Goal: Task Accomplishment & Management: Complete application form

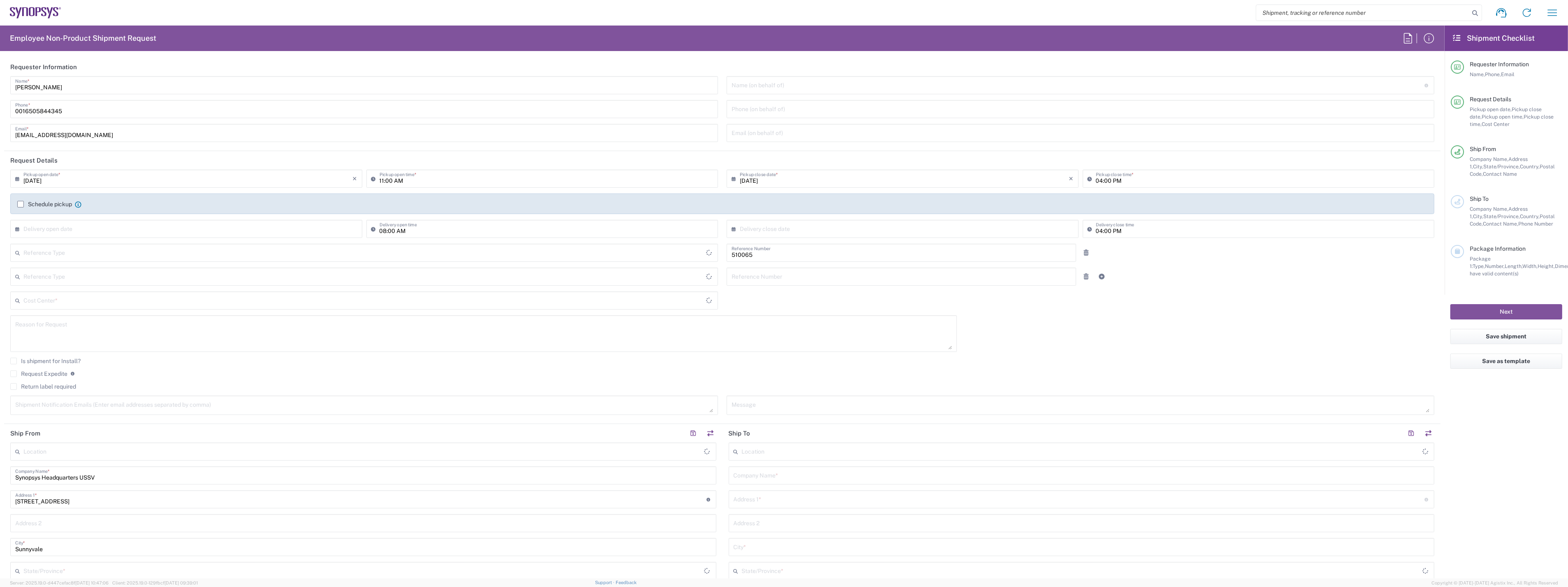
type input "Department"
type input "Delivered at Place"
type input "US01, SG, ARC, R&D 510065"
type input "[GEOGRAPHIC_DATA]"
type input "[US_STATE]"
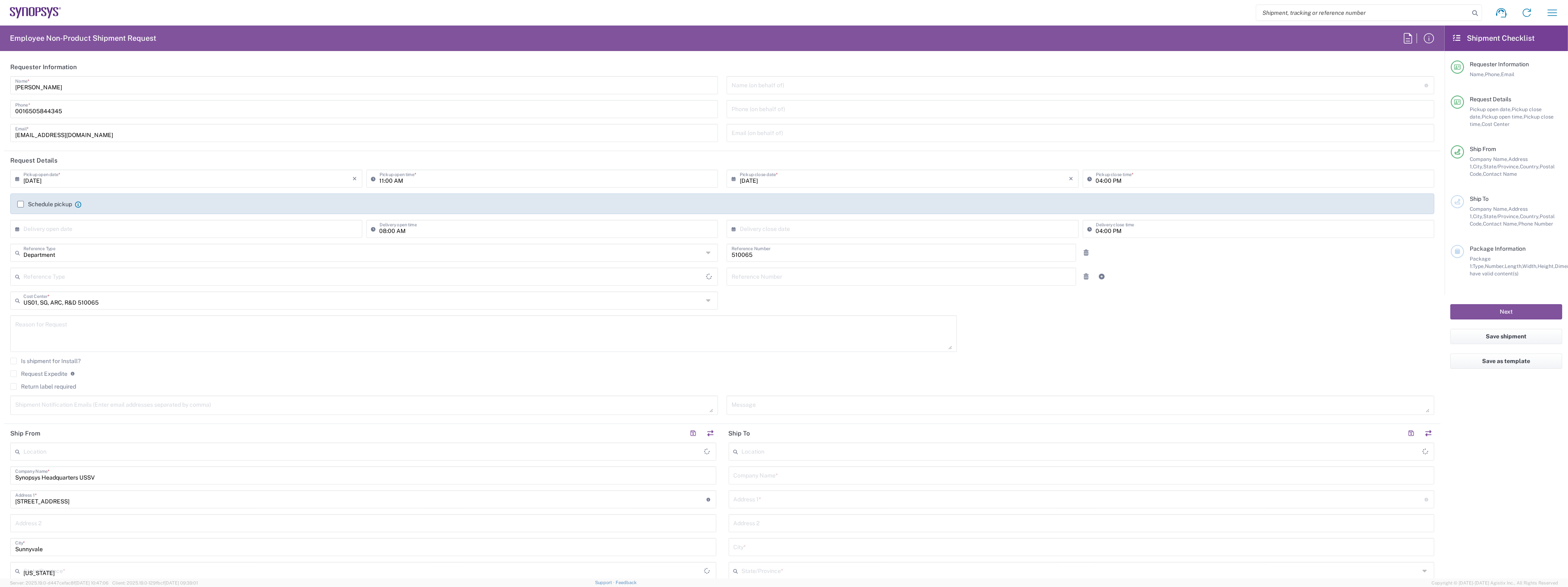
type input "[GEOGRAPHIC_DATA]"
type input "Headquarters USSV"
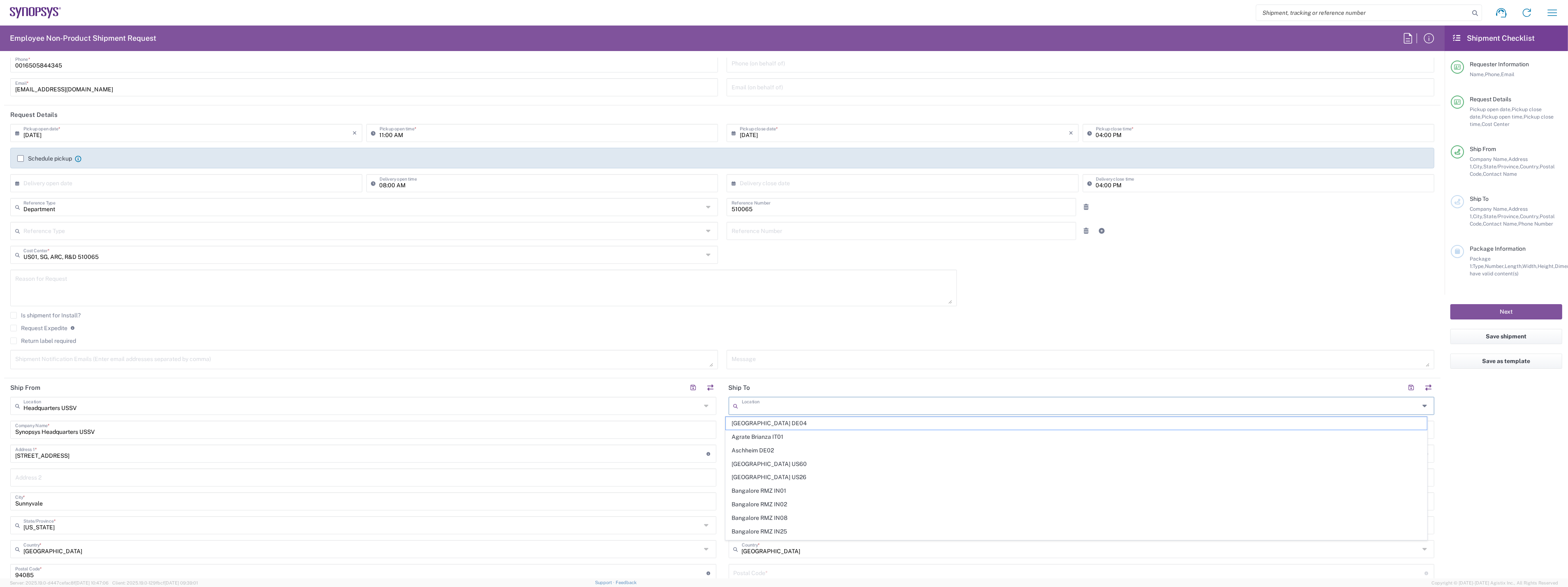
click at [795, 408] on input "text" at bounding box center [1081, 405] width 677 height 14
click at [759, 520] on span "[GEOGRAPHIC_DATA] CA14" at bounding box center [1076, 518] width 701 height 13
type input "[GEOGRAPHIC_DATA] CA14"
type input "Synopsys Canada ULC"
type input "[STREET_ADDRESS]"
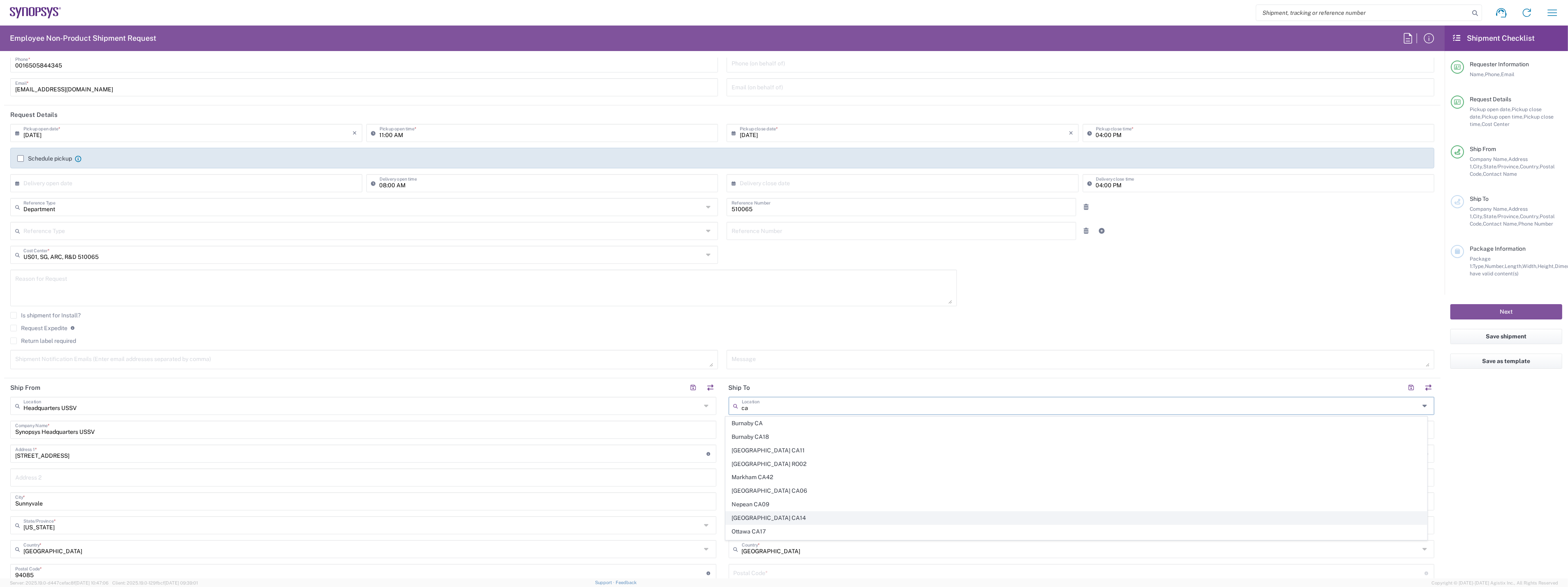
type input "Suite 401"
type input "[GEOGRAPHIC_DATA]"
type input "K2K 3K2"
type input "[GEOGRAPHIC_DATA]"
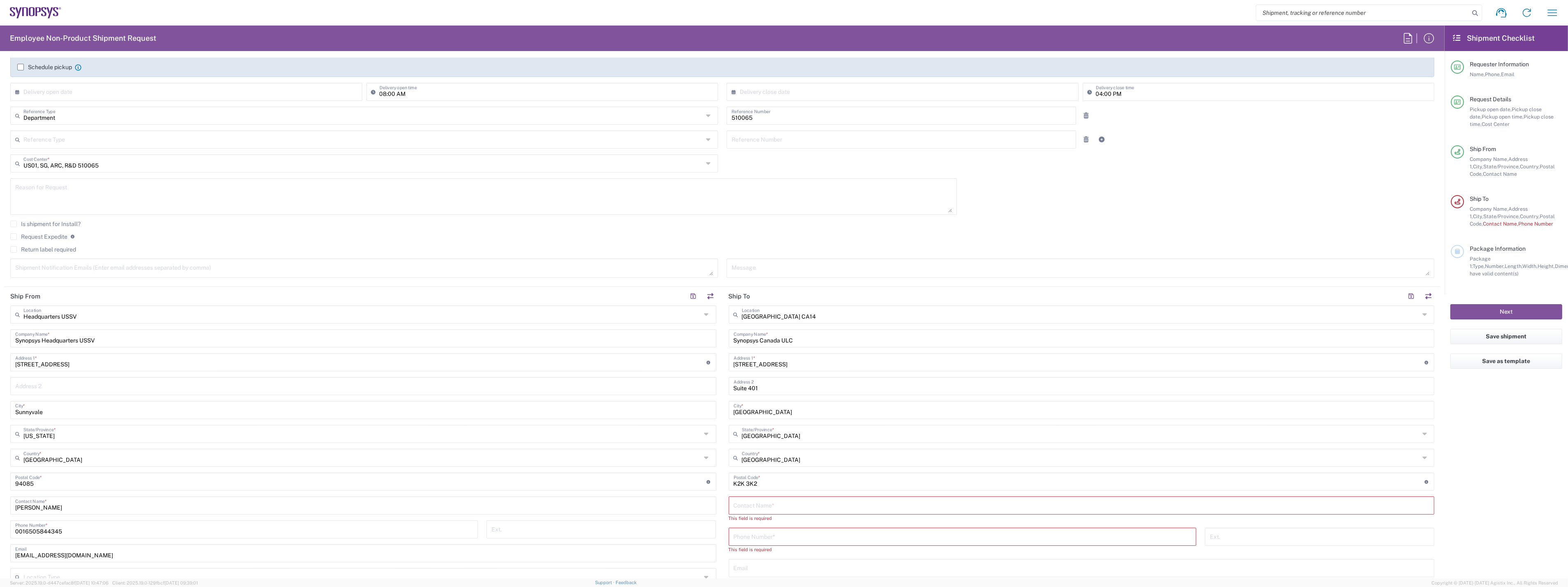
scroll to position [228, 0]
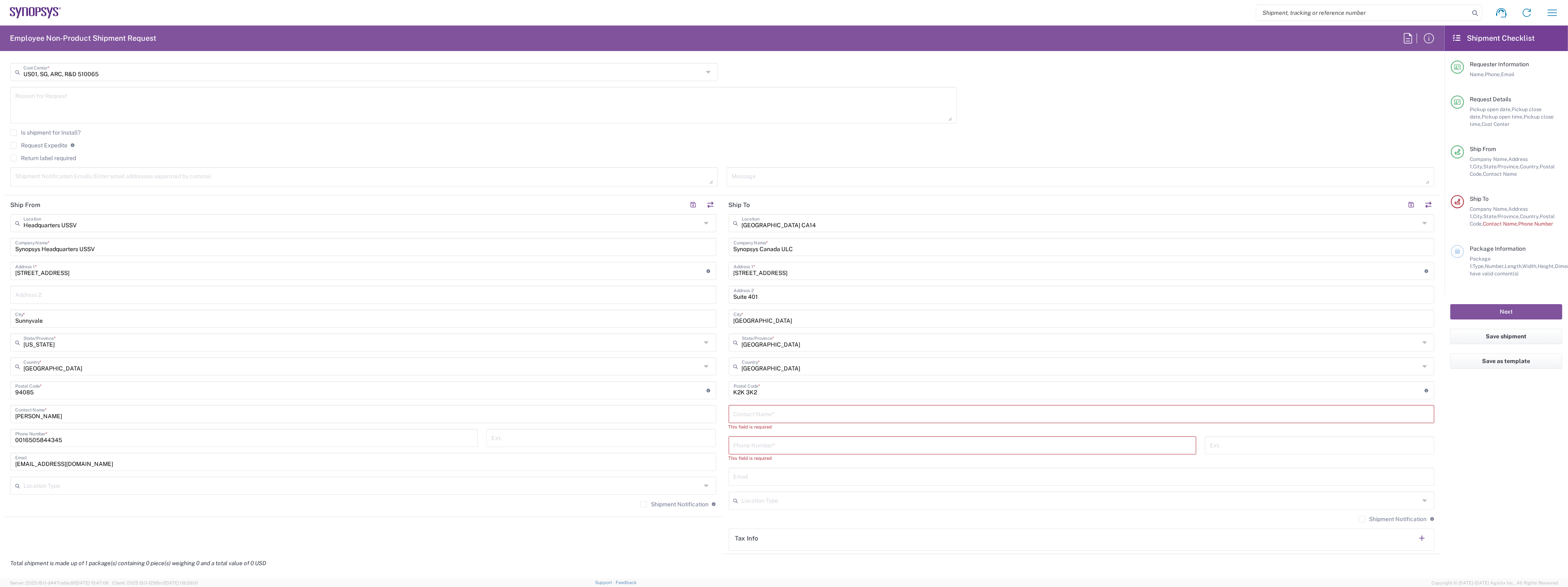
click at [775, 415] on input "text" at bounding box center [1082, 414] width 696 height 14
type input "[PERSON_NAME]"
click at [787, 470] on input "text" at bounding box center [1082, 468] width 696 height 14
paste input "[EMAIL_ADDRESS][DOMAIN_NAME]"
type input "[EMAIL_ADDRESS][DOMAIN_NAME]"
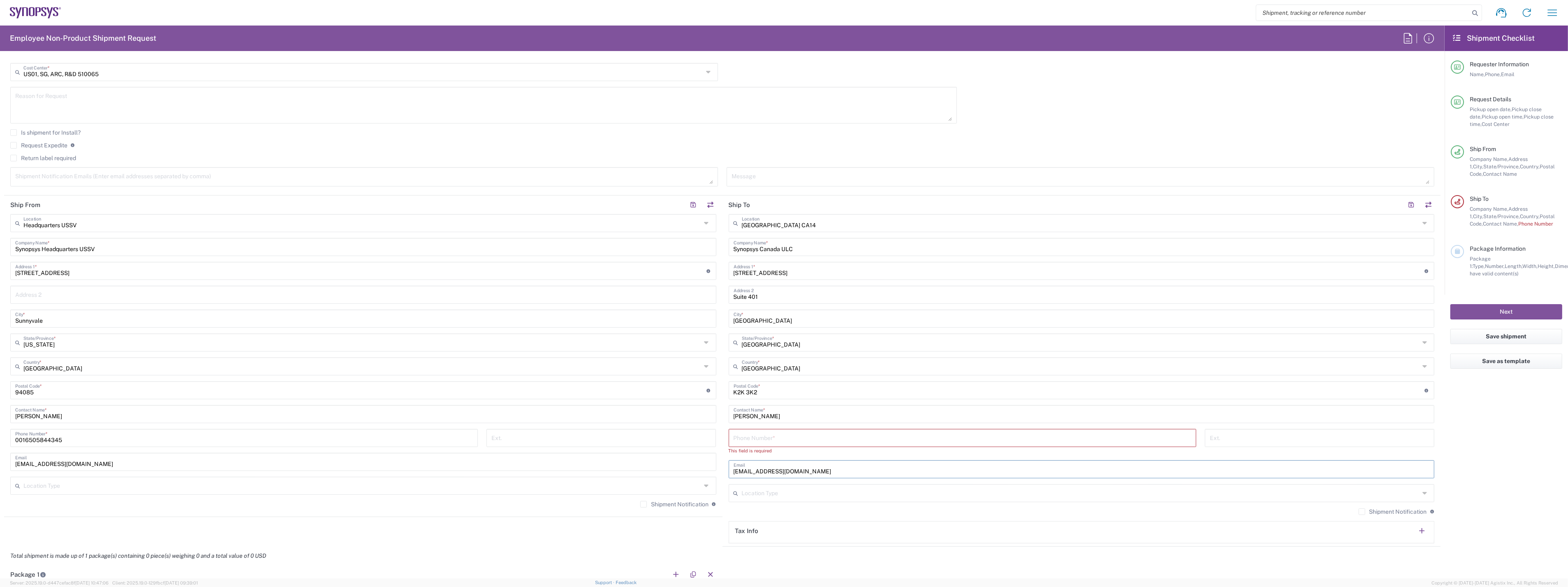
click at [772, 435] on input "tel" at bounding box center [962, 437] width 457 height 14
paste input "tel:[PHONE_NUMBER]"
click at [738, 439] on input "tel:[PHONE_NUMBER]" at bounding box center [962, 437] width 457 height 14
type input "[PHONE_NUMBER]"
click at [729, 501] on div "Shipment Notification If checked, a shipment notification email will be sent to…" at bounding box center [1082, 507] width 706 height 14
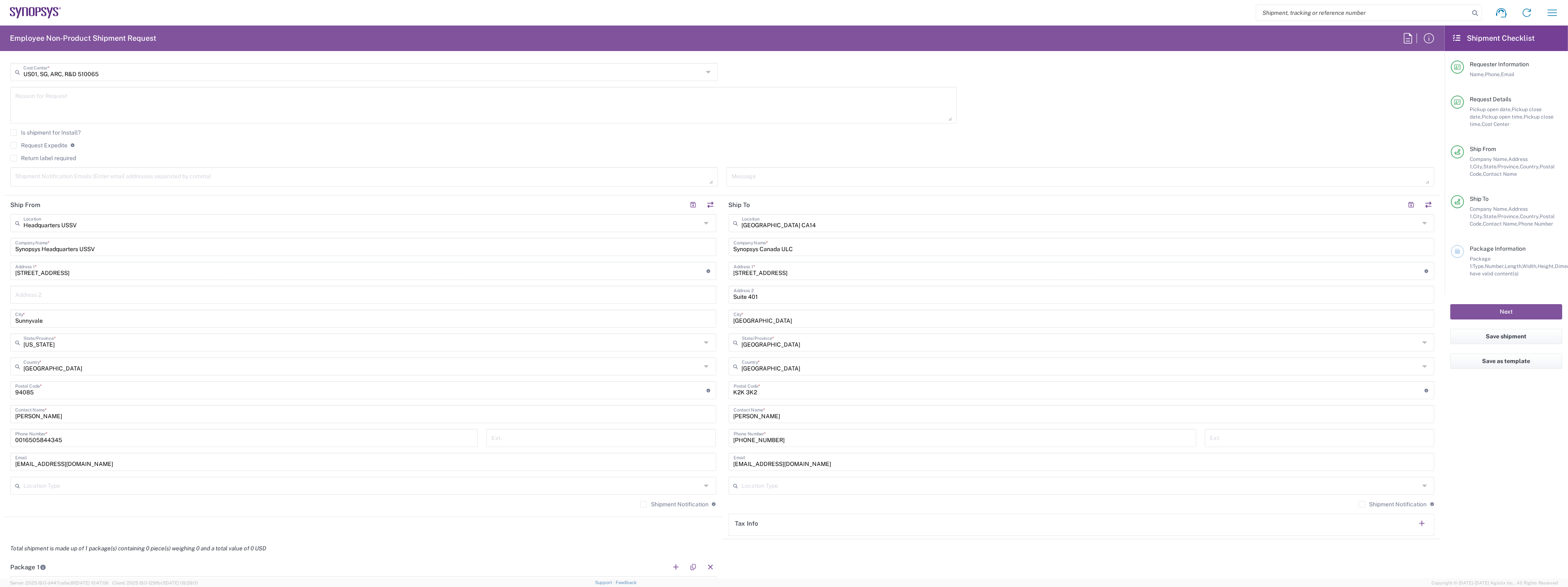
click at [668, 502] on label "Shipment Notification" at bounding box center [675, 504] width 68 height 6
click at [643, 504] on input "Shipment Notification" at bounding box center [643, 504] width 0 height 0
click at [1393, 503] on label "Shipment Notification" at bounding box center [1393, 504] width 68 height 6
click at [1362, 504] on input "Shipment Notification" at bounding box center [1362, 504] width 0 height 0
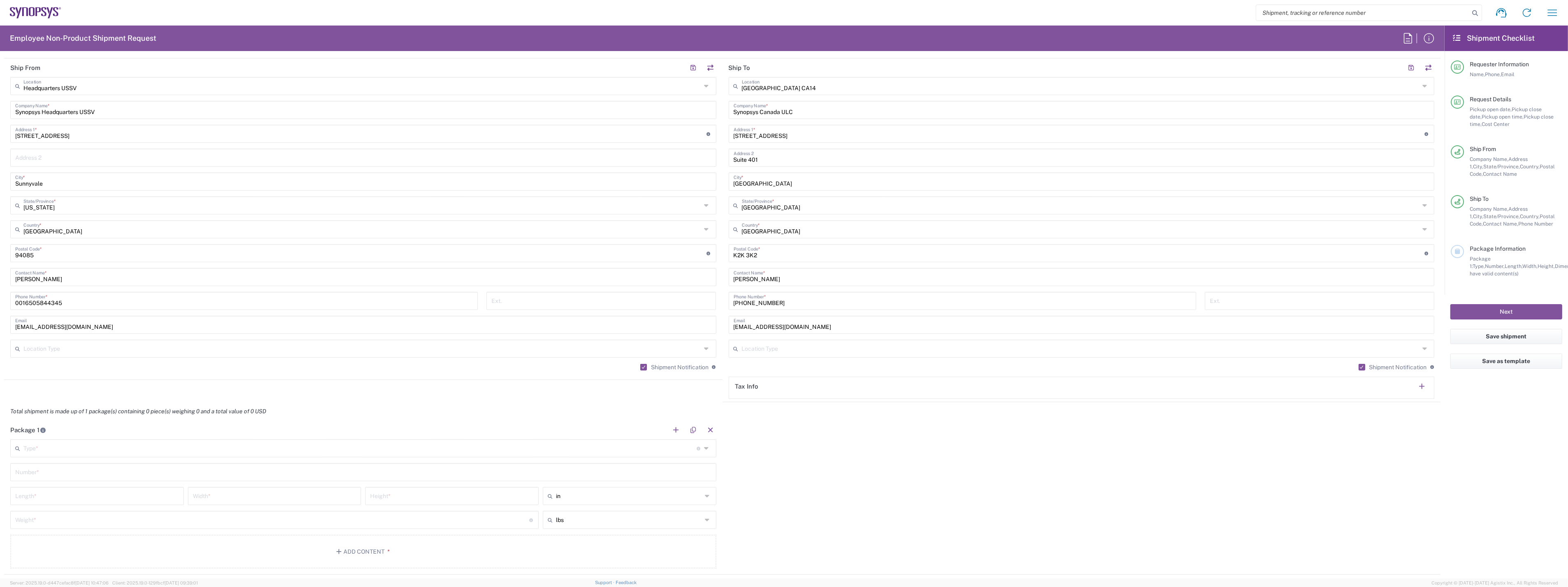
scroll to position [503, 0]
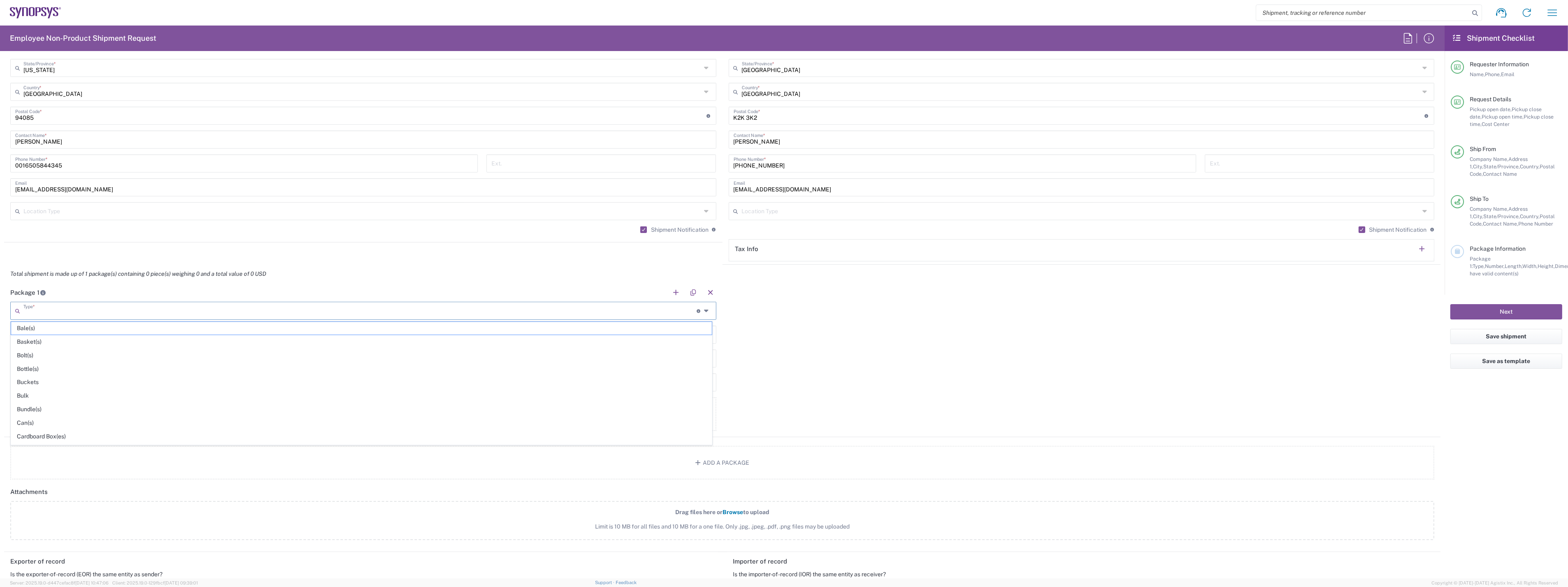
click at [41, 308] on input "text" at bounding box center [360, 310] width 673 height 14
click at [66, 436] on span "Cardboard Box(es)" at bounding box center [361, 436] width 701 height 13
type input "Cardboard Box(es)"
click at [78, 335] on input "text" at bounding box center [363, 334] width 696 height 14
type input "1"
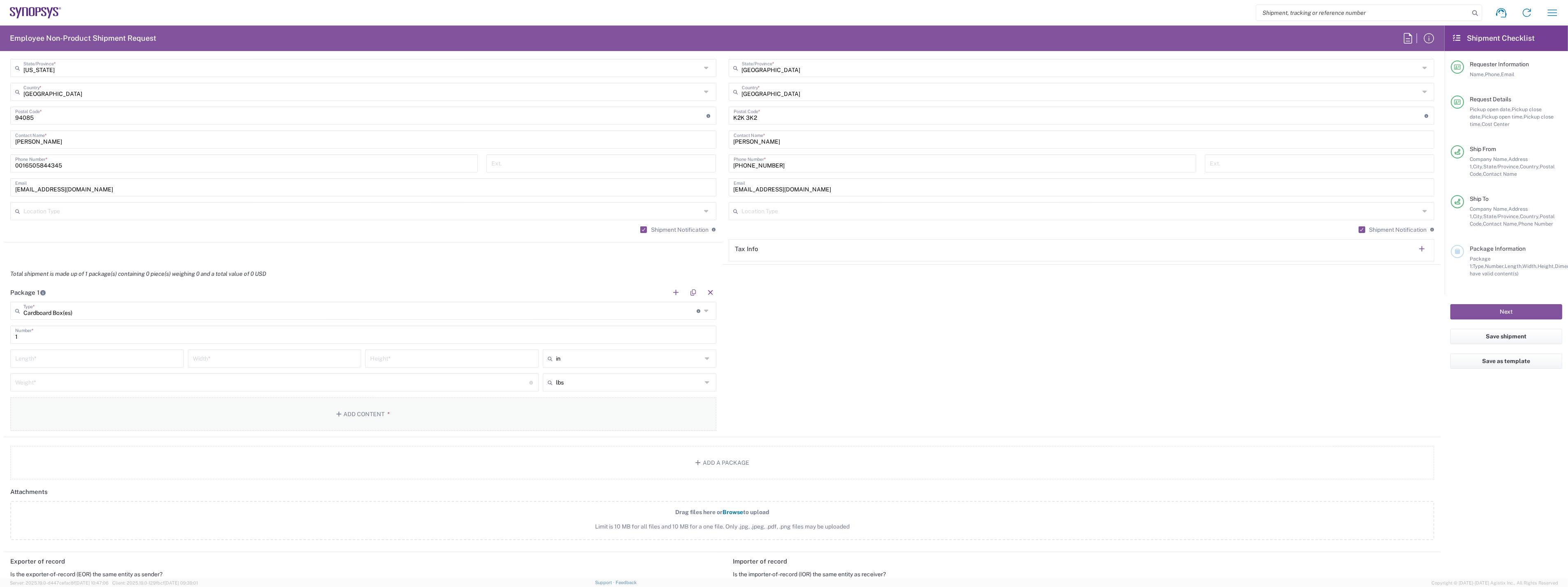
click at [361, 418] on button "Add Content *" at bounding box center [363, 414] width 706 height 33
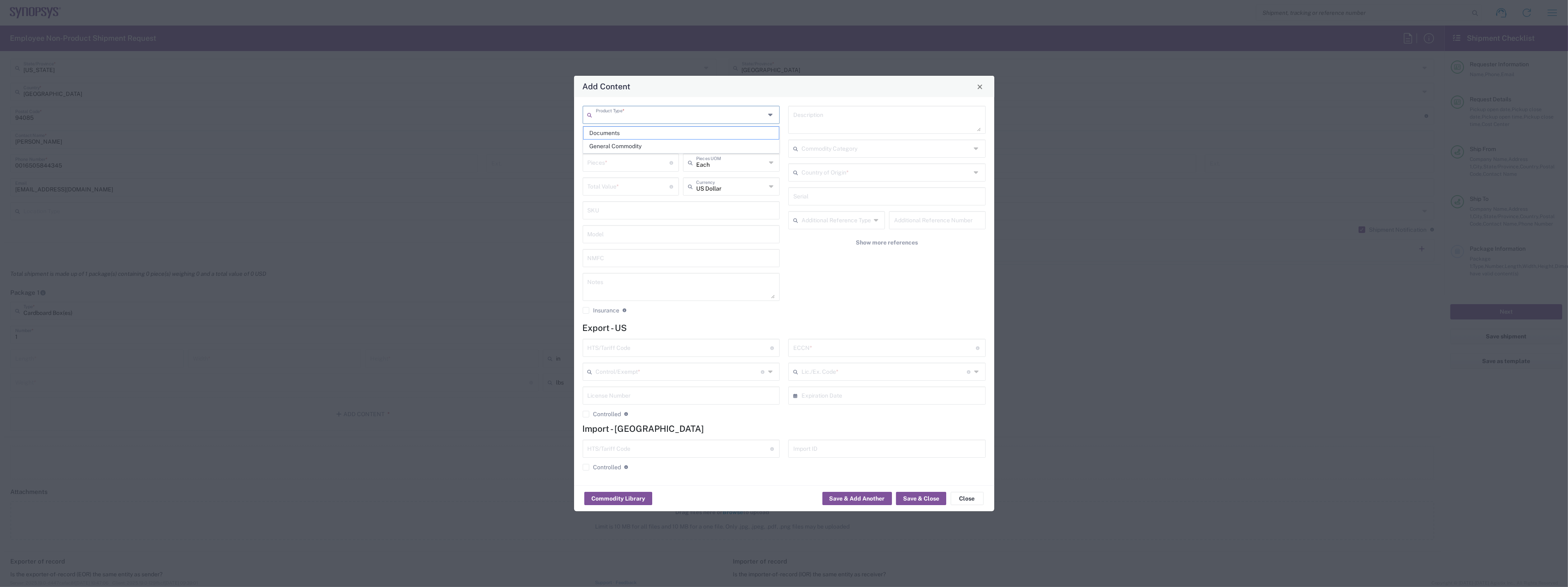
click at [629, 118] on input "text" at bounding box center [680, 114] width 170 height 14
click at [632, 147] on span "General Commodity" at bounding box center [681, 146] width 195 height 13
type input "General Commodity"
click at [645, 141] on input "text" at bounding box center [681, 138] width 187 height 14
type input "Patent Awards"
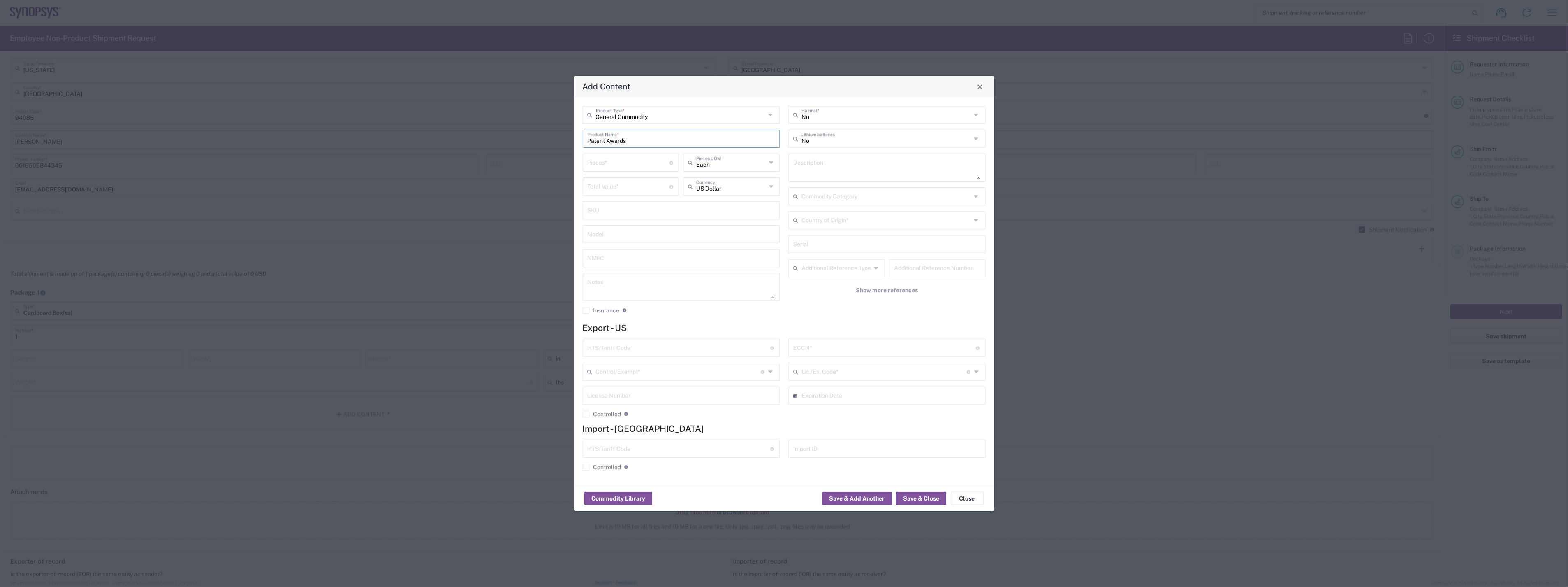
click at [633, 162] on input "number" at bounding box center [628, 162] width 82 height 14
type input "1"
click at [604, 187] on input "number" at bounding box center [628, 185] width 82 height 14
type input "130"
click at [842, 313] on div "No Hazmat * No Lithium batteries Description Commodity Category Country of Orig…" at bounding box center [887, 212] width 206 height 214
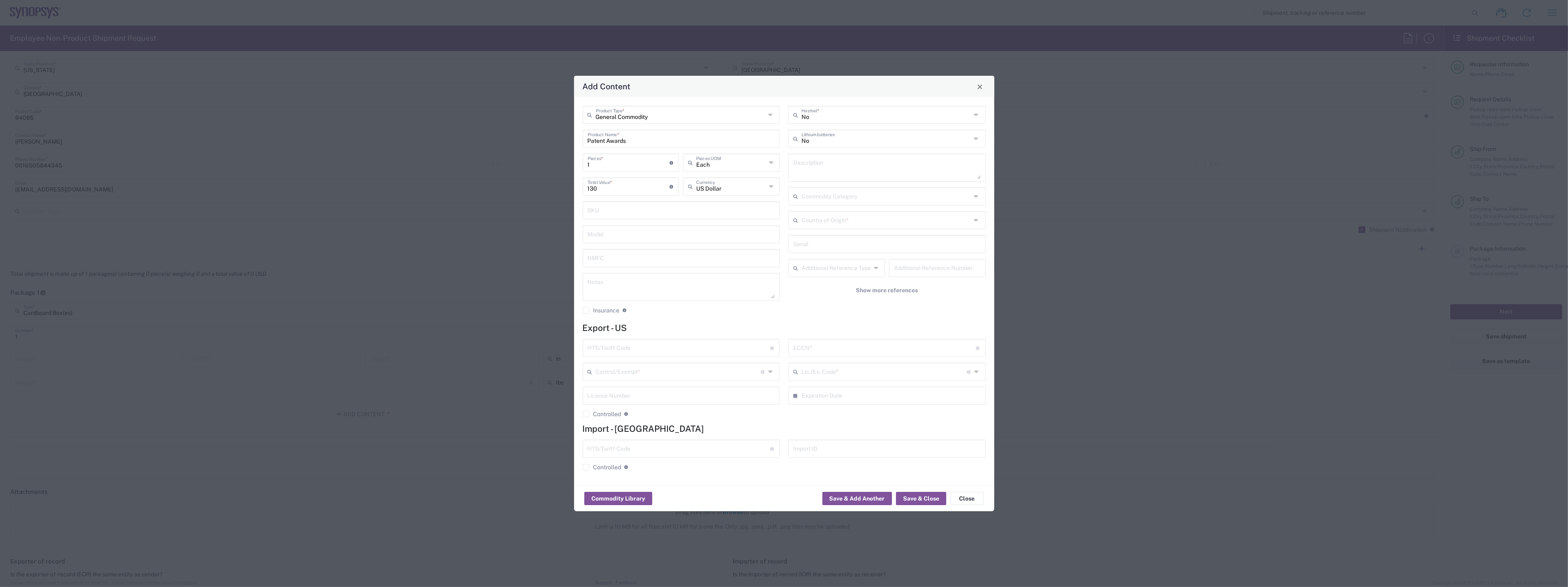
type input "General Commodity"
click at [646, 121] on input "General Commodity" at bounding box center [680, 114] width 170 height 14
click at [665, 92] on div "Add Content" at bounding box center [784, 87] width 420 height 21
drag, startPoint x: 639, startPoint y: 139, endPoint x: 533, endPoint y: 145, distance: 106.2
click at [533, 145] on div "Add Content General Commodity Product Type * Patent Awards Product Name * 1 Pie…" at bounding box center [784, 294] width 1568 height 587
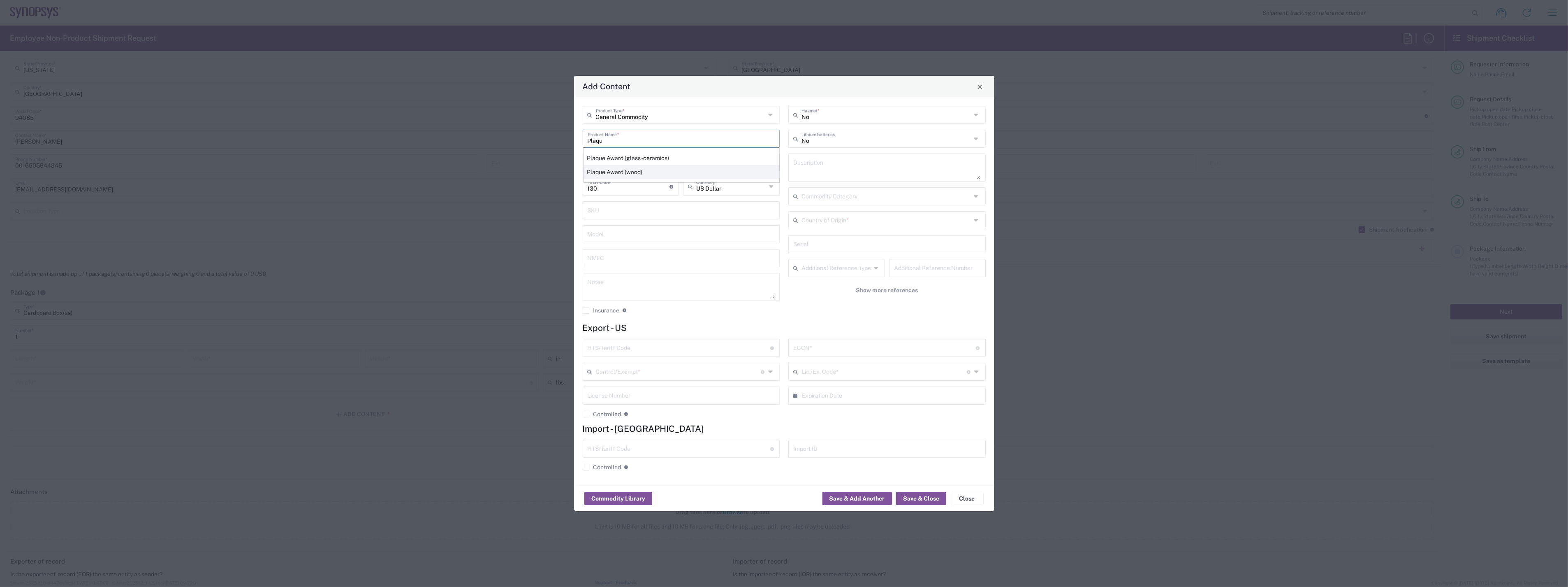
click at [604, 169] on div "Plaque Award (wood)" at bounding box center [682, 172] width 196 height 14
type input "Plaque Award (wood)"
type textarea "Award Plaque"
type input "4420.19.0000"
type input "BIS"
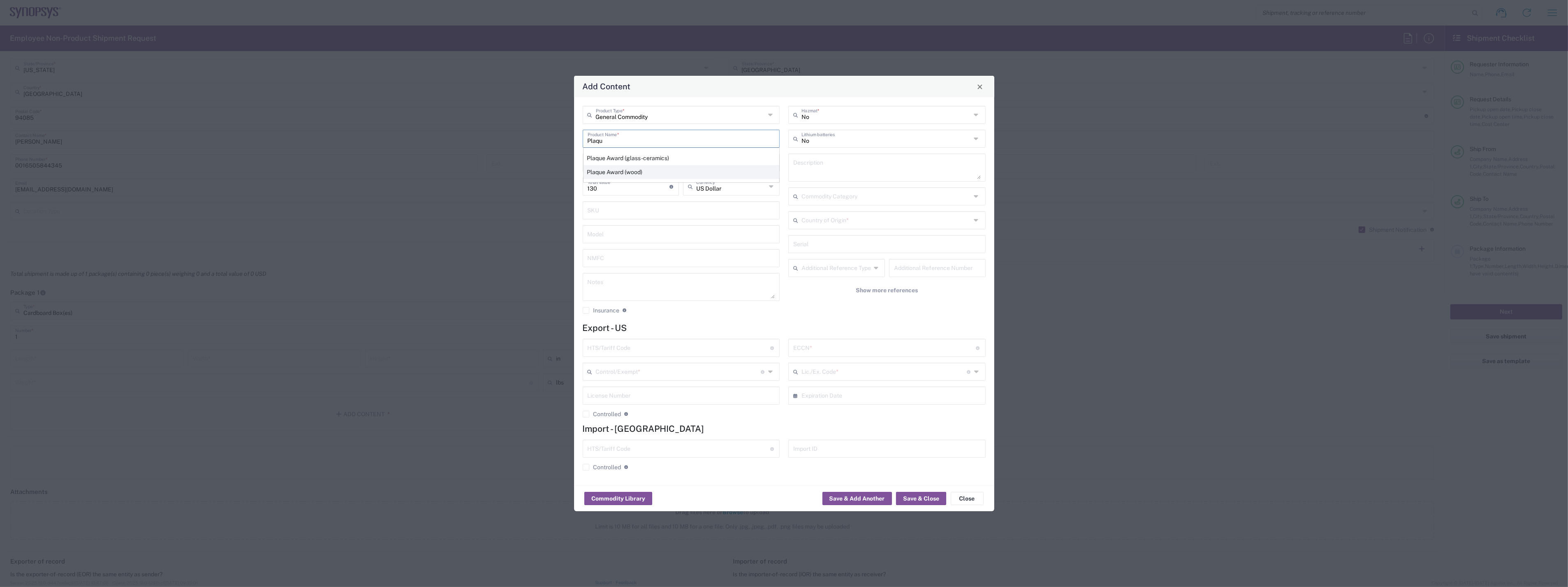
type input "EAR99"
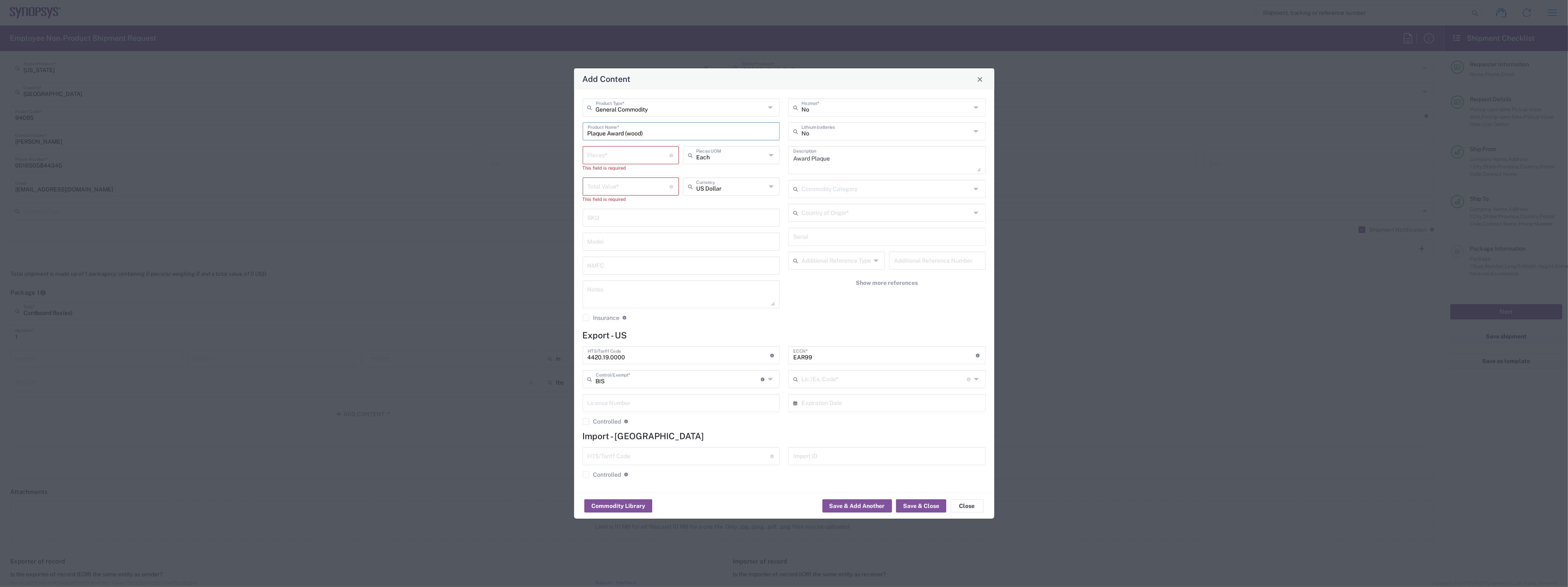
type input "NLR - No License Required"
click at [630, 159] on input "number" at bounding box center [628, 154] width 82 height 14
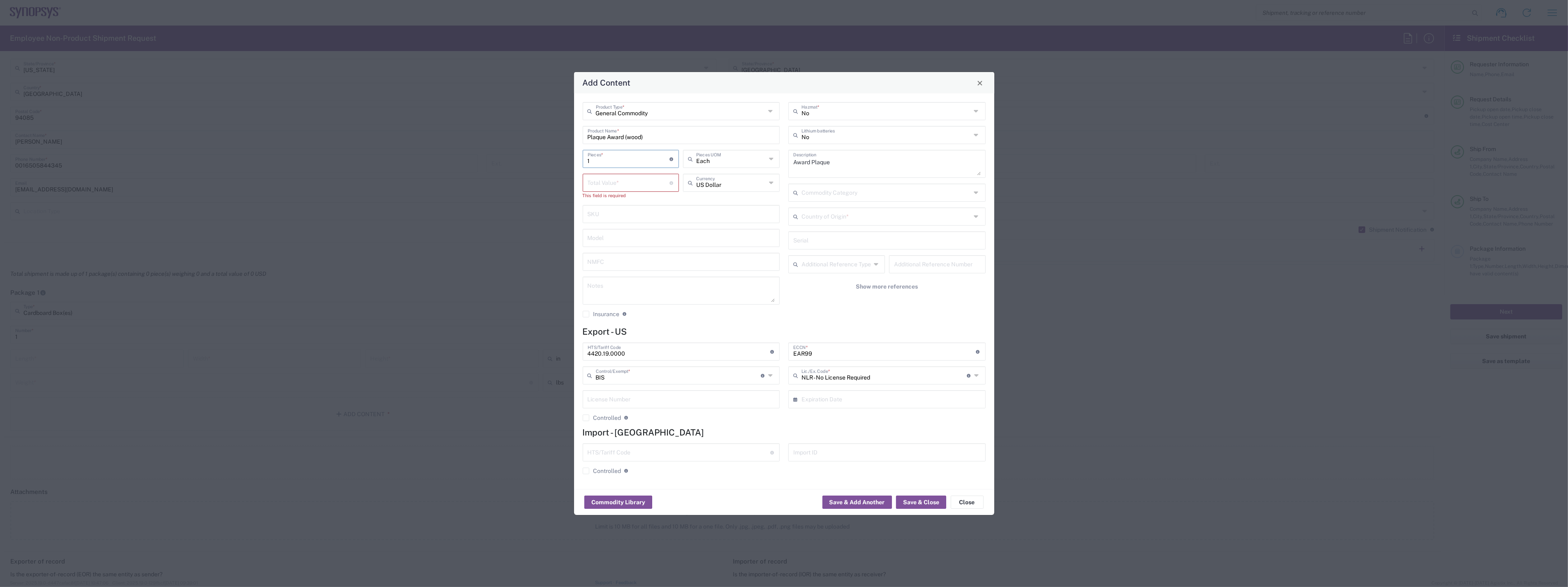
type input "1"
click at [619, 185] on input "number" at bounding box center [628, 182] width 82 height 14
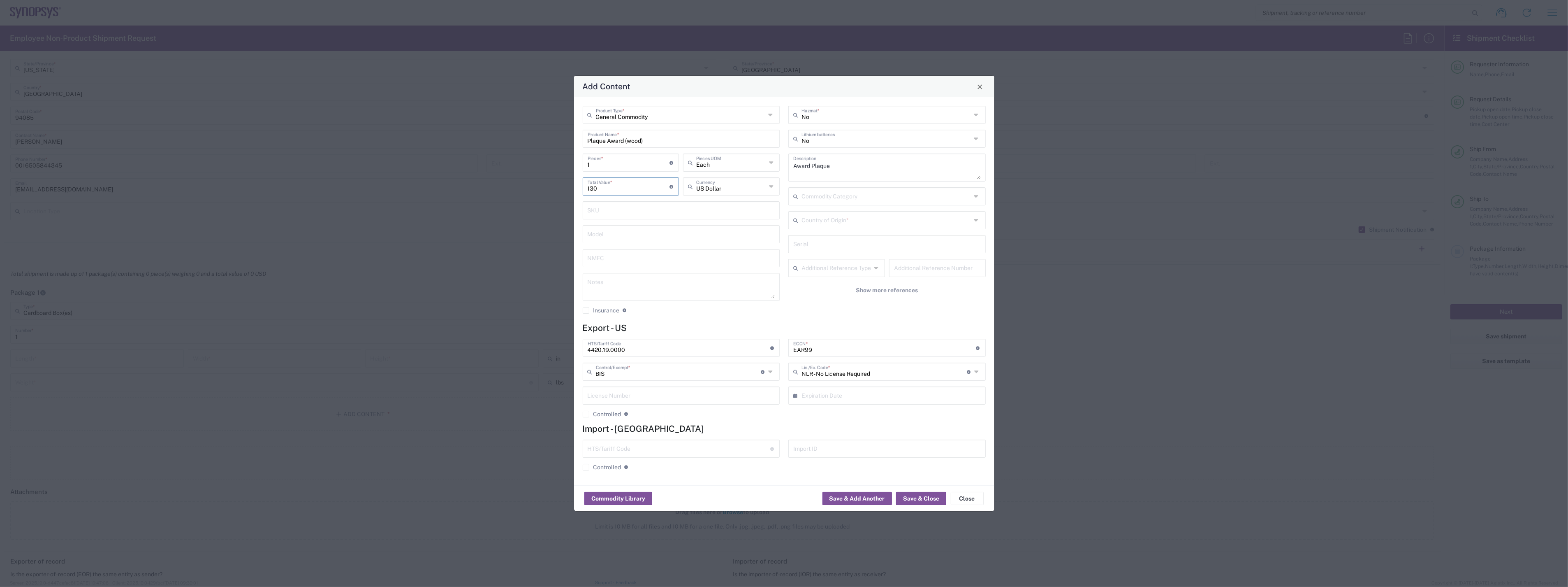
type input "130"
click at [815, 309] on div "No Hazmat * No Lithium batteries Award Plaque Description Commodity Category Co…" at bounding box center [887, 212] width 206 height 214
click at [976, 371] on icon at bounding box center [977, 372] width 6 height 14
click at [776, 317] on div "General Commodity Product Type * Plaque Award (wood) Product Name * 1 Pieces * …" at bounding box center [681, 212] width 206 height 214
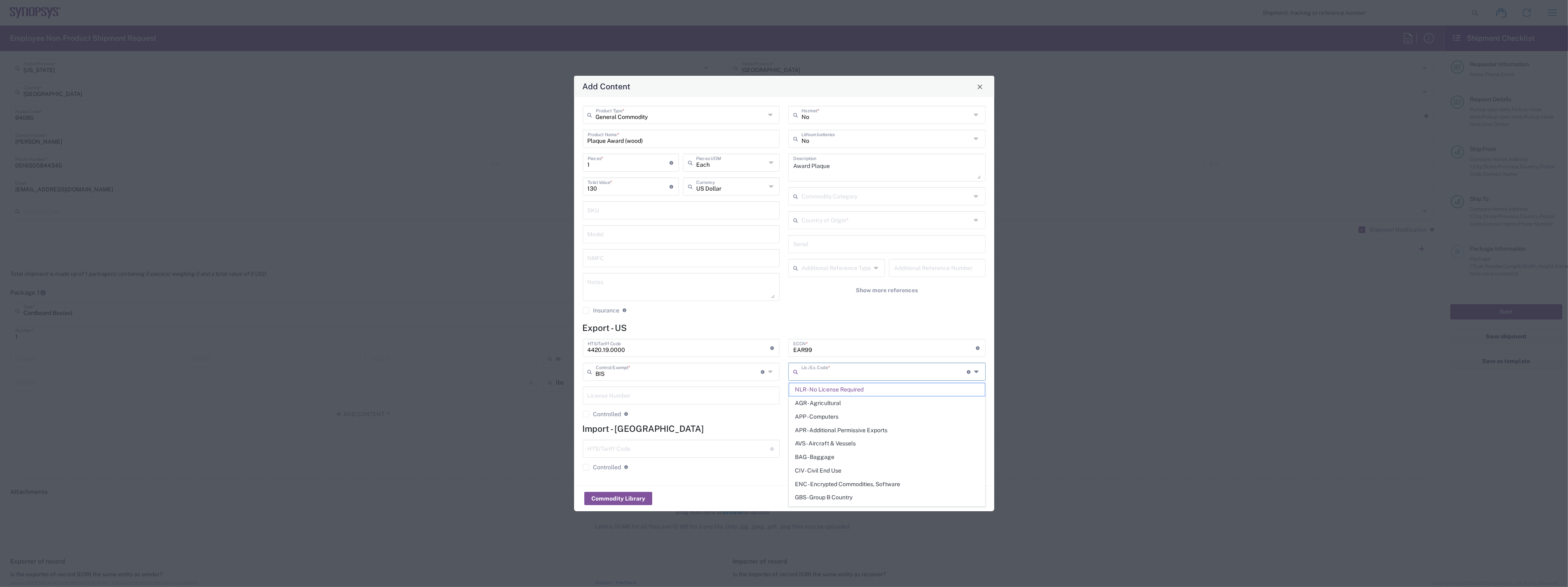
type input "NLR - No License Required"
click at [770, 369] on icon at bounding box center [771, 372] width 6 height 14
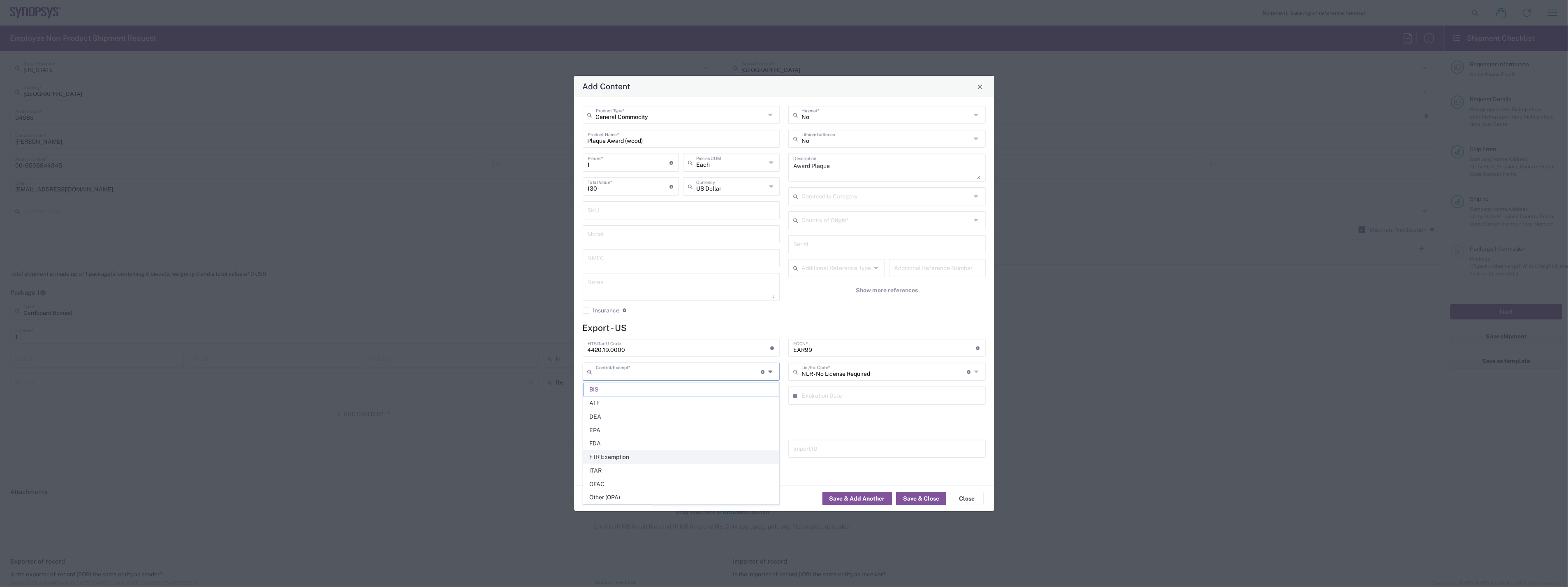
click at [701, 456] on span "FTR Exemption" at bounding box center [681, 457] width 195 height 13
type input "FTR Exemption"
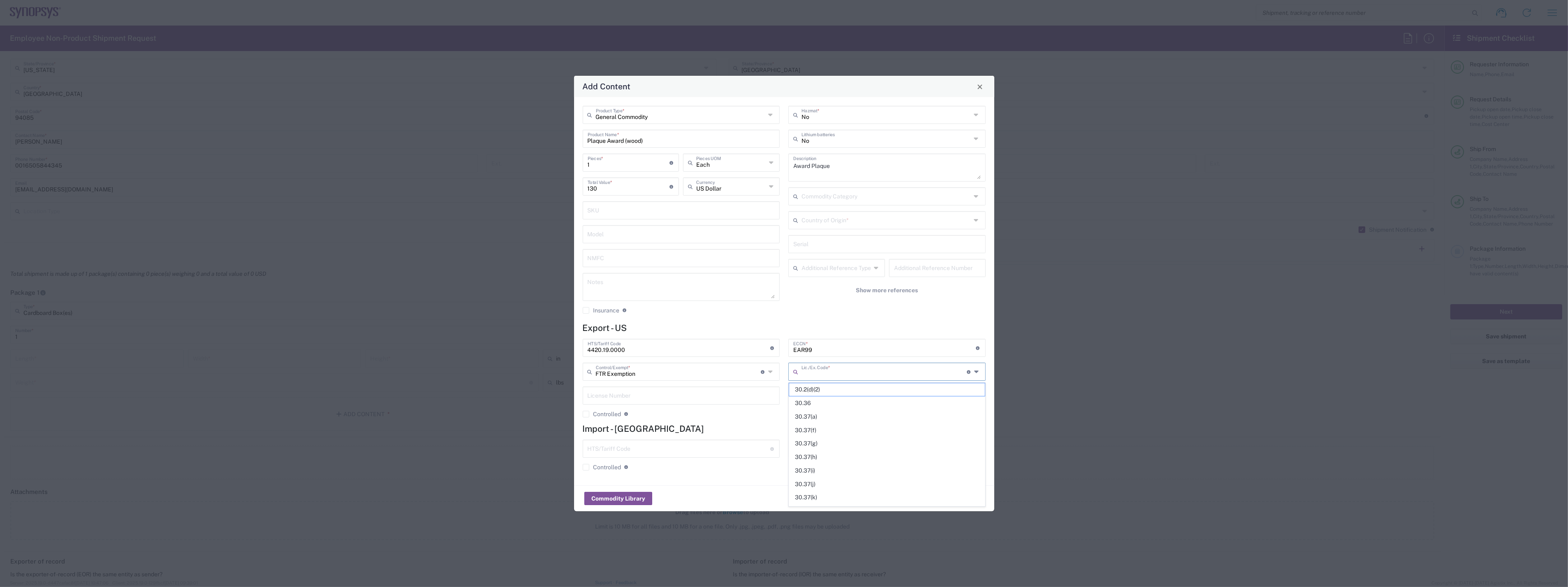
click at [829, 370] on input "text" at bounding box center [884, 371] width 165 height 14
click at [821, 400] on span "30.36" at bounding box center [886, 403] width 195 height 13
type input "30.36"
click at [849, 318] on div "No Hazmat * No Lithium batteries Award Plaque Description Commodity Category Co…" at bounding box center [887, 212] width 206 height 214
click at [812, 223] on input "text" at bounding box center [886, 220] width 170 height 14
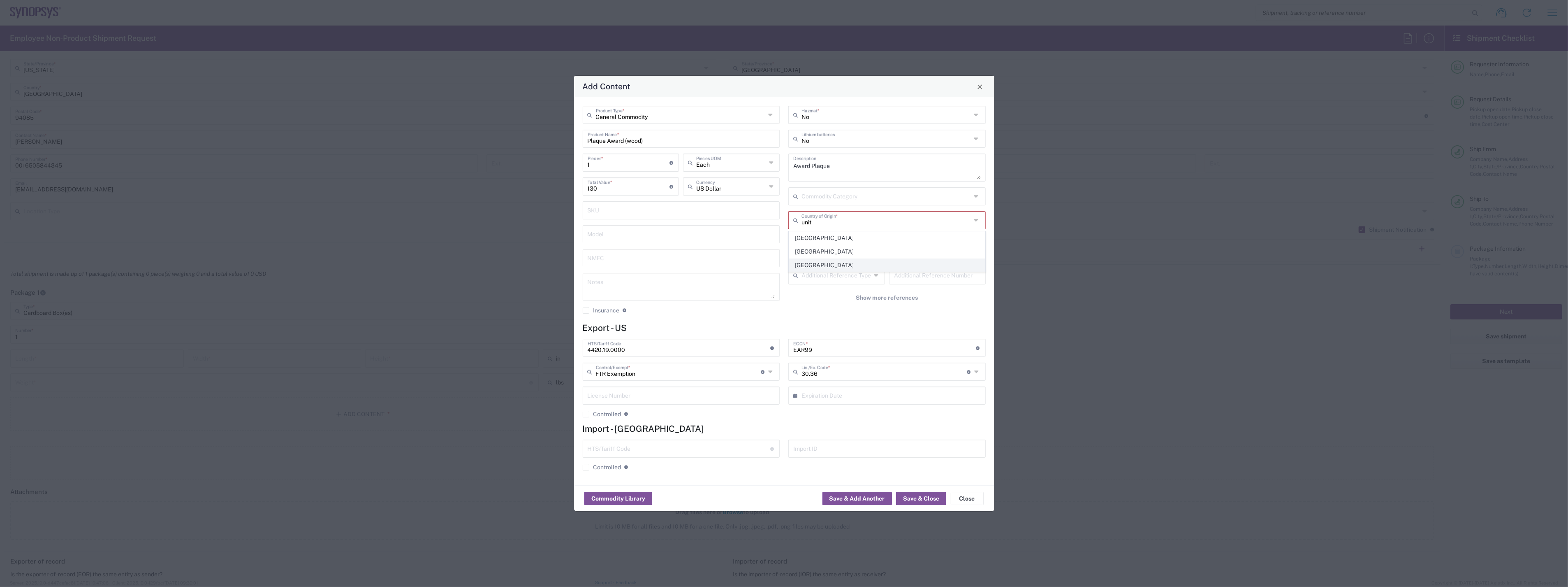
click at [814, 261] on span "[GEOGRAPHIC_DATA]" at bounding box center [886, 265] width 195 height 13
type input "[GEOGRAPHIC_DATA]"
click at [805, 298] on button "Show more references" at bounding box center [887, 290] width 197 height 15
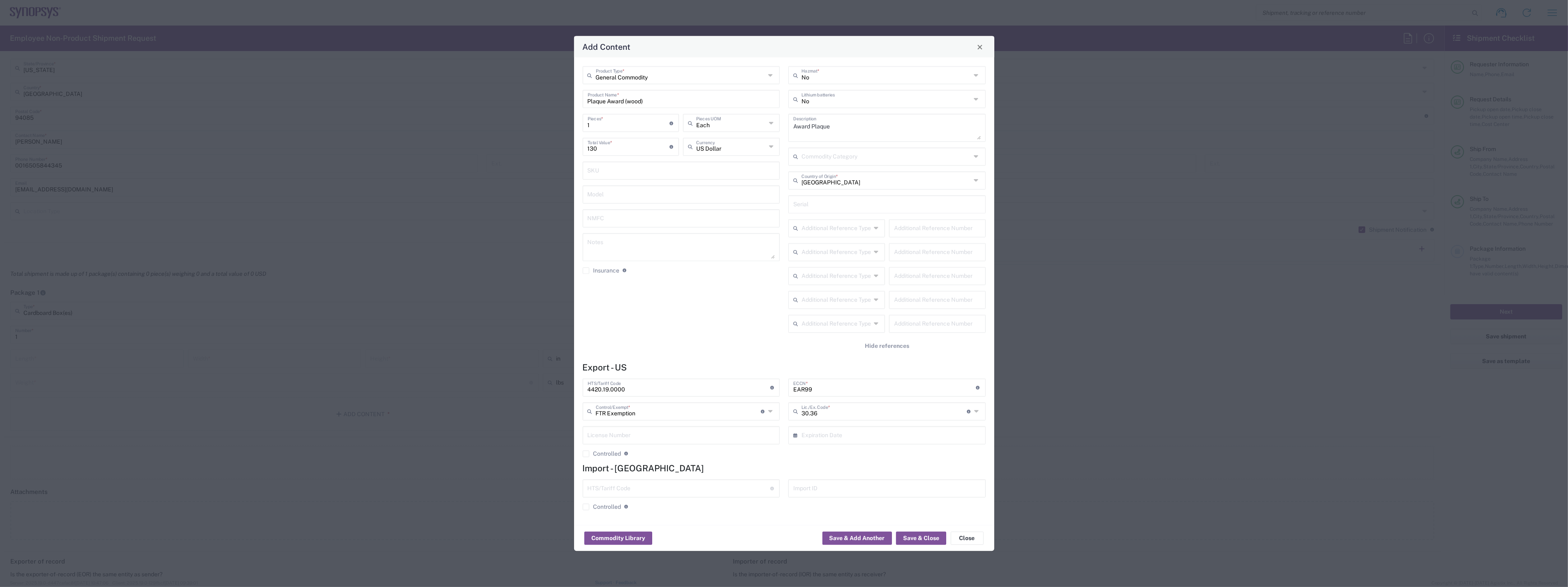
click at [777, 351] on div "General Commodity Product Type * Plaque Award (wood) Product Name * 1 Pieces * …" at bounding box center [681, 212] width 206 height 294
click at [893, 347] on span "Hide references" at bounding box center [887, 346] width 45 height 8
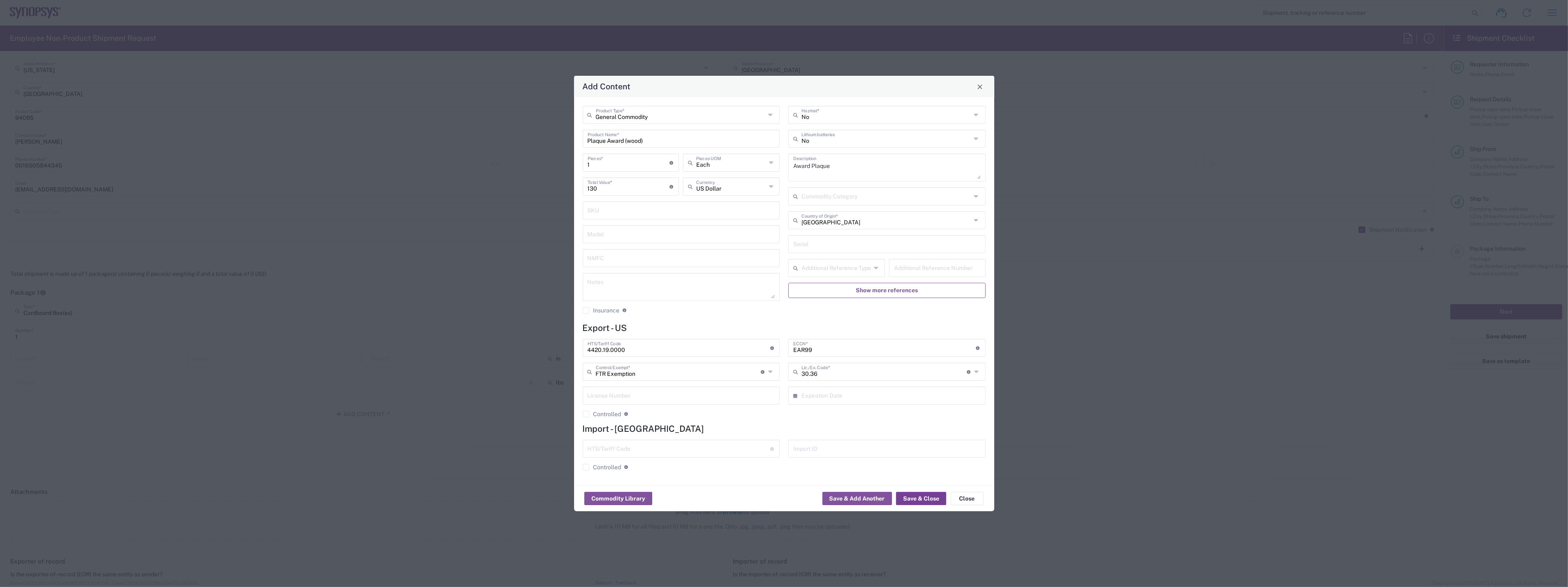
click at [924, 498] on button "Save & Close" at bounding box center [921, 498] width 50 height 14
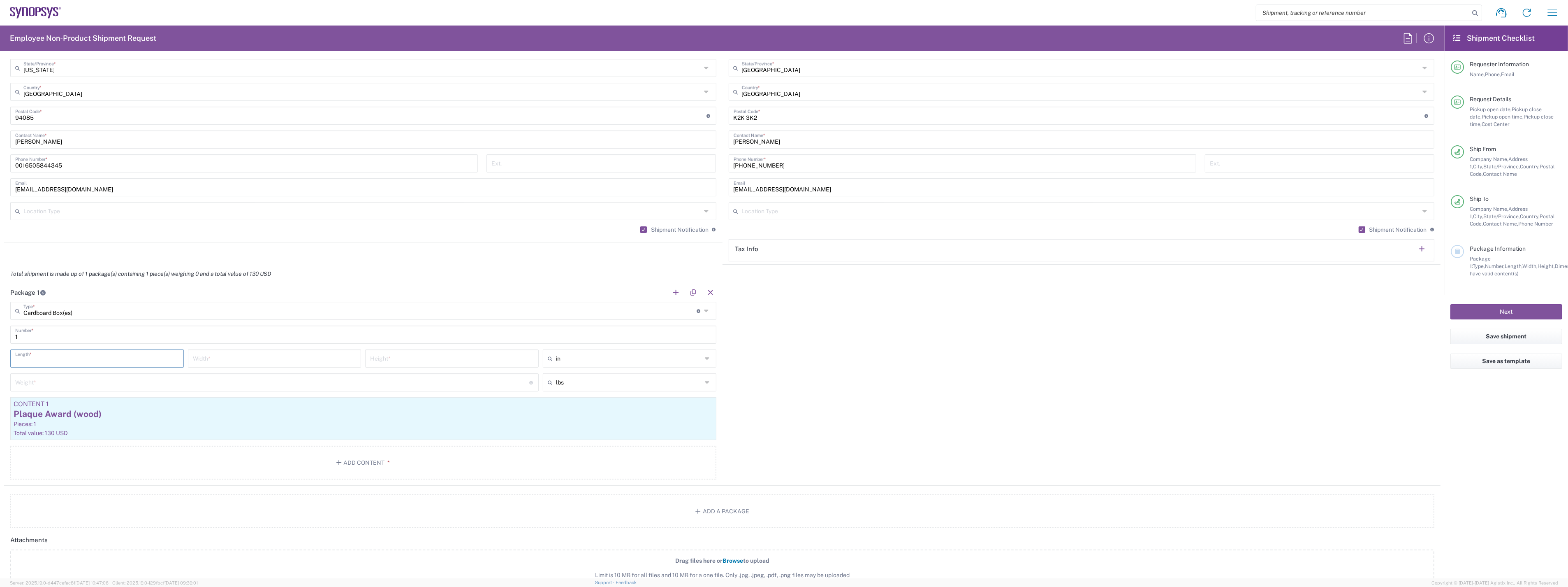
click at [66, 360] on input "number" at bounding box center [97, 357] width 163 height 14
type input "14"
click at [200, 358] on input "number" at bounding box center [275, 357] width 163 height 14
type input "17"
click at [425, 355] on input "number" at bounding box center [452, 357] width 163 height 14
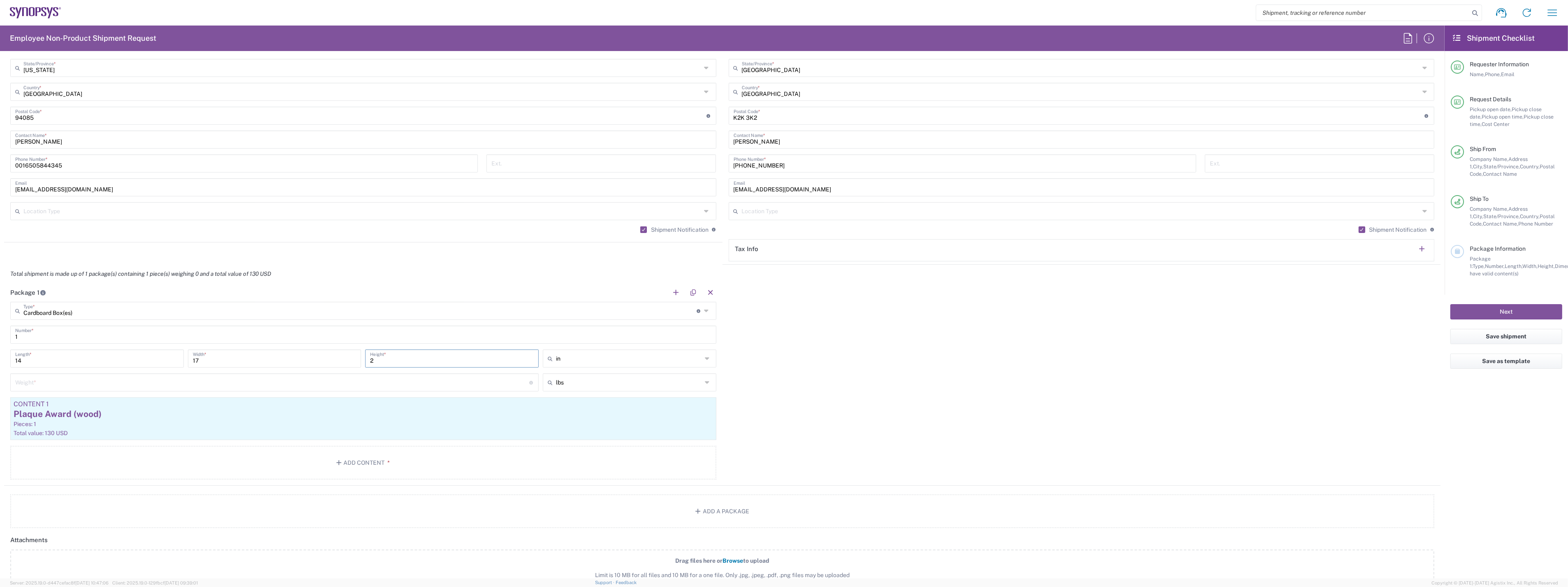
type input "2"
click at [425, 381] on input "number" at bounding box center [272, 382] width 514 height 14
type input "1"
click at [773, 442] on div "Package 1 Cardboard Box(es) Type * Material used to package goods Bale(s) Baske…" at bounding box center [722, 384] width 1437 height 203
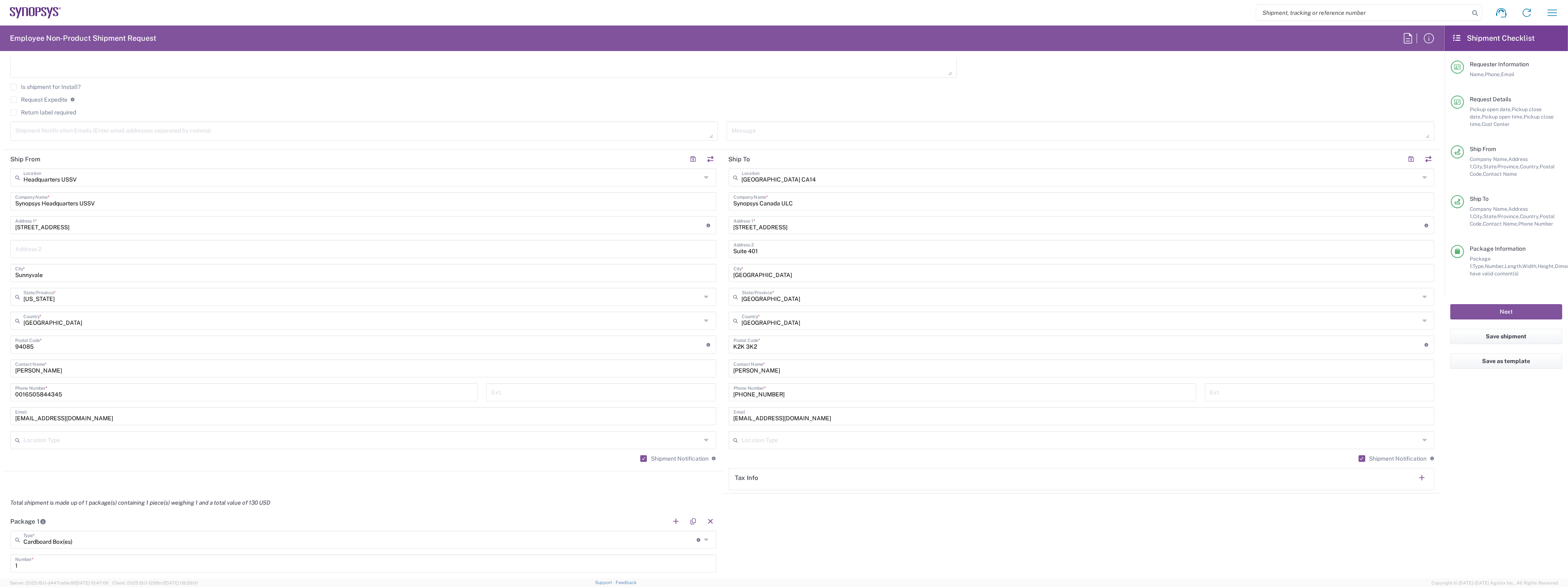
scroll to position [92, 0]
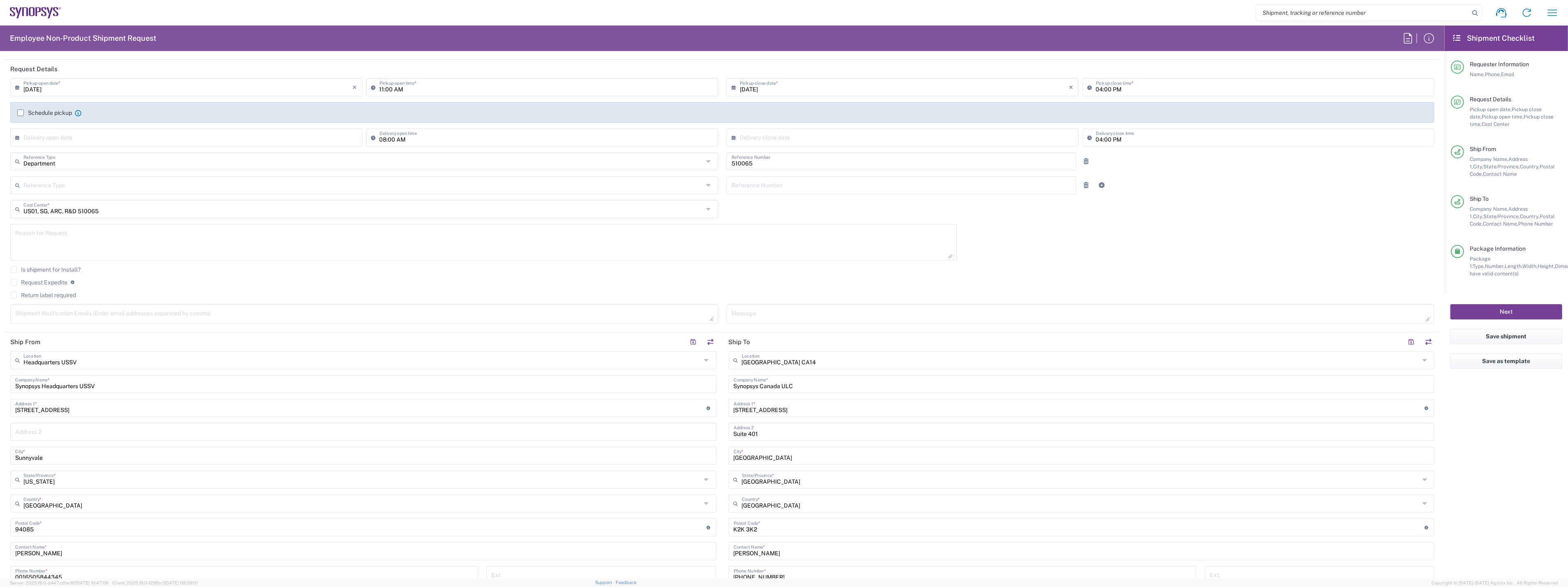
click at [1491, 315] on button "Next" at bounding box center [1506, 311] width 111 height 15
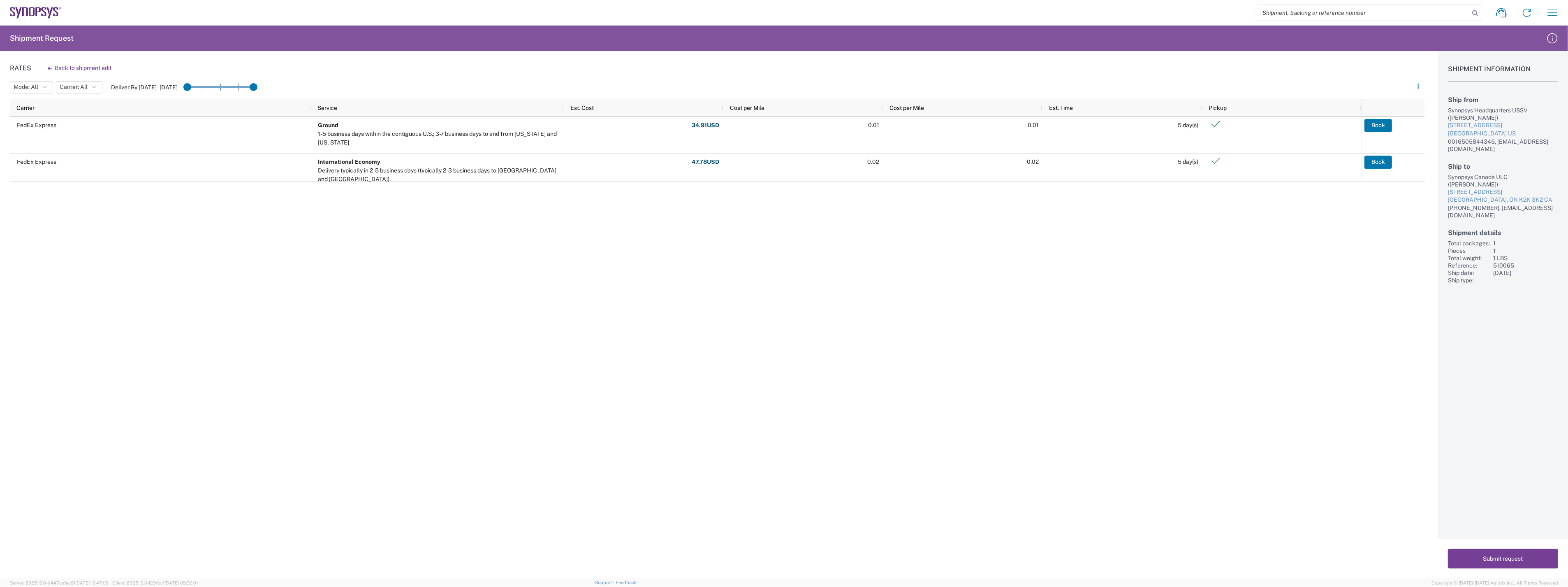
click at [1506, 554] on button "Submit request" at bounding box center [1503, 559] width 110 height 20
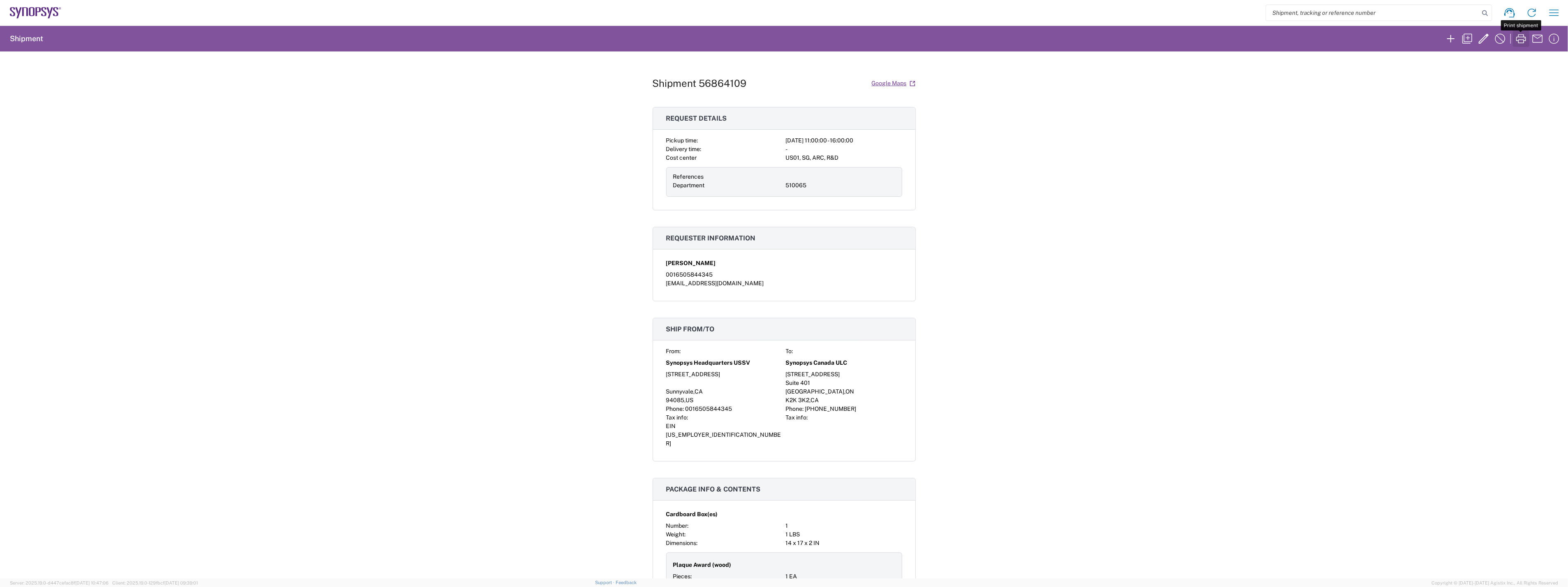
click at [1518, 36] on icon "button" at bounding box center [1521, 38] width 13 height 14
click at [1387, 163] on div "Shipment 56864109 Google Maps Request details Pickup time: [DATE] 11:00:00 - 16…" at bounding box center [784, 314] width 1568 height 527
click at [1209, 217] on div "Shipment 56864109 Google Maps Request details Pickup time: [DATE] 11:00:00 - 16…" at bounding box center [784, 314] width 1568 height 527
click at [1525, 92] on div "Shipment 56864109 Google Maps Request details Pickup time: [DATE] 11:00:00 - 16…" at bounding box center [784, 314] width 1568 height 527
click at [1557, 9] on icon at bounding box center [1557, 11] width 6 height 4
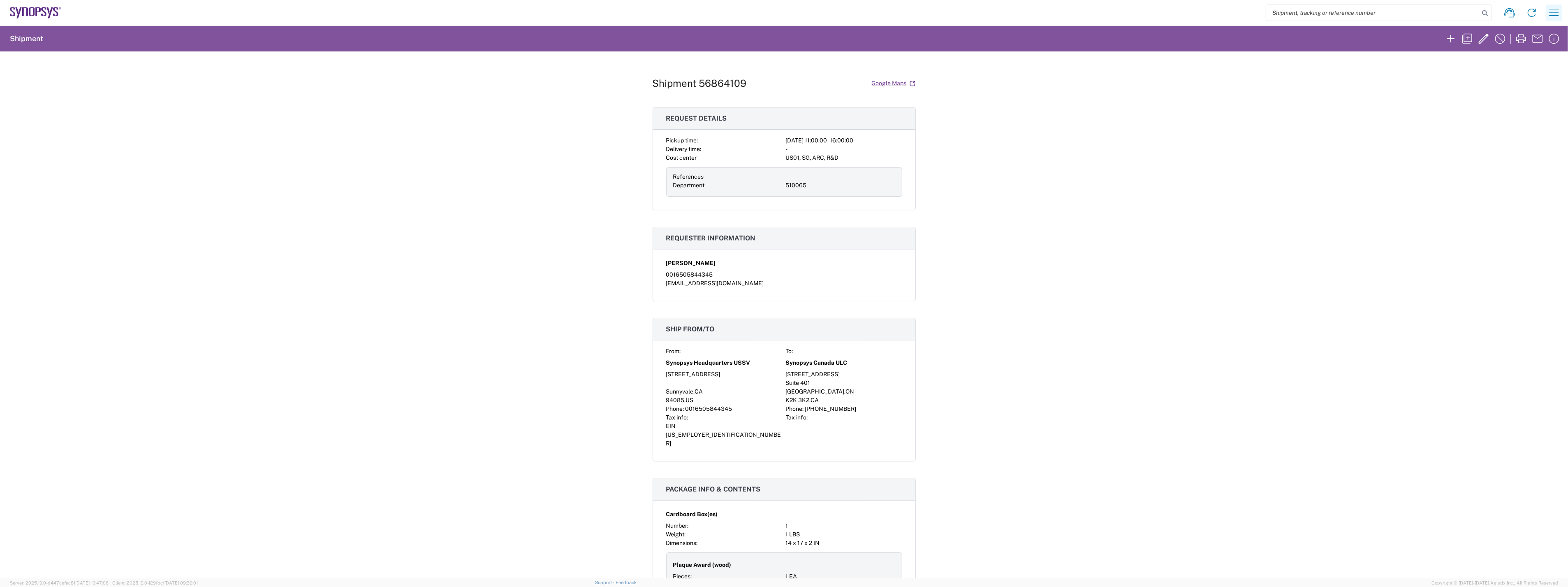
click at [1551, 14] on icon "button" at bounding box center [1554, 13] width 13 height 14
click at [1476, 87] on link "My shipments" at bounding box center [1491, 87] width 136 height 16
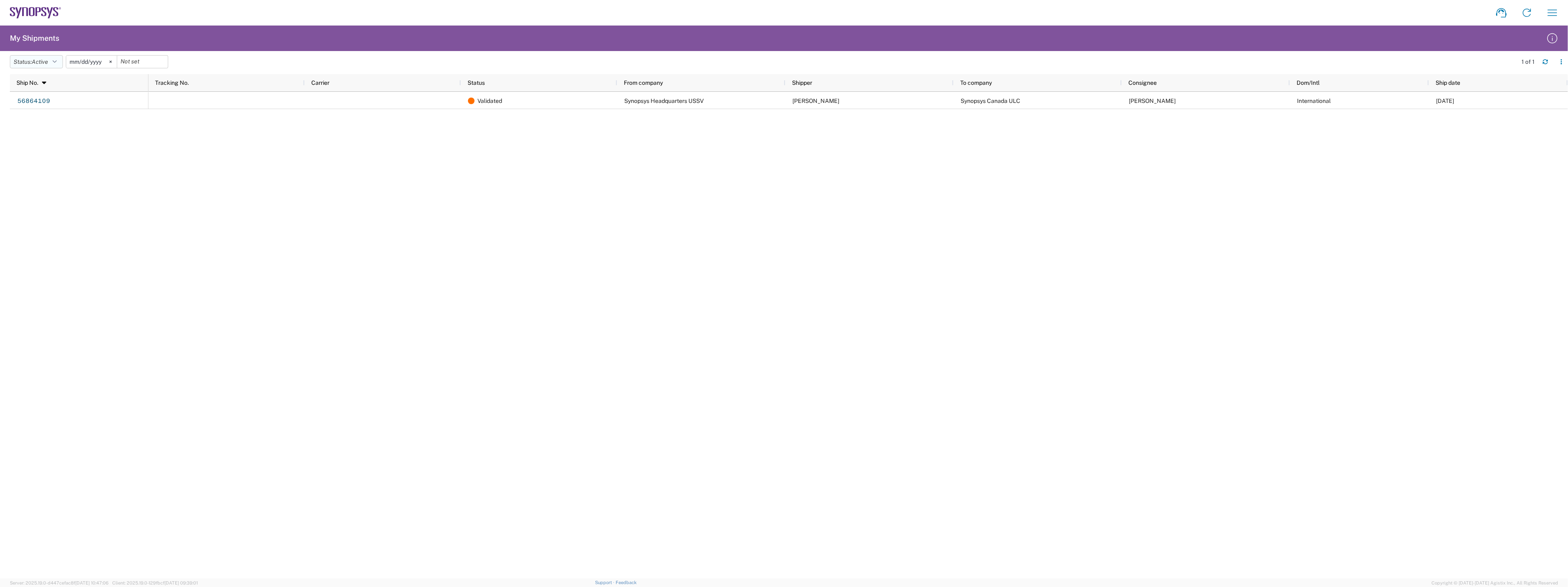
click at [43, 63] on span "Active" at bounding box center [40, 61] width 16 height 6
click at [84, 60] on input "[DATE]" at bounding box center [91, 61] width 50 height 12
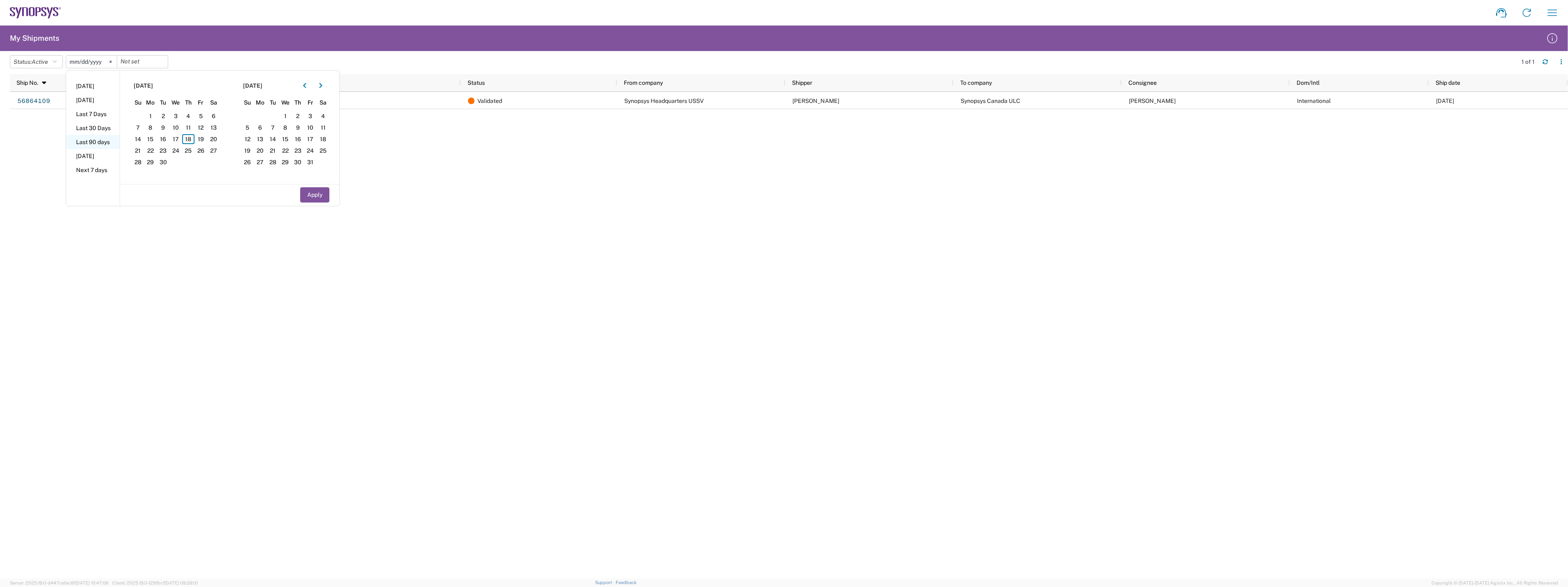
click at [99, 141] on li "Last 90 days" at bounding box center [92, 142] width 53 height 14
type input "[DATE]"
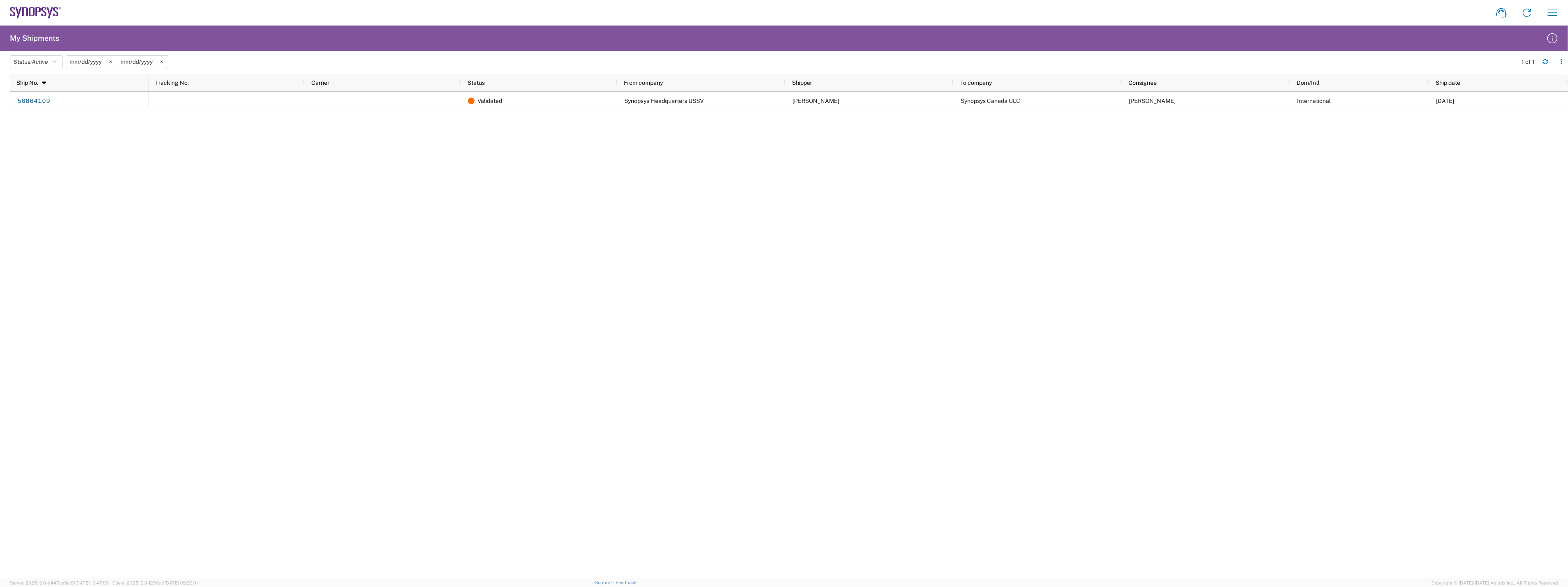
click at [88, 62] on input "[DATE]" at bounding box center [91, 61] width 50 height 12
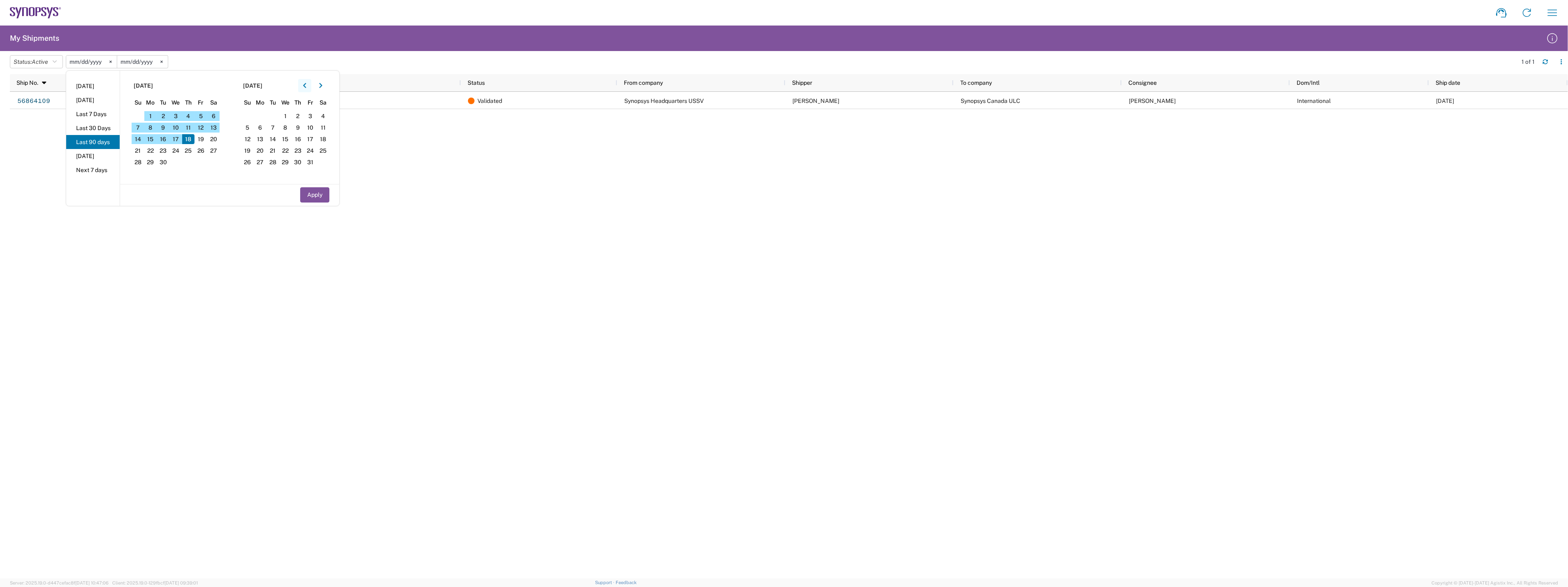
click at [306, 85] on icon "button" at bounding box center [305, 85] width 4 height 6
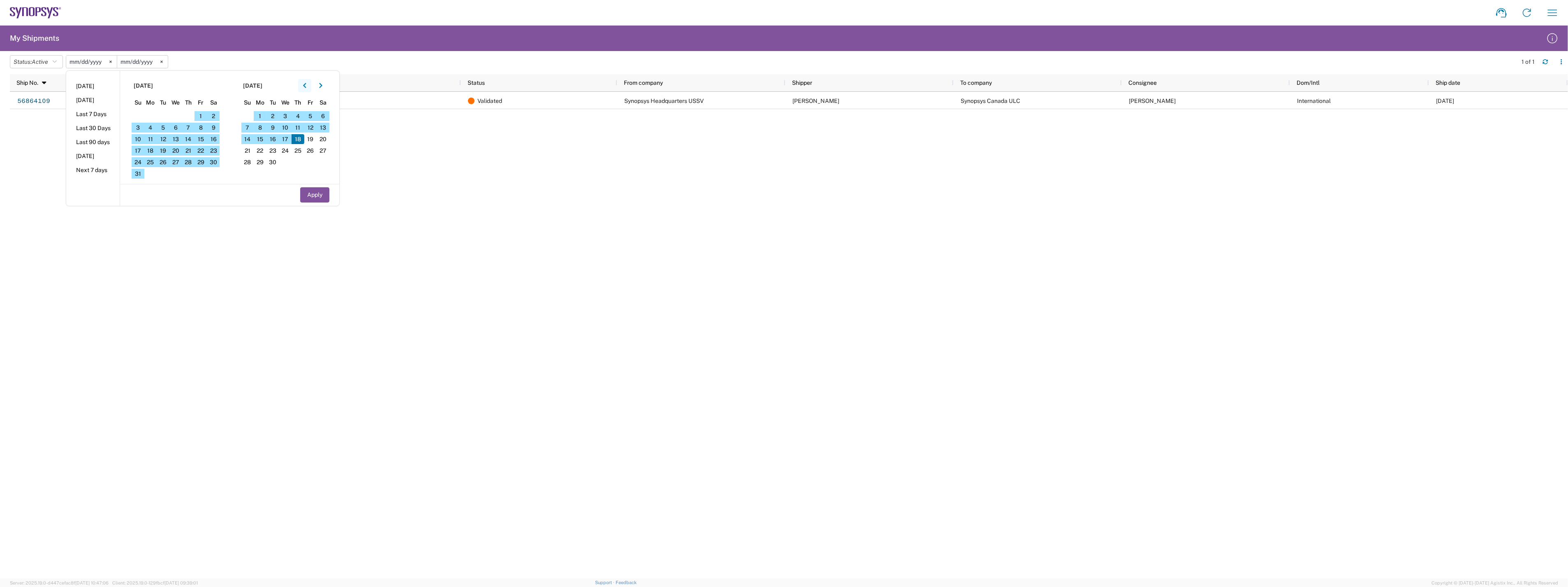
click at [306, 85] on icon "button" at bounding box center [305, 85] width 4 height 6
click at [303, 84] on button "button" at bounding box center [305, 85] width 13 height 14
click at [190, 116] on span "5" at bounding box center [189, 116] width 13 height 10
click at [188, 111] on span "5" at bounding box center [189, 116] width 13 height 10
click at [318, 198] on button "Apply" at bounding box center [315, 194] width 29 height 15
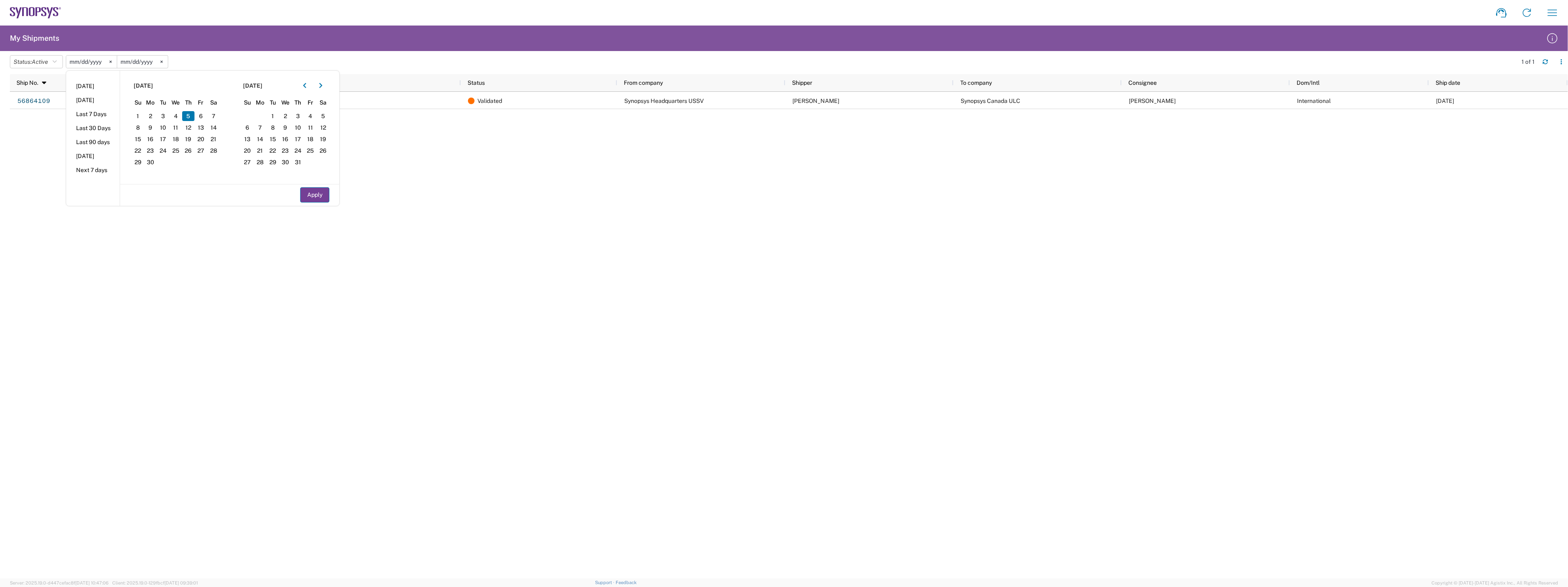
type input "[DATE]"
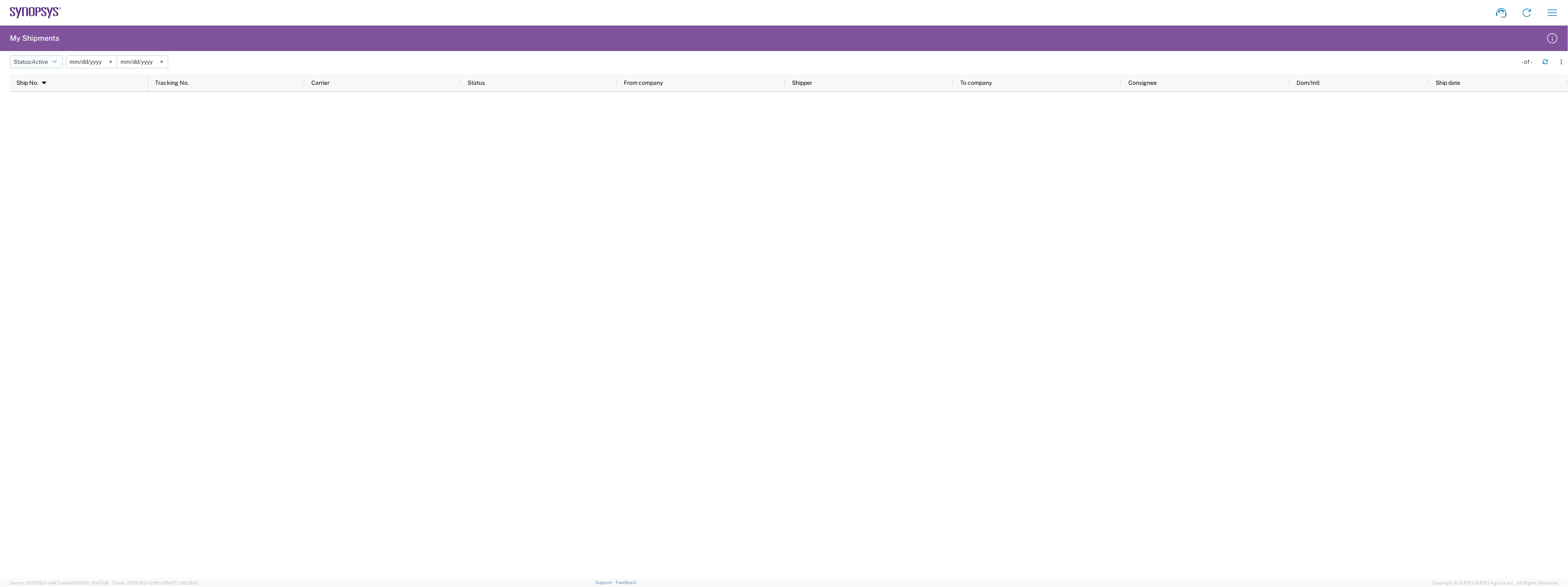
click at [51, 65] on button "Status: Active" at bounding box center [36, 62] width 53 height 14
click at [53, 107] on span "All" at bounding box center [58, 105] width 96 height 13
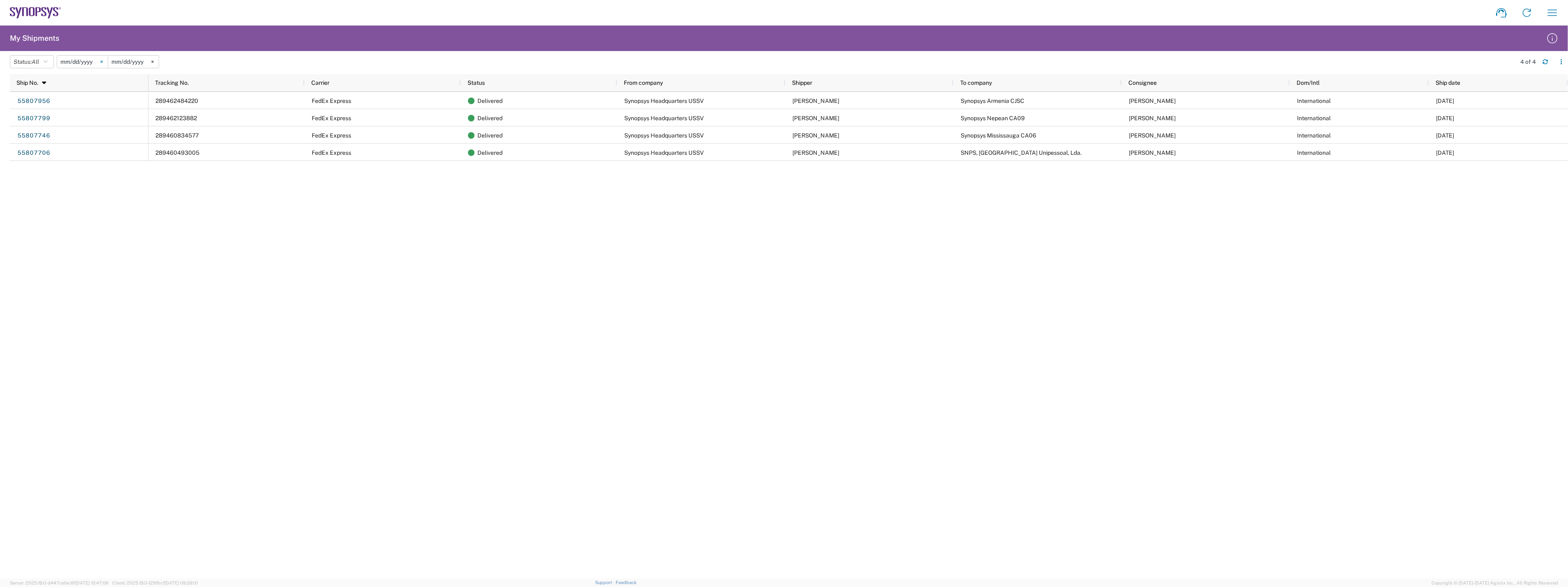
click at [103, 64] on svg-icon at bounding box center [101, 61] width 12 height 12
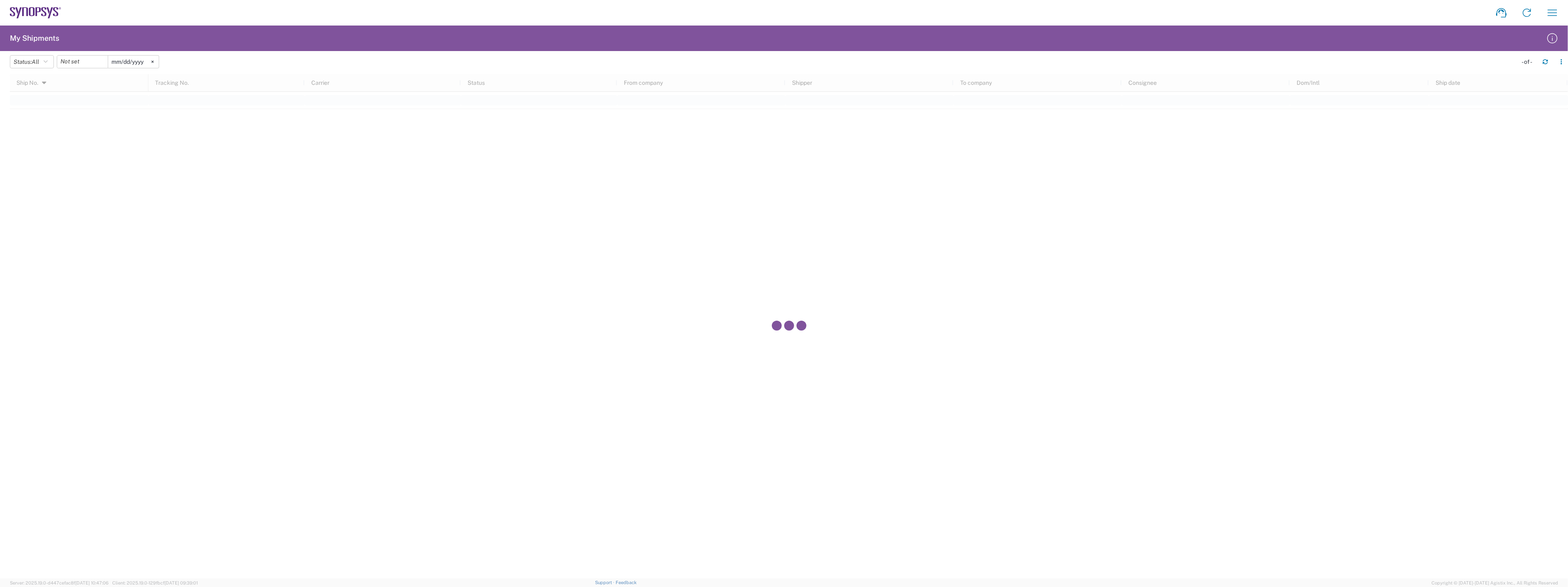
click at [103, 64] on div at bounding box center [82, 62] width 51 height 14
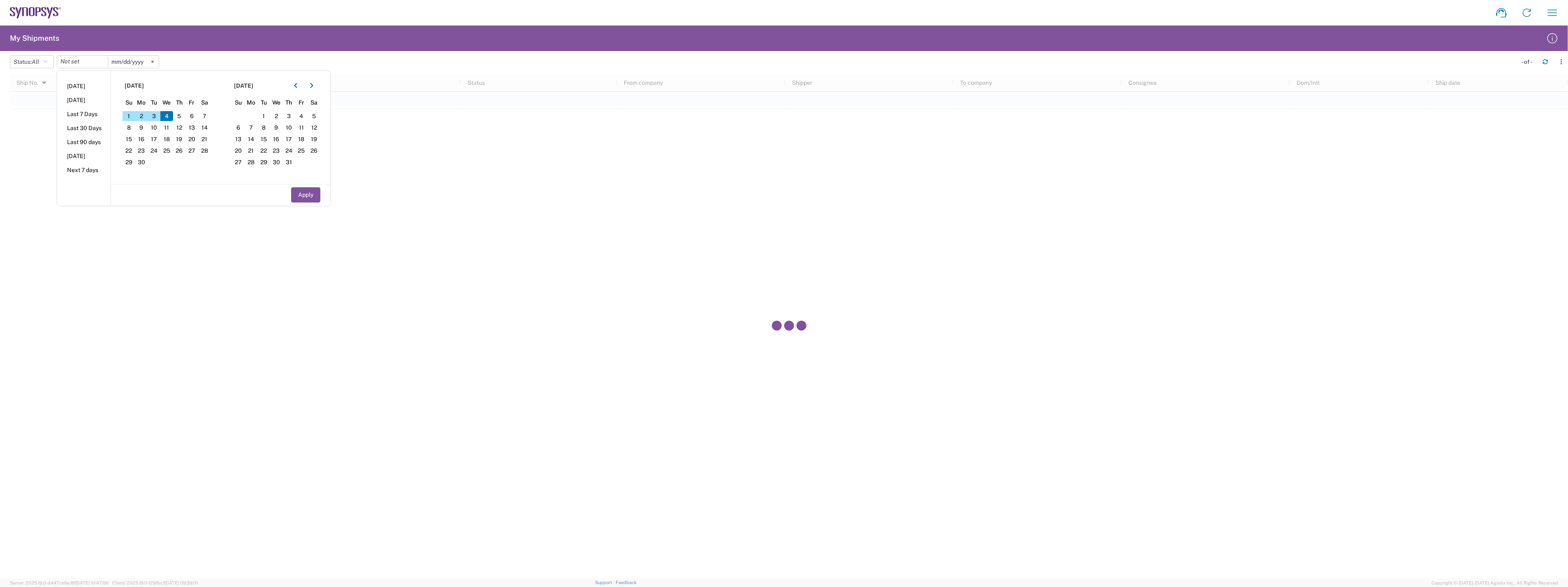
click at [171, 117] on span "4" at bounding box center [167, 116] width 13 height 10
click at [307, 193] on button "Apply" at bounding box center [305, 194] width 29 height 15
type input "[DATE]"
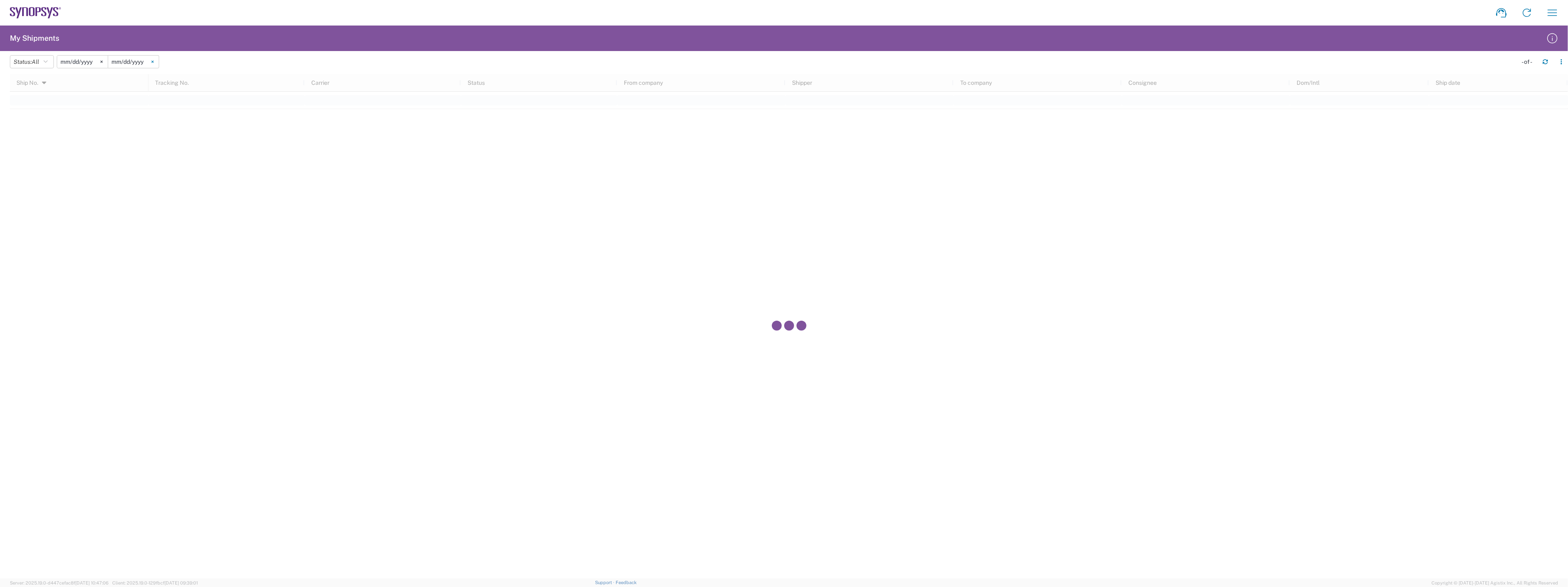
click at [158, 64] on svg-icon at bounding box center [152, 61] width 12 height 12
click at [137, 62] on input "date" at bounding box center [133, 61] width 50 height 12
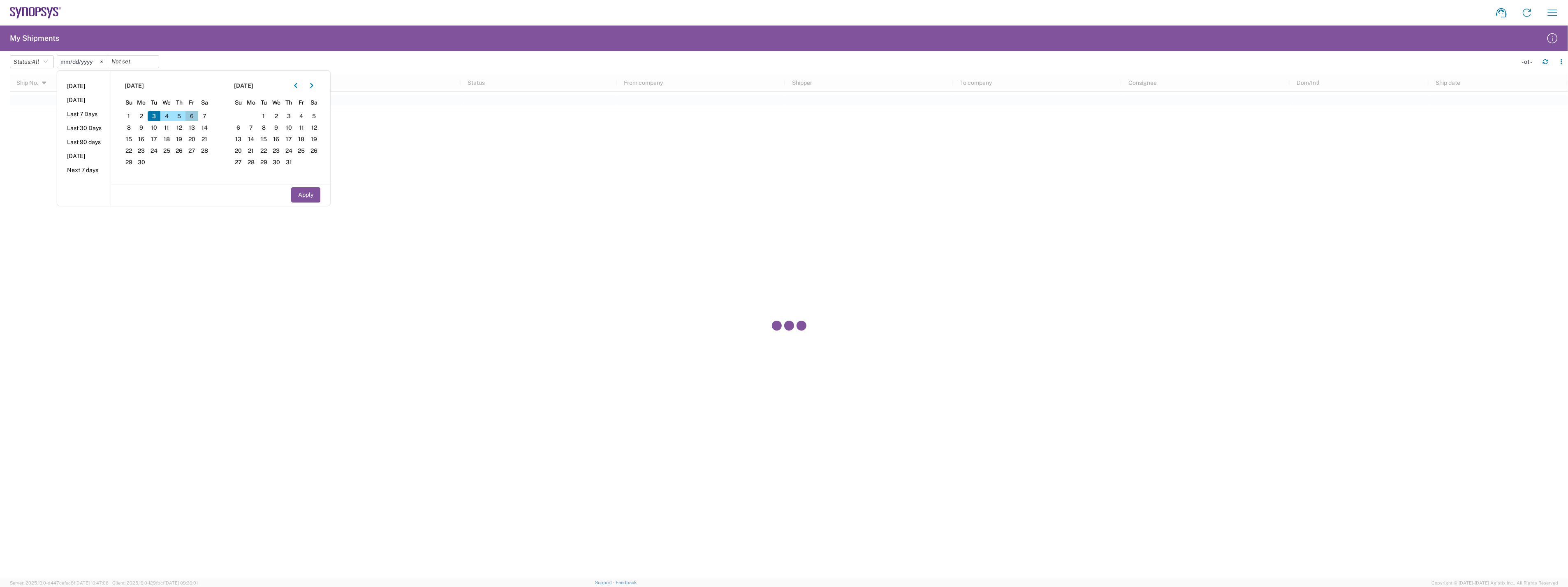
click at [198, 117] on span "6" at bounding box center [192, 116] width 13 height 10
click at [308, 194] on button "Apply" at bounding box center [305, 194] width 29 height 15
type input "[DATE]"
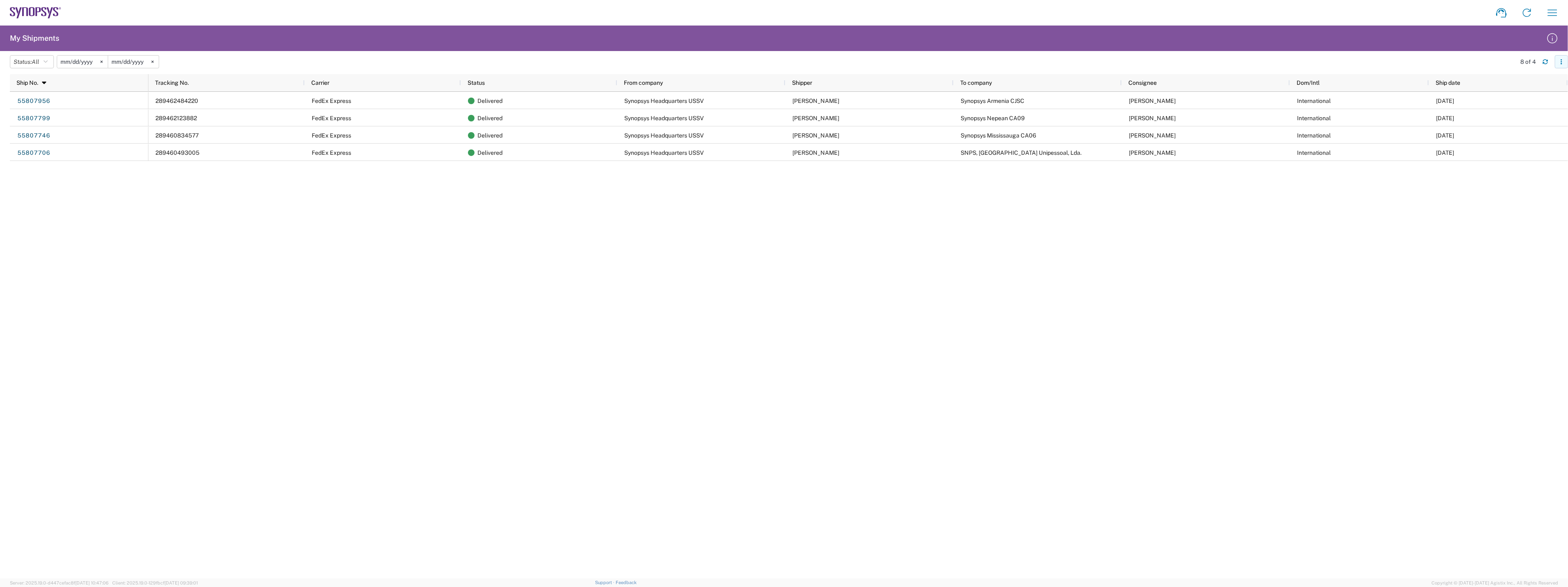
click at [1559, 61] on icon "button" at bounding box center [1562, 62] width 6 height 6
click at [1474, 312] on div "289462484220 FedEx Express Delivered Synopsys Headquarters USSV [PERSON_NAME] S…" at bounding box center [858, 335] width 1420 height 486
click at [153, 61] on icon at bounding box center [152, 62] width 2 height 2
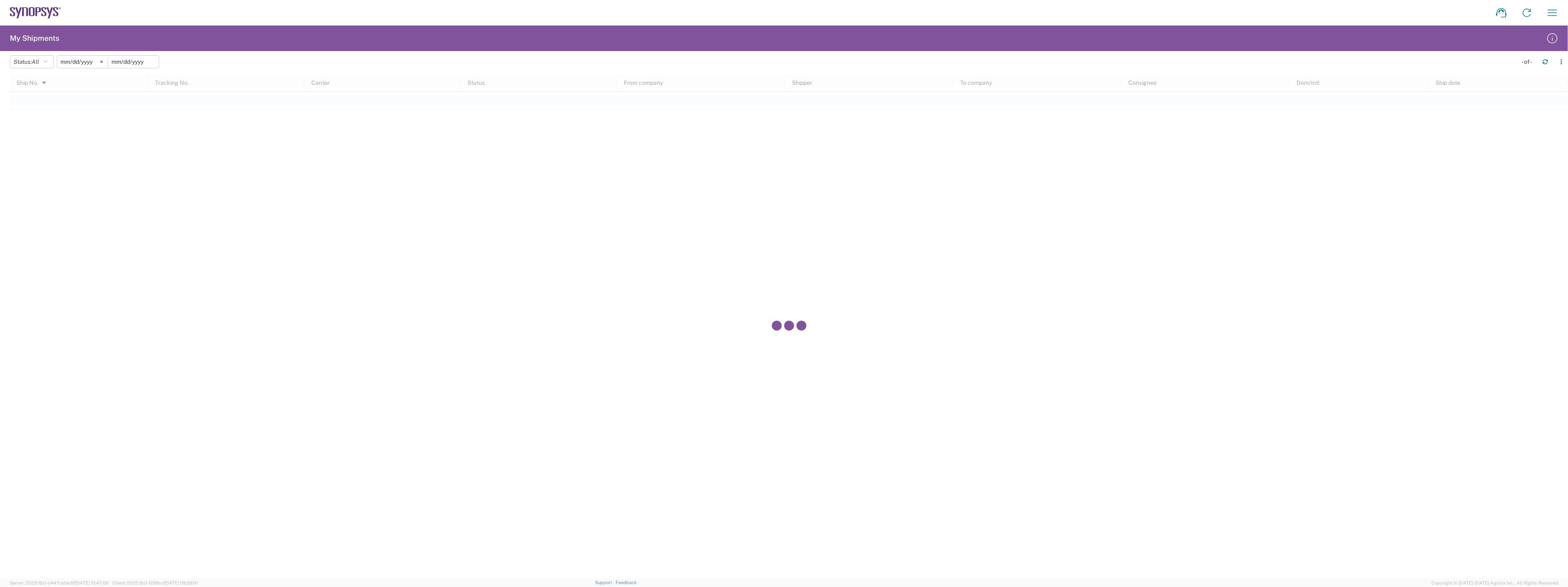
click at [137, 58] on input "date" at bounding box center [133, 61] width 50 height 12
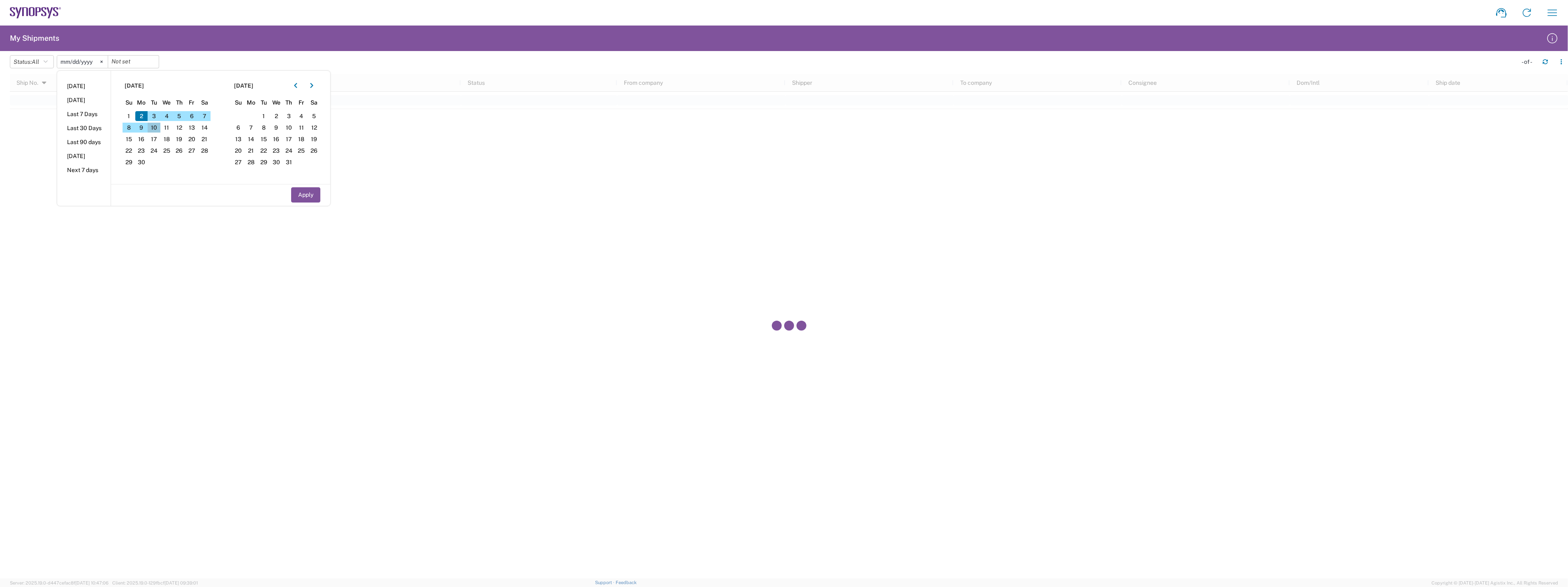
click at [156, 126] on span "10" at bounding box center [154, 128] width 13 height 10
click at [309, 193] on button "Apply" at bounding box center [305, 194] width 29 height 15
type input "[DATE]"
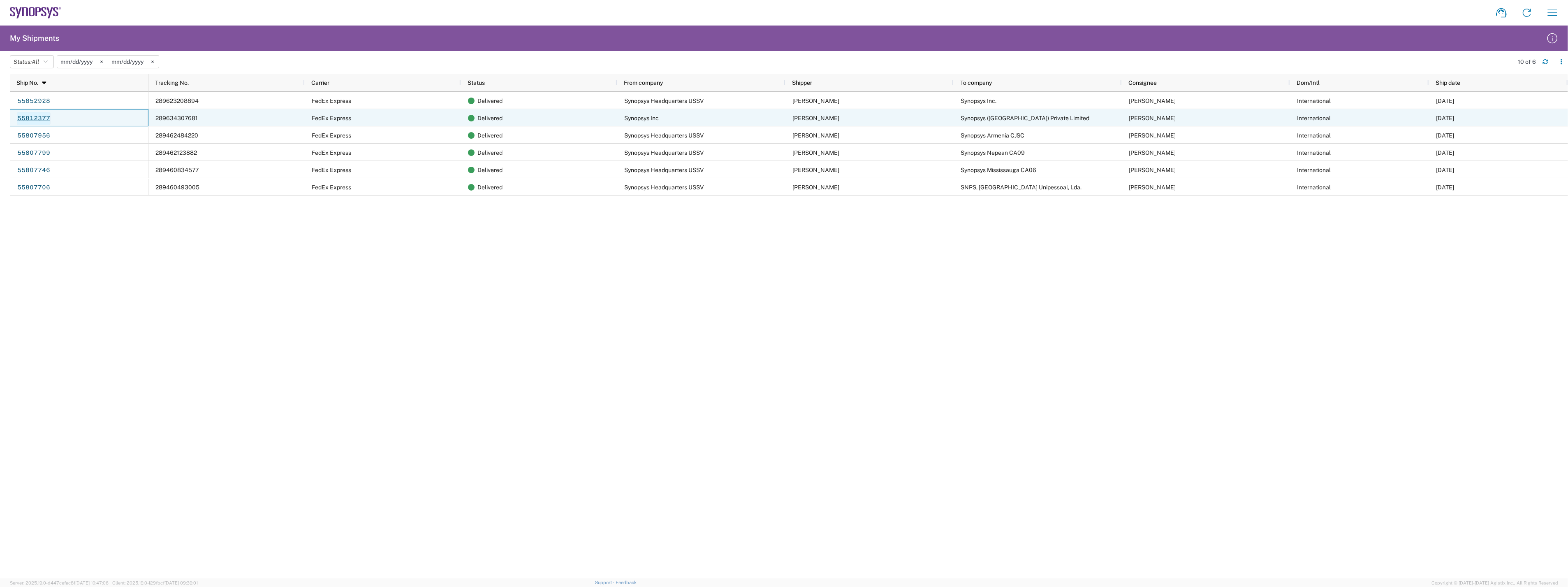
click at [43, 119] on link "55812377" at bounding box center [33, 118] width 33 height 14
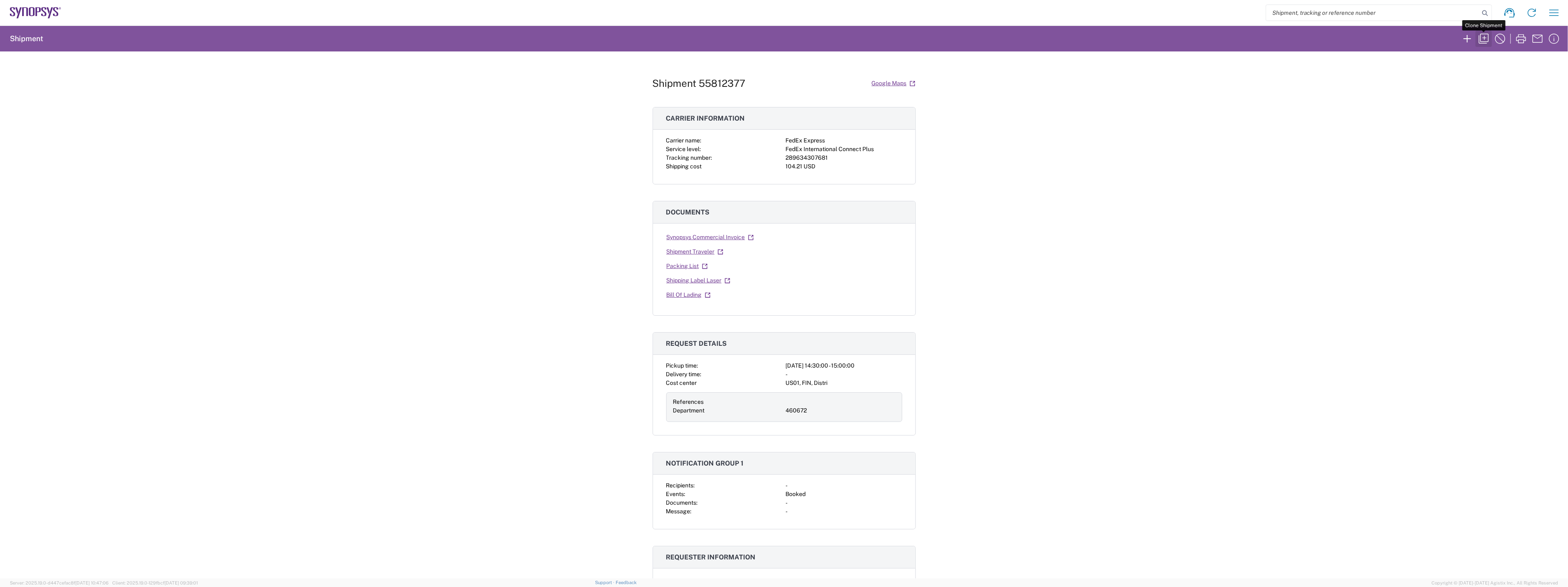
click at [1482, 39] on icon "button" at bounding box center [1483, 38] width 13 height 14
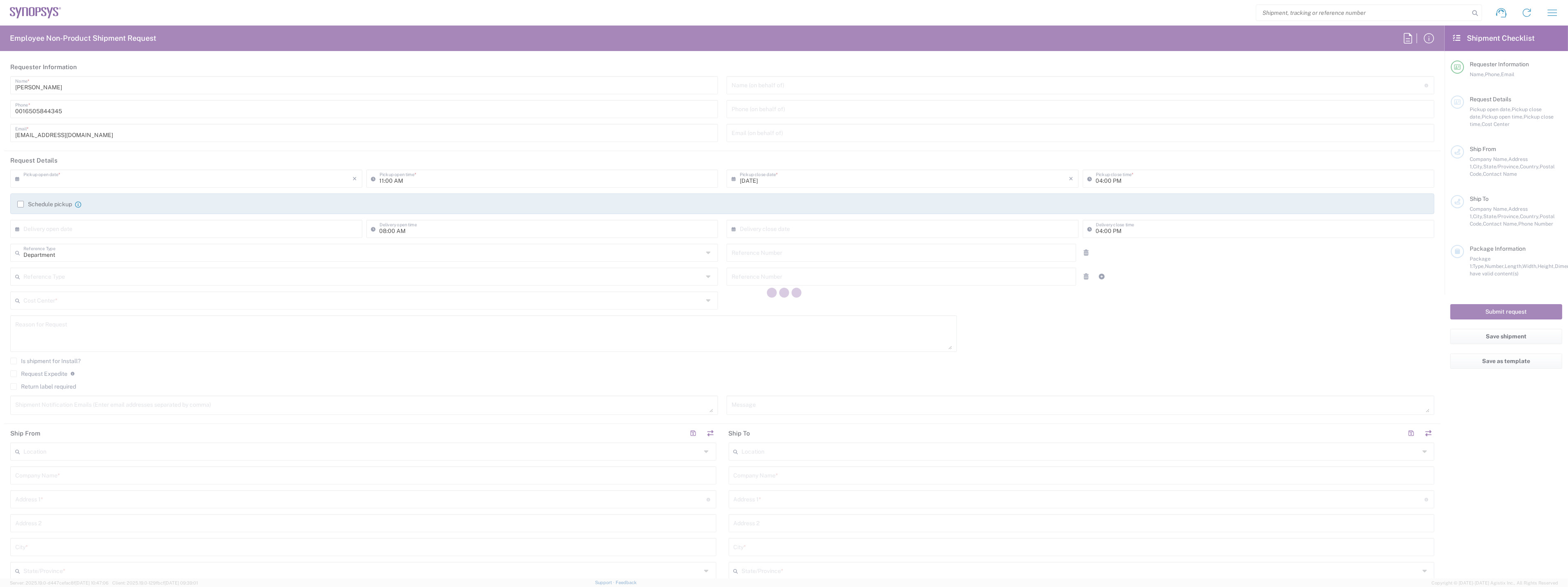
type input "02:30 PM"
type input "03:00 PM"
type input "460672"
type input "Headquarters USSV"
type input "Synopsys Inc"
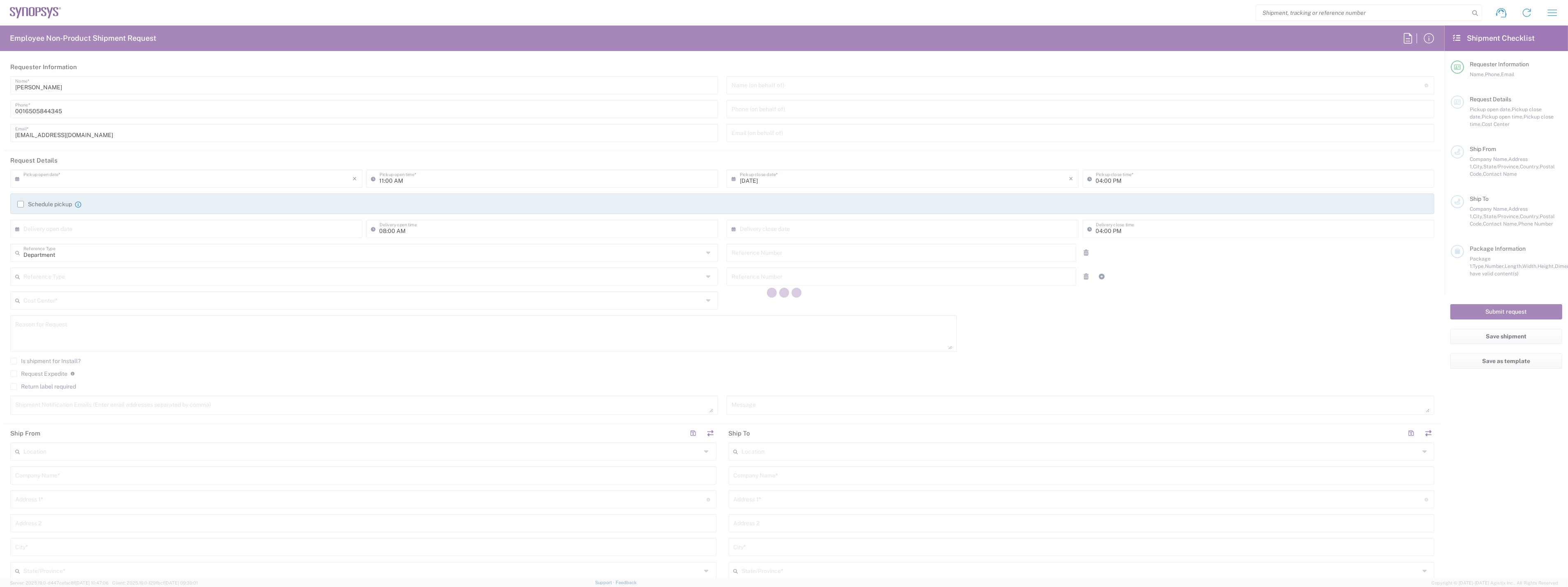
type input "[STREET_ADDRESS]"
type input "Sunnyvale"
type input "[US_STATE]"
type input "94085"
type input "[PERSON_NAME]"
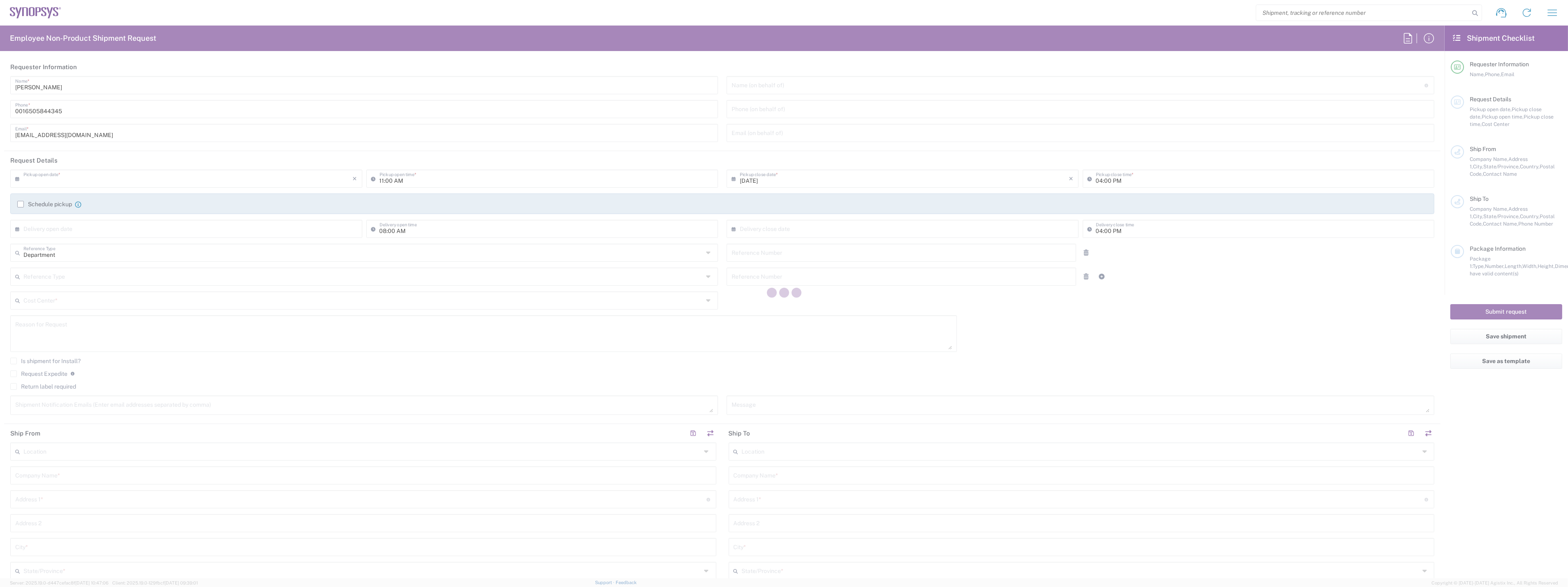
type input "0016505844345"
type input "[EMAIL_ADDRESS][DOMAIN_NAME]"
type input "Noida DLF IN62"
type input "Synopsys ([GEOGRAPHIC_DATA]) Private Limited"
type input "2nd to 4th Floor"
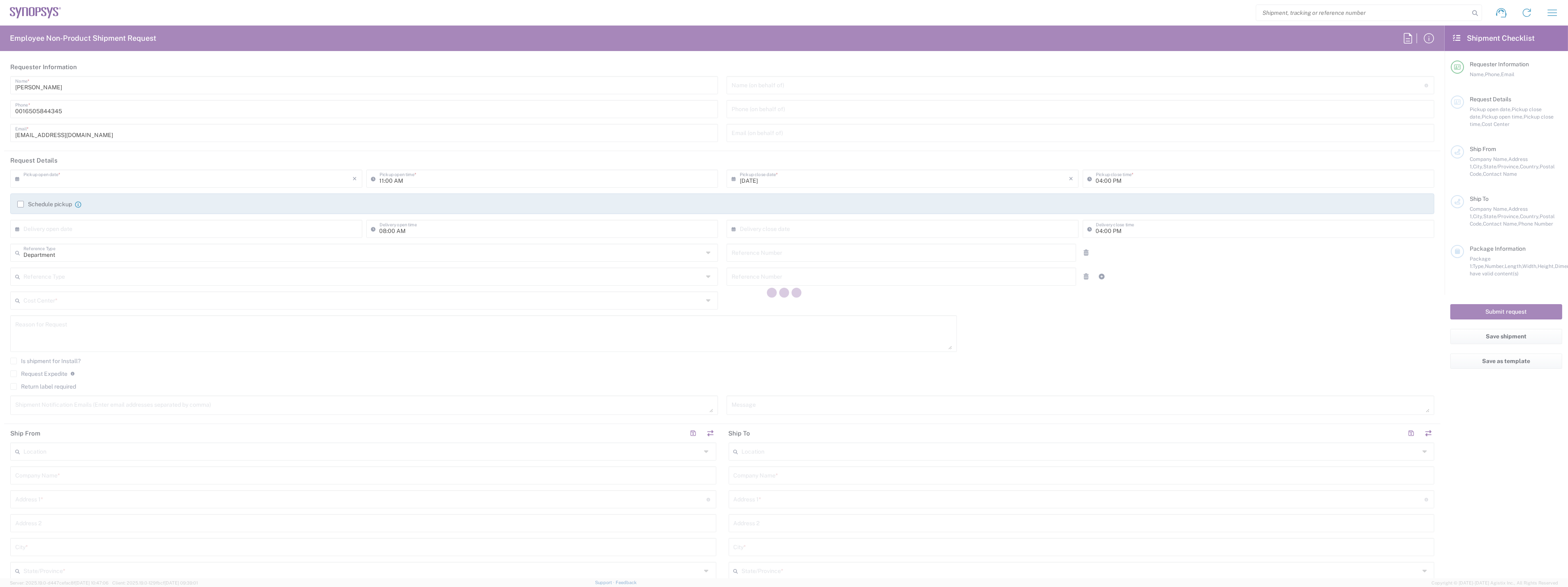
type input "[GEOGRAPHIC_DATA] Sector 143 A"
type input "Noida"
type input "[GEOGRAPHIC_DATA]"
type input "201307"
type input "[PERSON_NAME]"
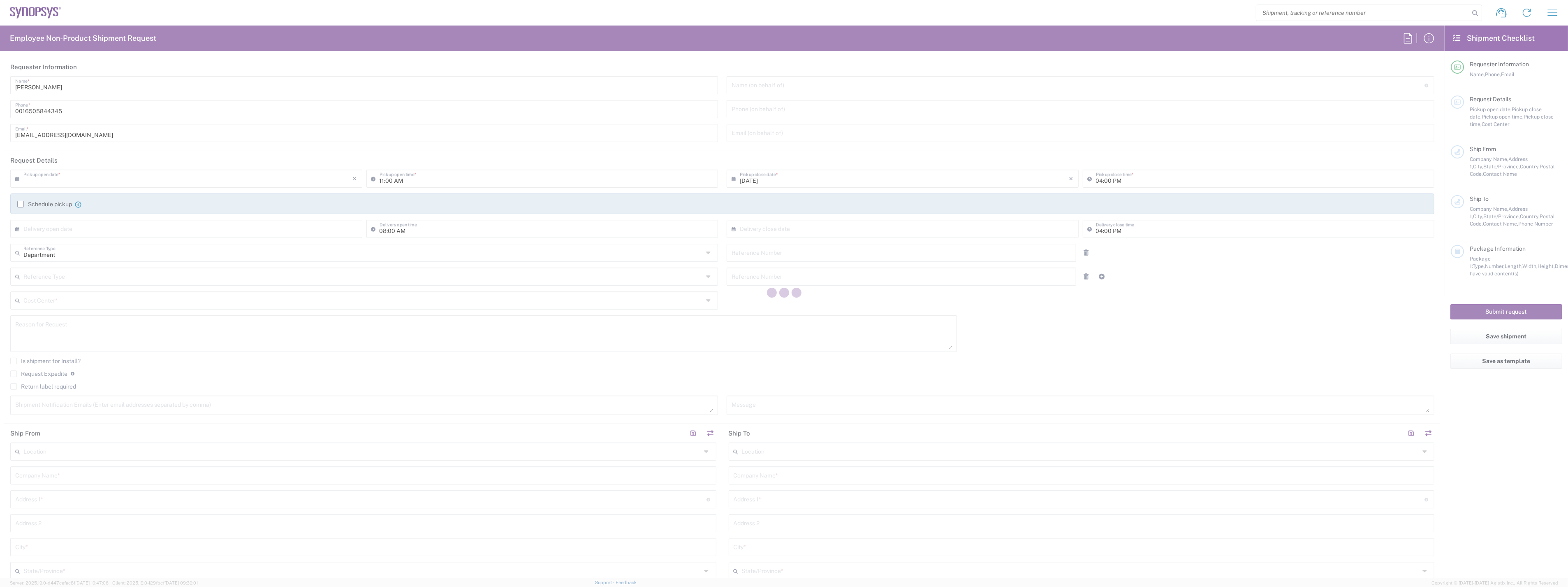
type input "[PHONE_NUMBER]"
type input "[EMAIL_ADDRESS][DOMAIN_NAME]"
type input "Business (General)"
type textarea "Free of Charge (FOC), Value for Customs only. This shipment contains internal c…"
type input "[GEOGRAPHIC_DATA]"
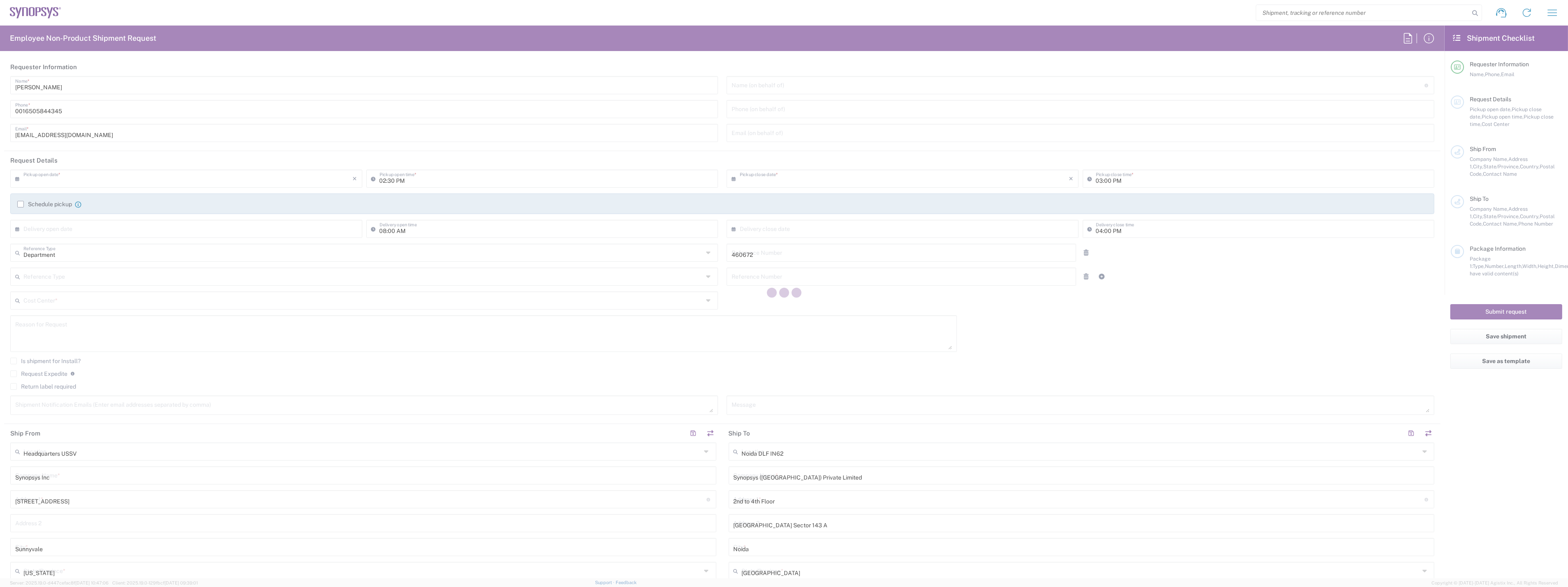
type input "US01, FIN, Distri 460672"
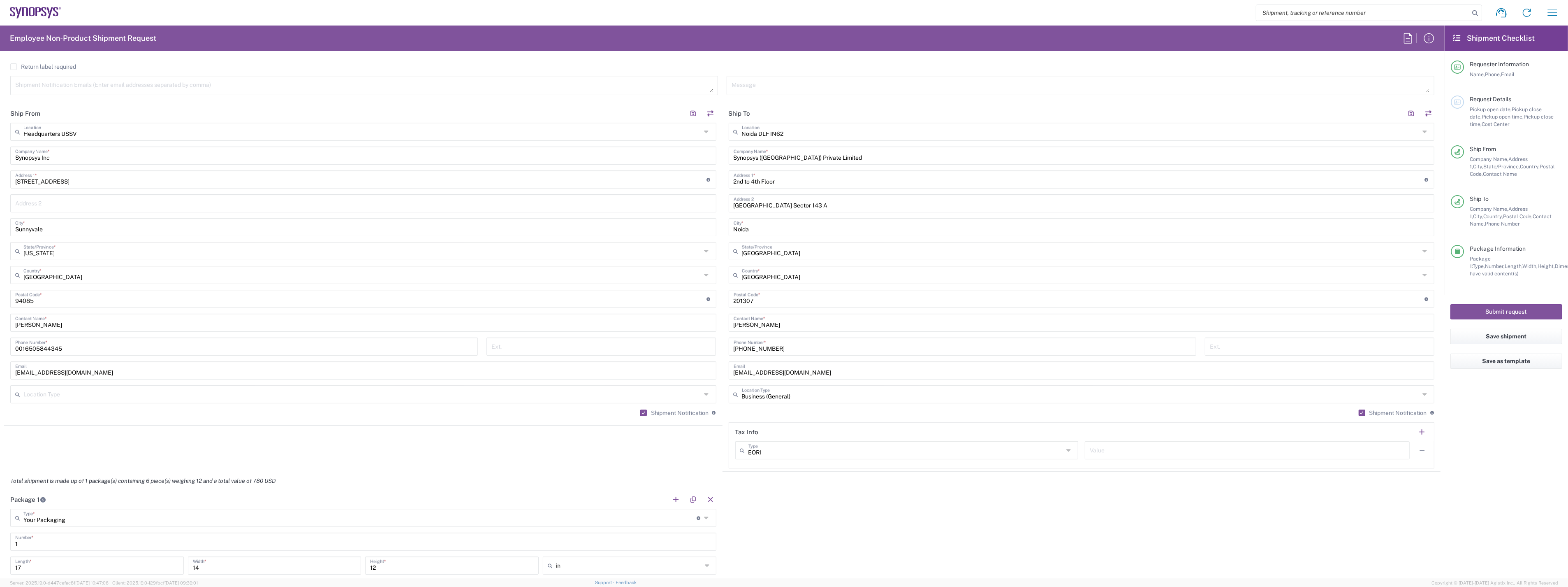
scroll to position [457, 0]
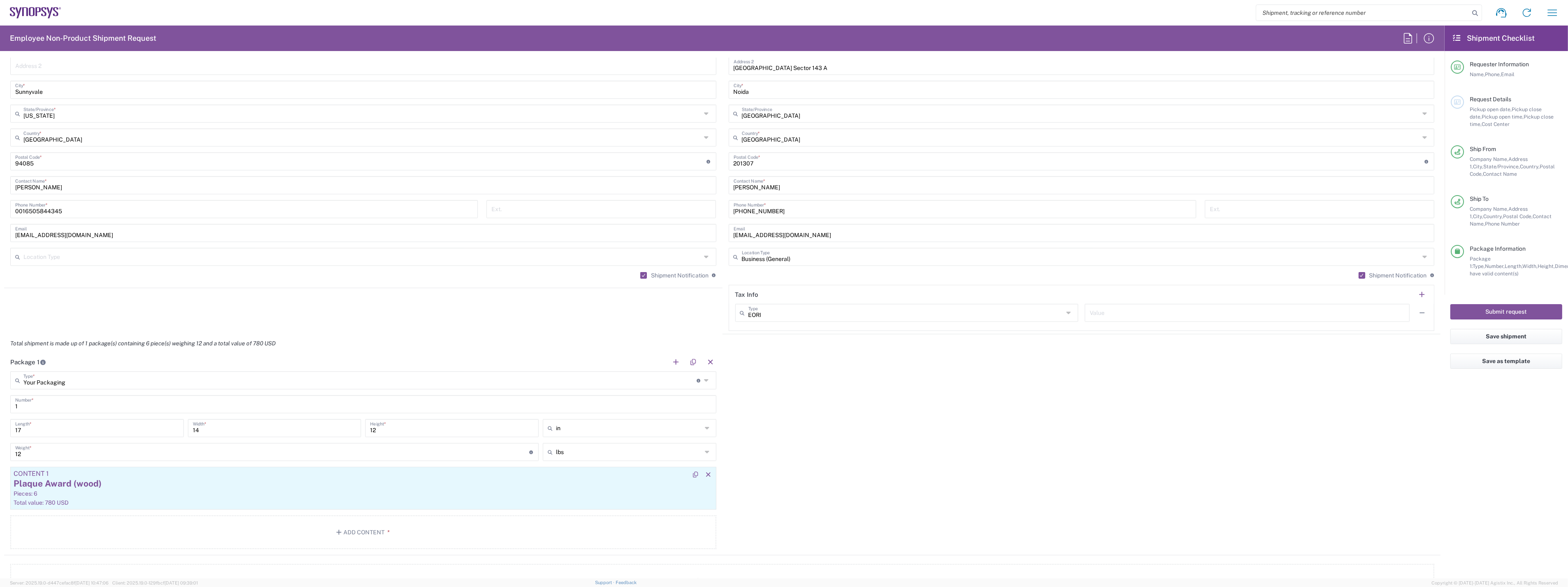
click at [171, 490] on div "Pieces: 6" at bounding box center [363, 493] width 699 height 7
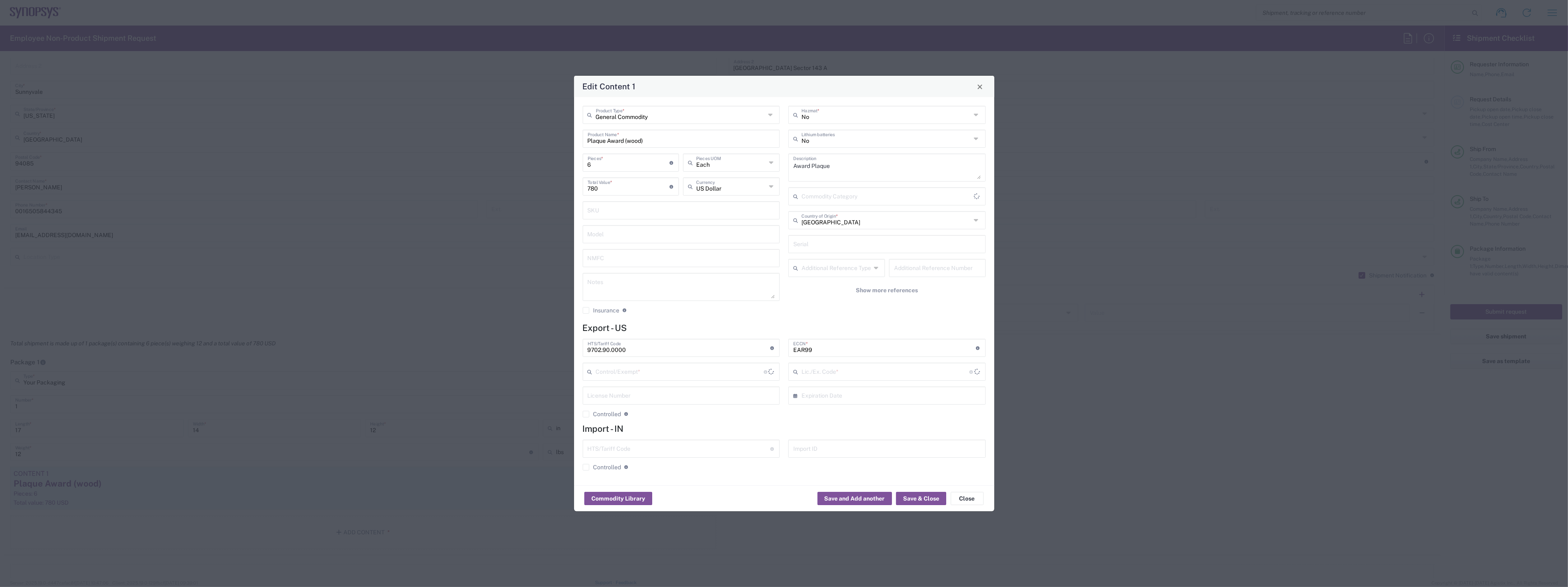
type input "FTR Exemption"
type input "30.37(a)"
drag, startPoint x: 597, startPoint y: 166, endPoint x: 574, endPoint y: 166, distance: 23.0
click at [574, 166] on div "General Commodity Product Type * Plaque Award (wood) Product Name * 6 Pieces * …" at bounding box center [784, 291] width 420 height 388
type input "9"
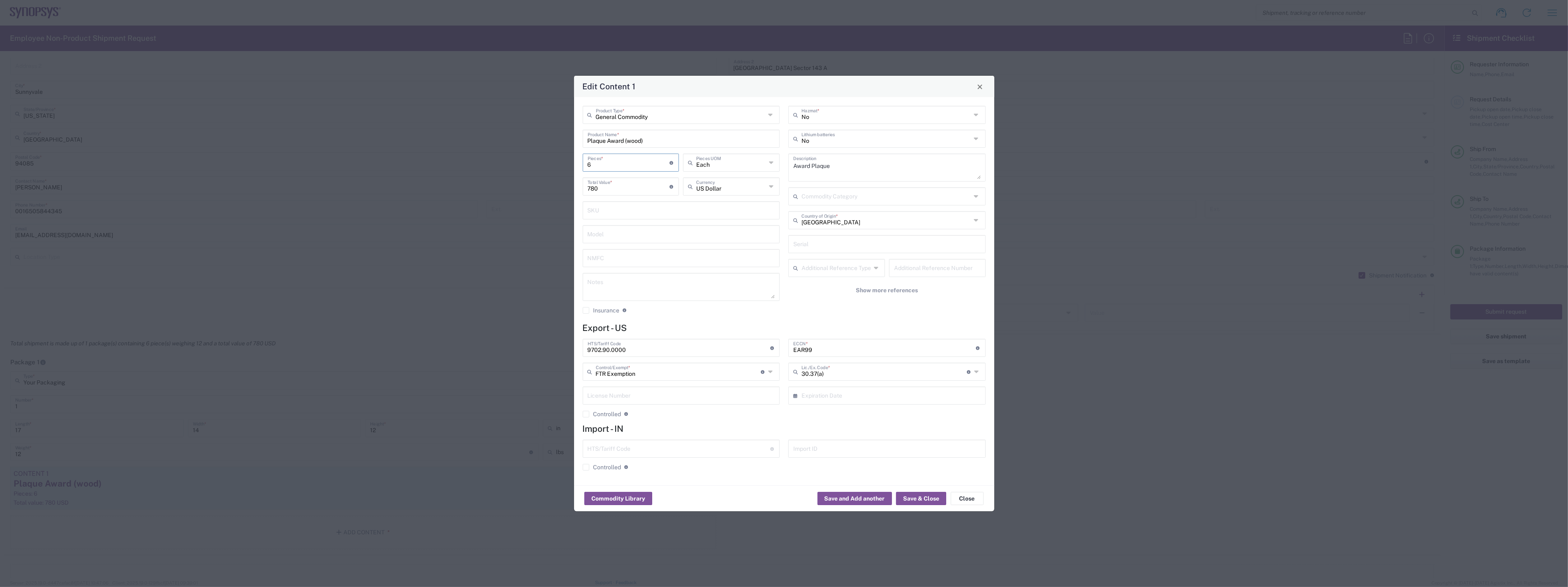
type input "1170"
type input "9"
click at [922, 499] on button "Save & Close" at bounding box center [921, 498] width 50 height 14
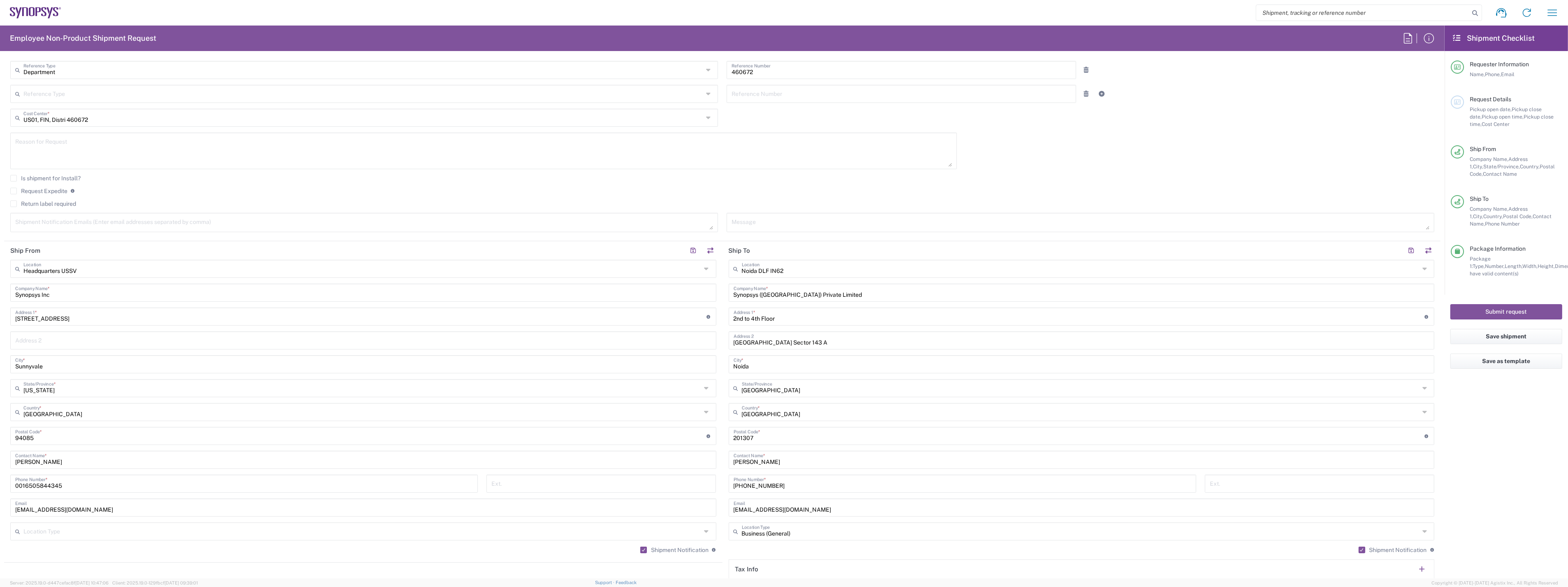
scroll to position [228, 0]
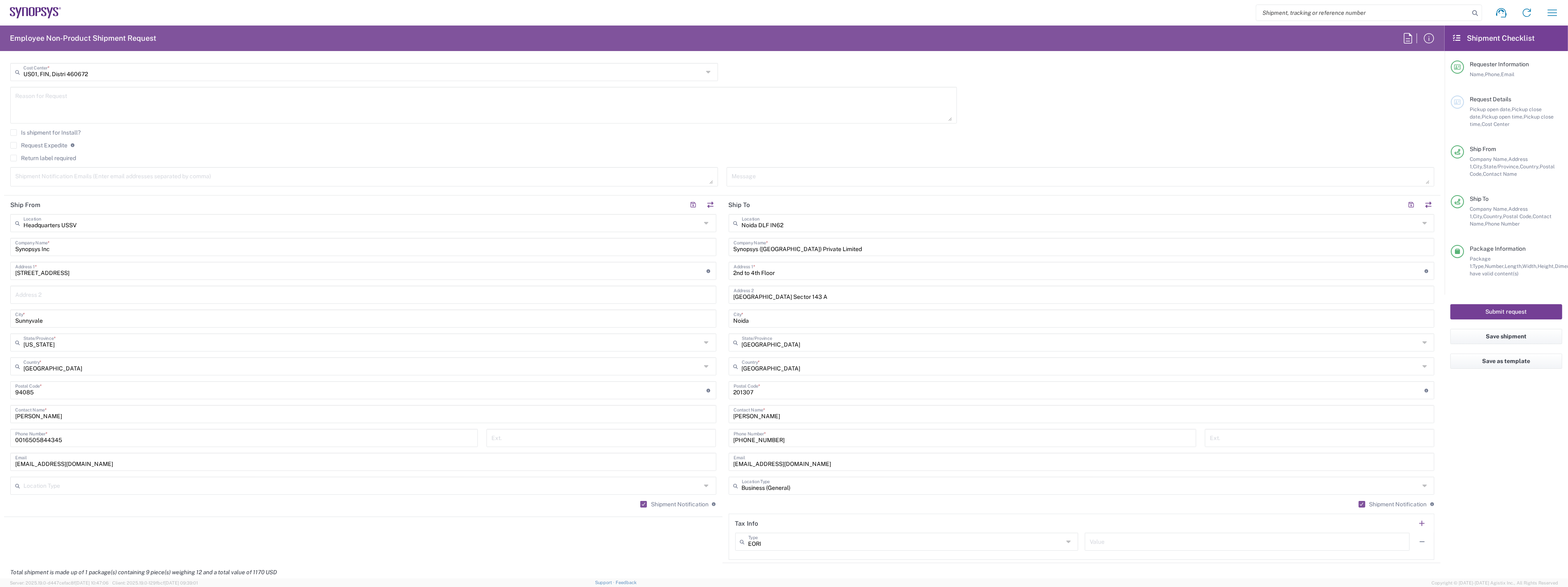
click at [1503, 309] on button "Submit request" at bounding box center [1506, 311] width 111 height 15
click at [667, 146] on agx-checkbox-control "Request Expedite If expedite is checked you will be unable to rate and book thi…" at bounding box center [722, 145] width 1424 height 7
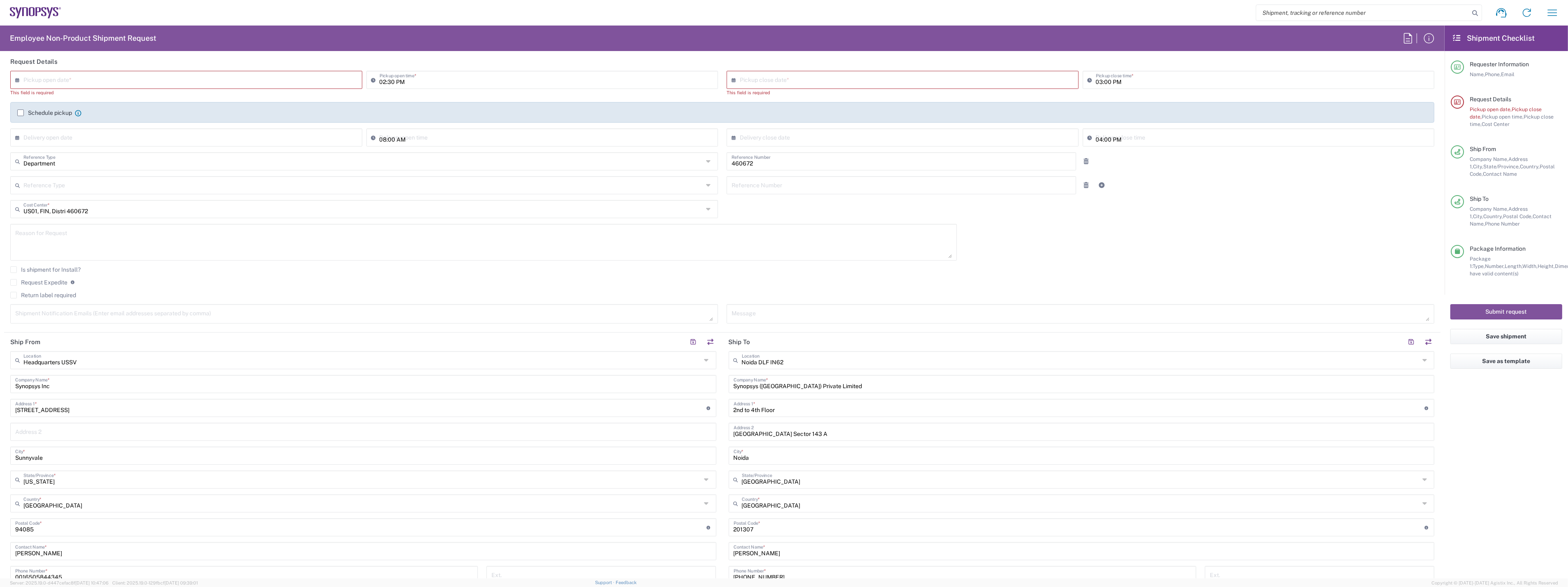
scroll to position [0, 0]
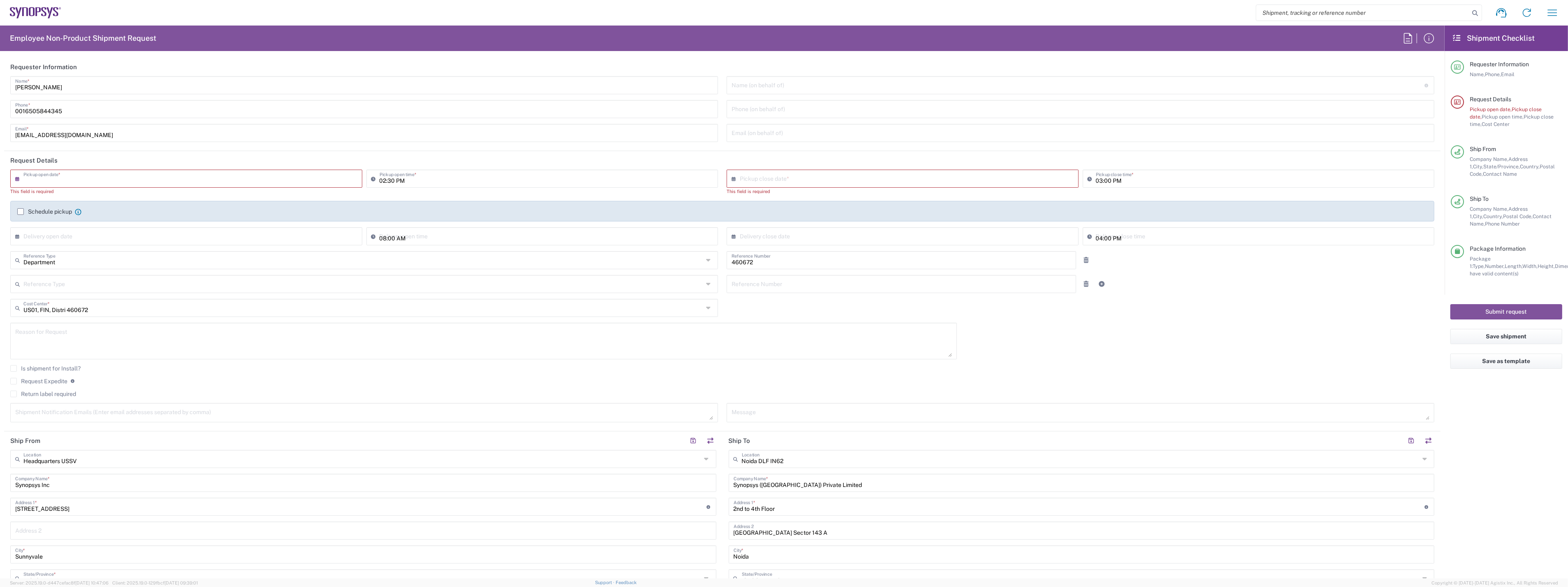
click at [187, 181] on input "text" at bounding box center [188, 178] width 330 height 14
click at [200, 243] on span "18" at bounding box center [199, 242] width 12 height 11
type input "[DATE]"
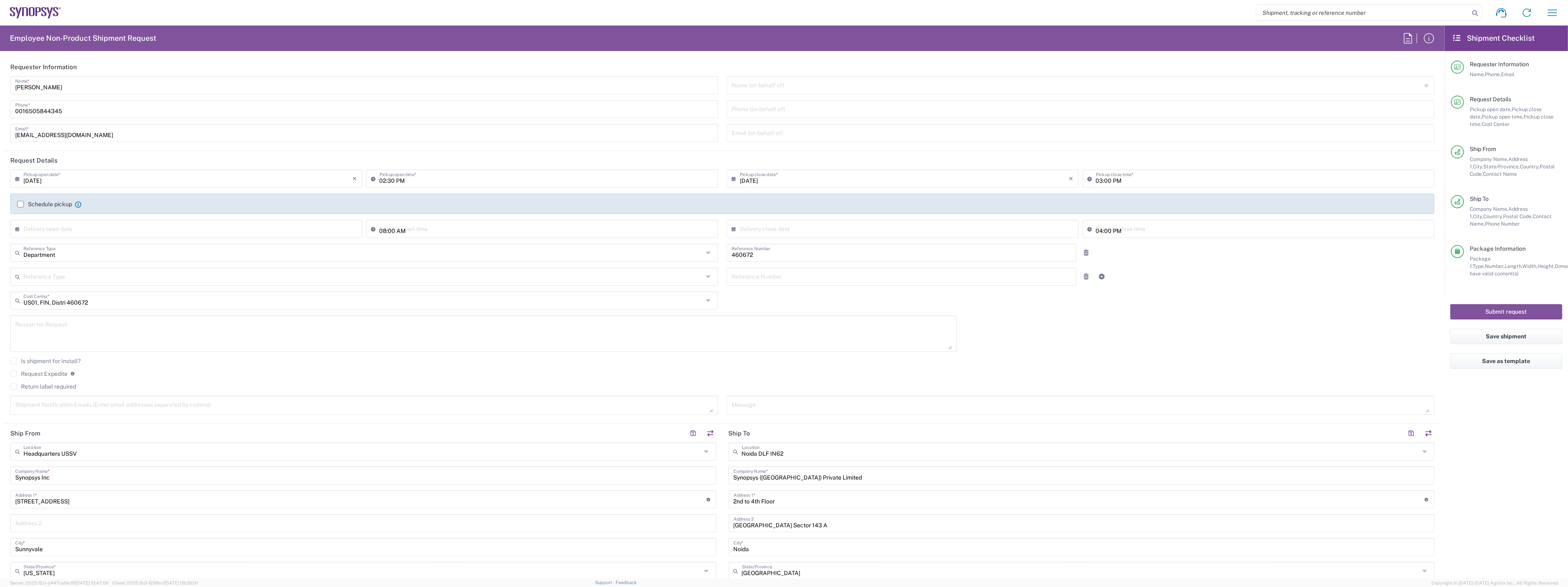
click at [1136, 372] on agx-checkbox-control "Request Expedite If expedite is checked you will be unable to rate and book thi…" at bounding box center [722, 374] width 1424 height 7
click at [1484, 310] on button "Submit request" at bounding box center [1506, 311] width 111 height 15
click at [1495, 311] on button "Submit request" at bounding box center [1506, 311] width 111 height 15
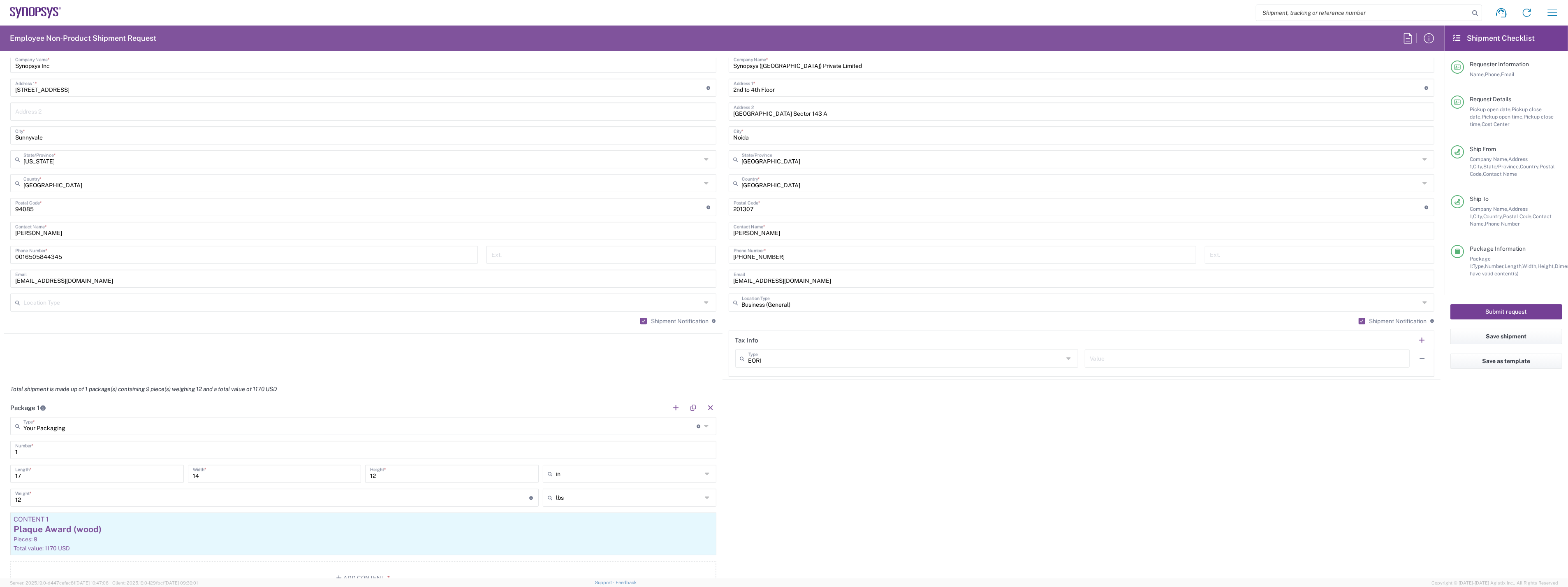
scroll to position [594, 0]
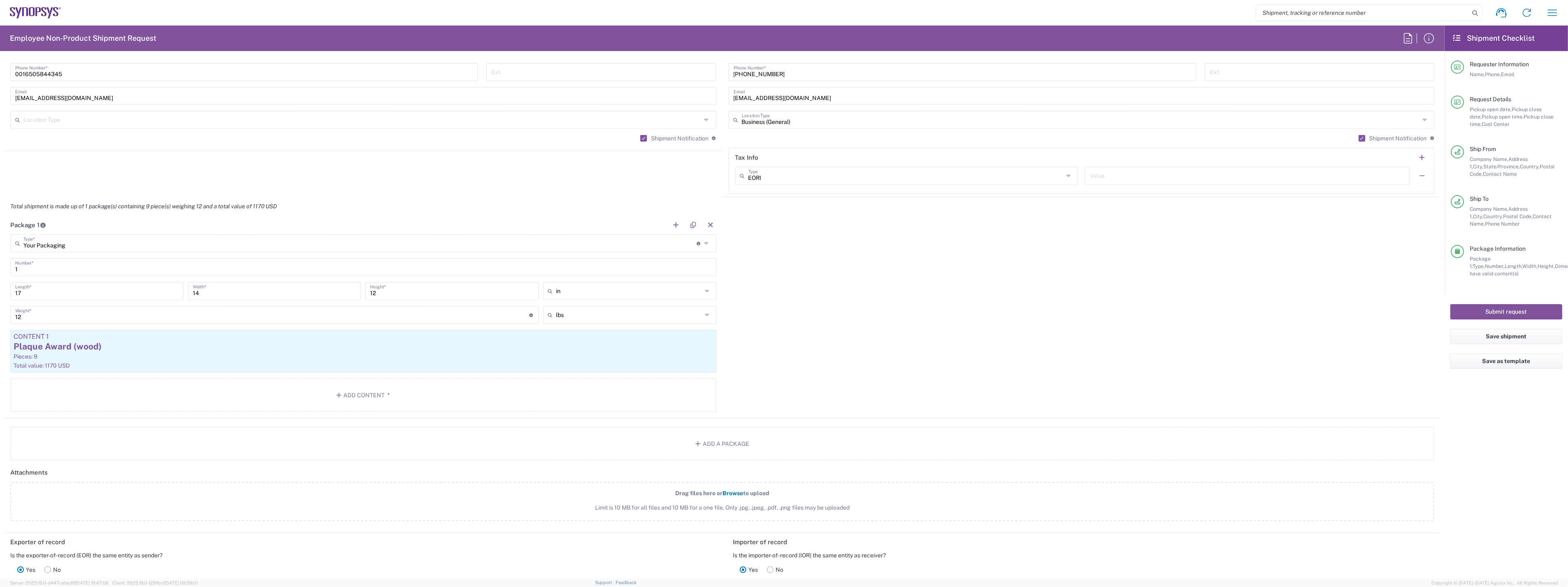
click at [1495, 488] on agx-form-checklist "Shipment Checklist Requester Information Name, Phone, Email Request Details Pic…" at bounding box center [1506, 302] width 124 height 553
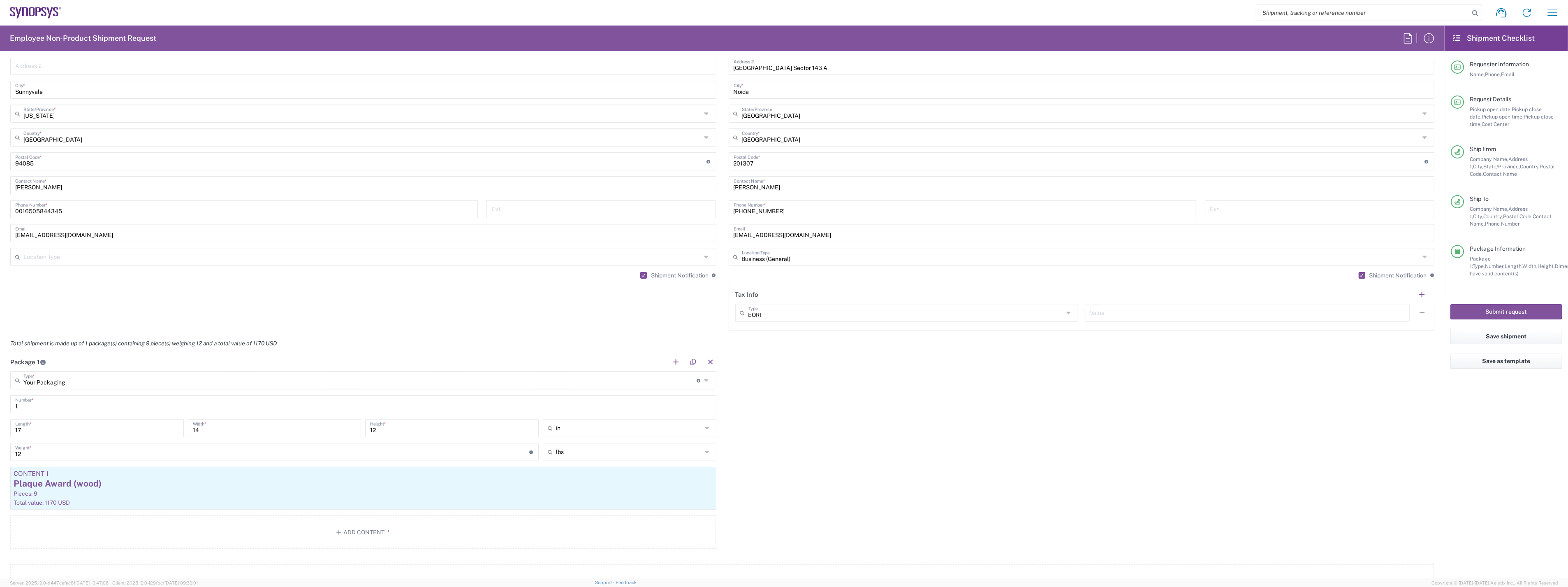
scroll to position [320, 0]
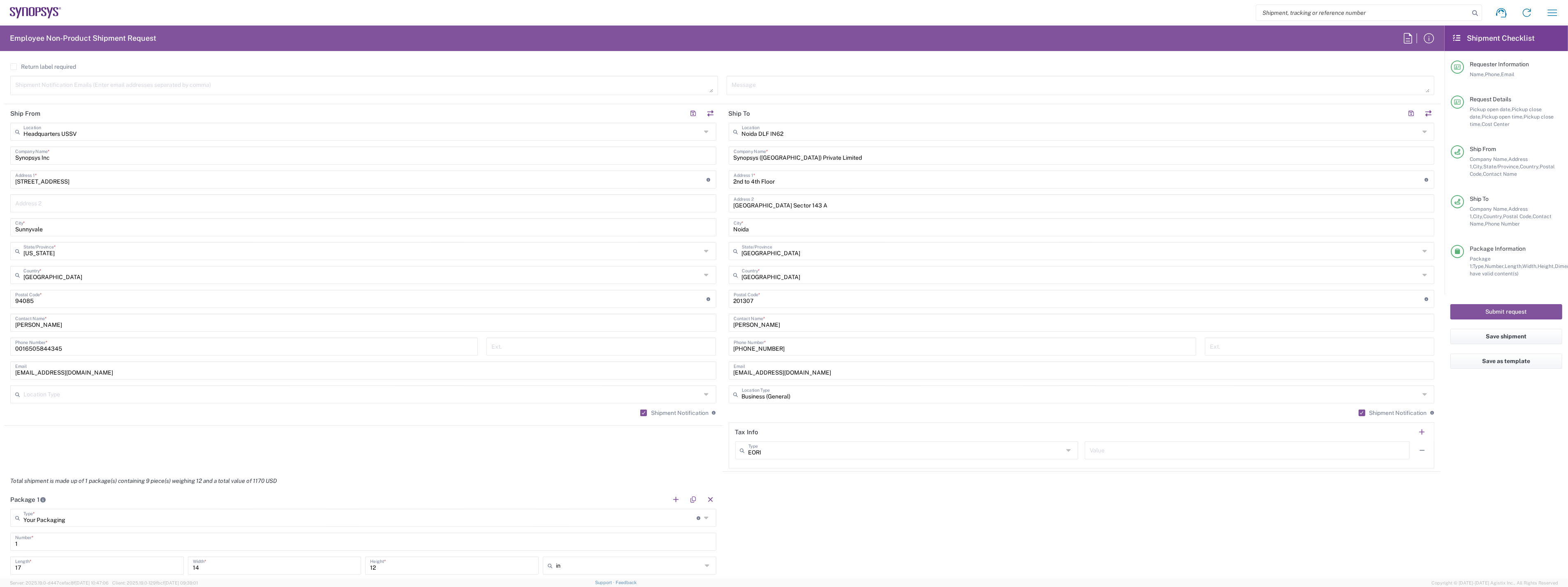
click at [1356, 494] on div "Package 1 Your Packaging Type * Material used to package goods Your Packaging B…" at bounding box center [722, 591] width 1437 height 203
click at [1498, 311] on button "Submit request" at bounding box center [1506, 311] width 111 height 15
click at [1496, 335] on button "Save shipment" at bounding box center [1506, 336] width 111 height 15
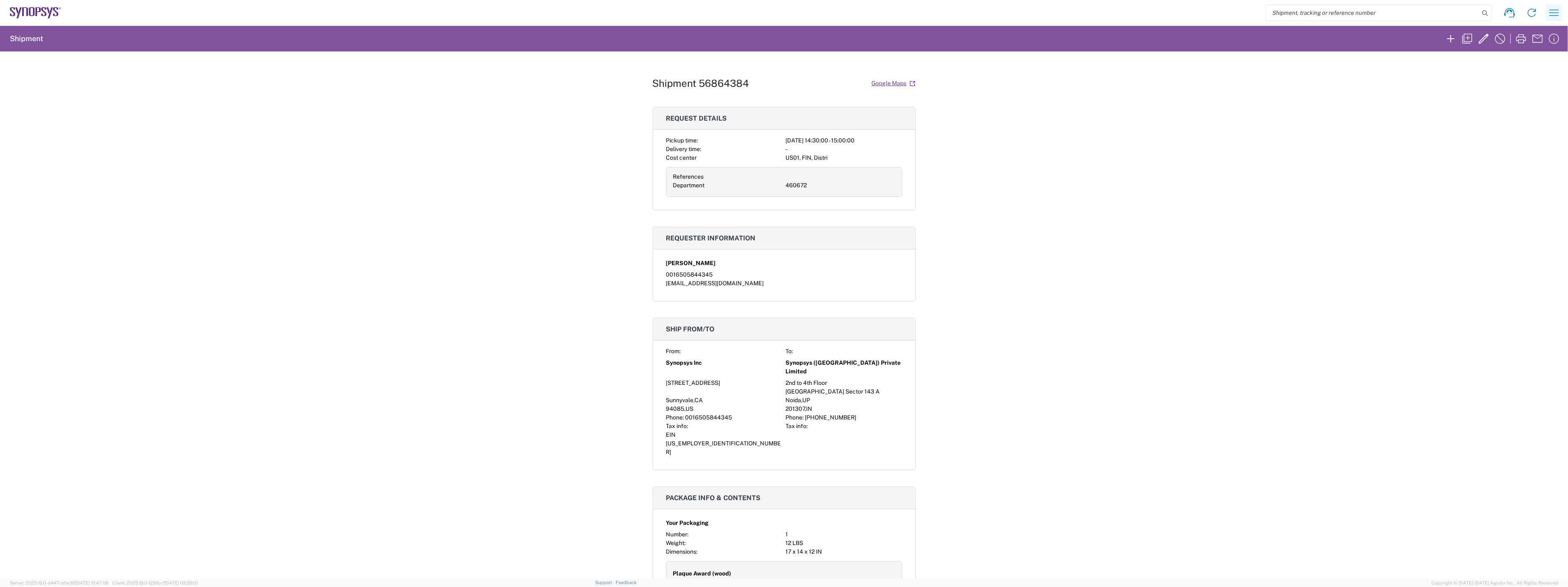
click at [1557, 14] on icon "button" at bounding box center [1554, 13] width 13 height 14
click at [1455, 90] on link "My shipments" at bounding box center [1491, 87] width 136 height 16
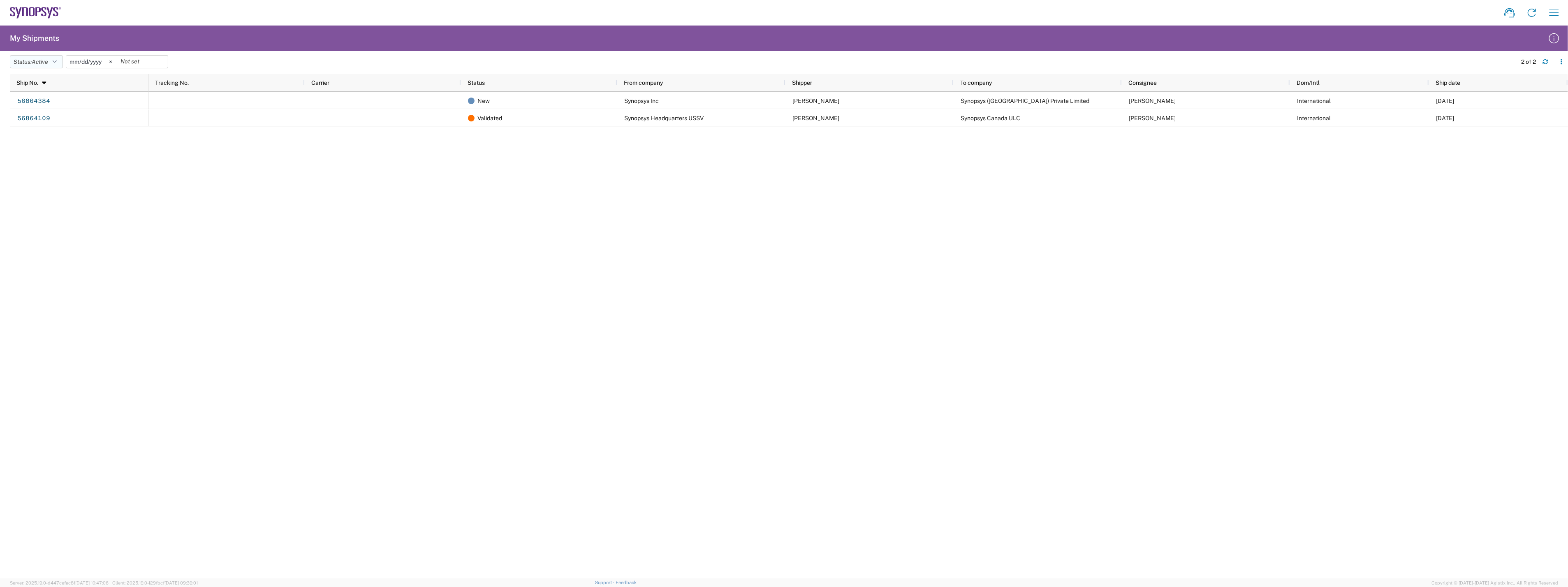
click at [43, 64] on span "Active" at bounding box center [40, 61] width 16 height 6
click at [46, 92] on span "Active" at bounding box center [58, 92] width 96 height 13
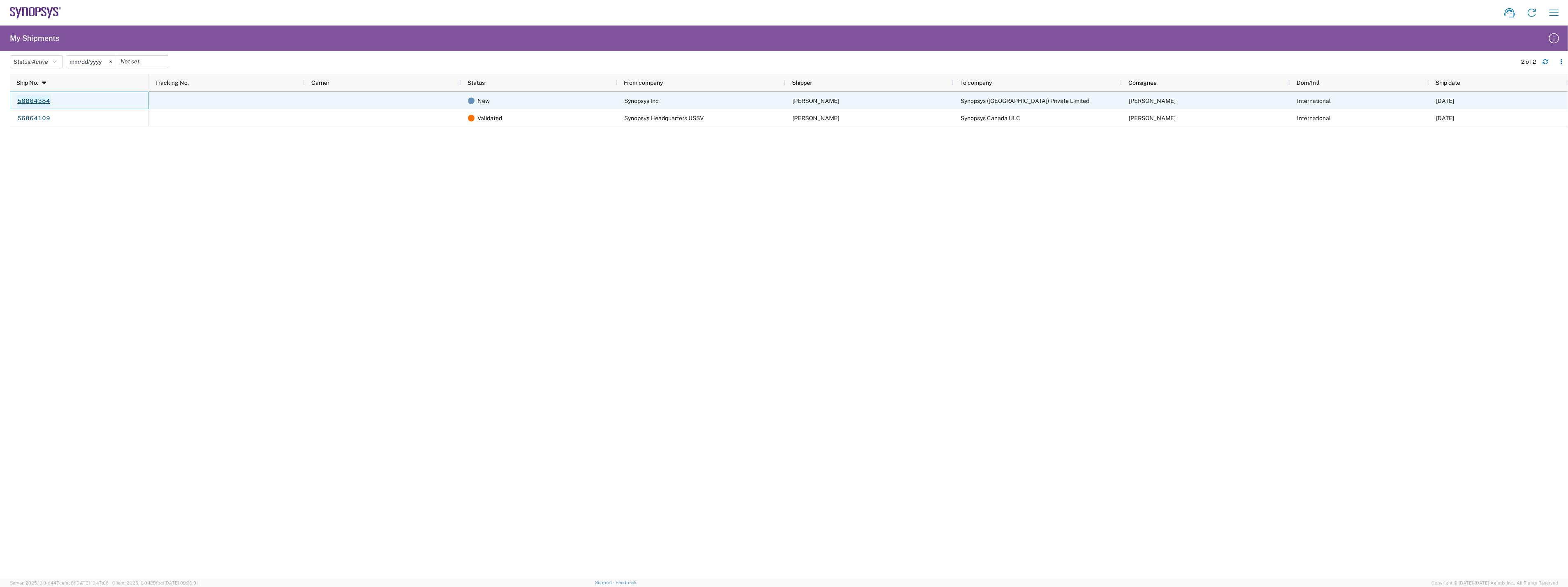
click at [35, 99] on link "56864384" at bounding box center [33, 101] width 33 height 14
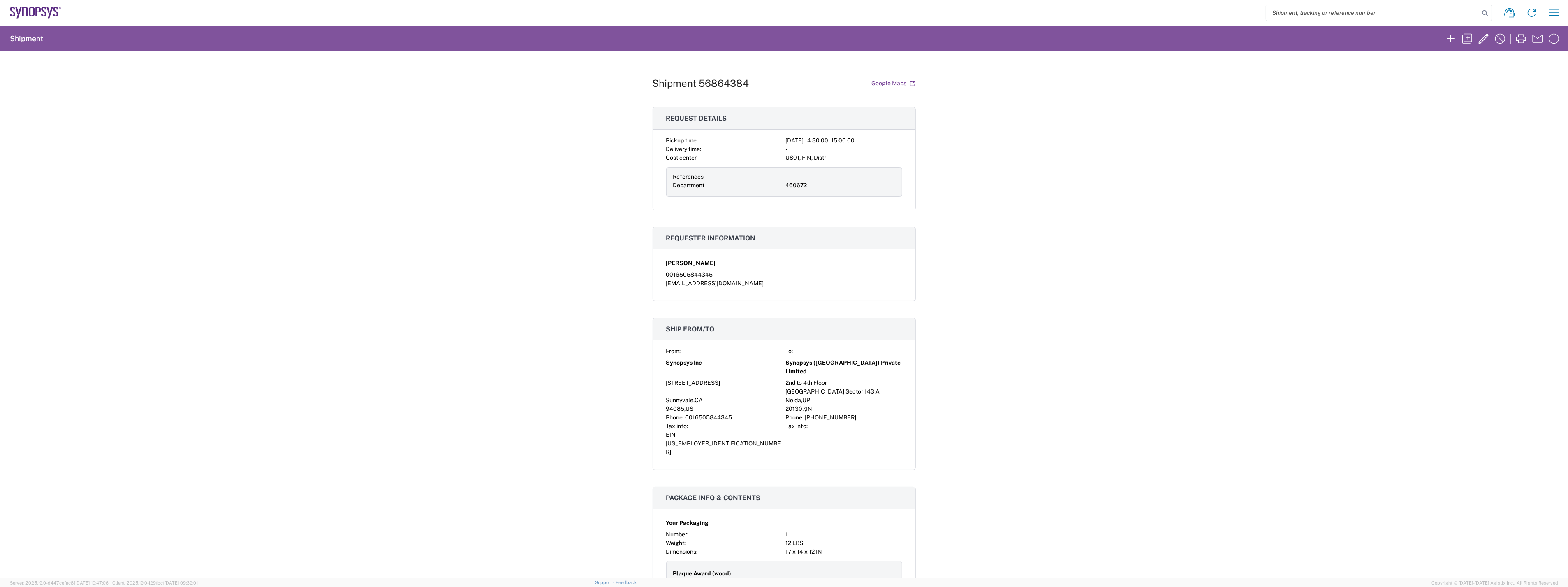
scroll to position [228, 0]
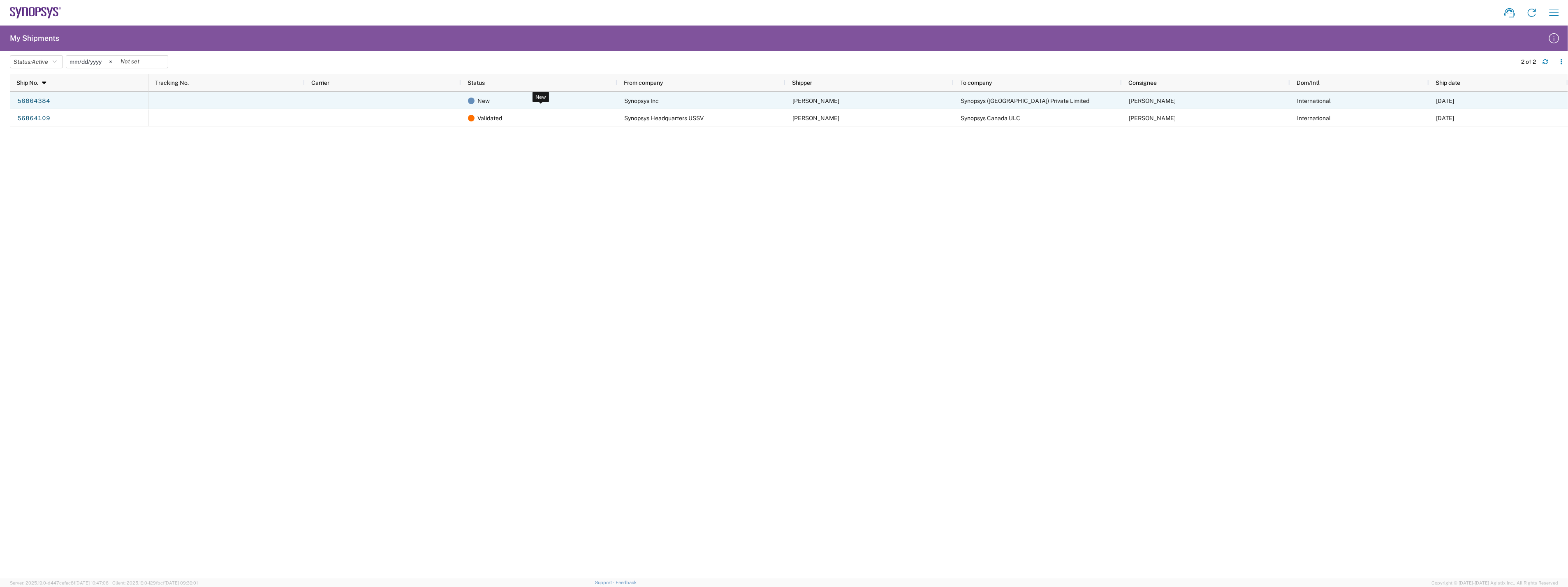
click at [479, 100] on span "New" at bounding box center [483, 101] width 12 height 17
click at [489, 100] on span "New" at bounding box center [483, 101] width 12 height 17
click at [652, 104] on div "Synopsys Inc" at bounding box center [701, 100] width 168 height 17
click at [1146, 103] on span "[PERSON_NAME]" at bounding box center [1152, 100] width 47 height 6
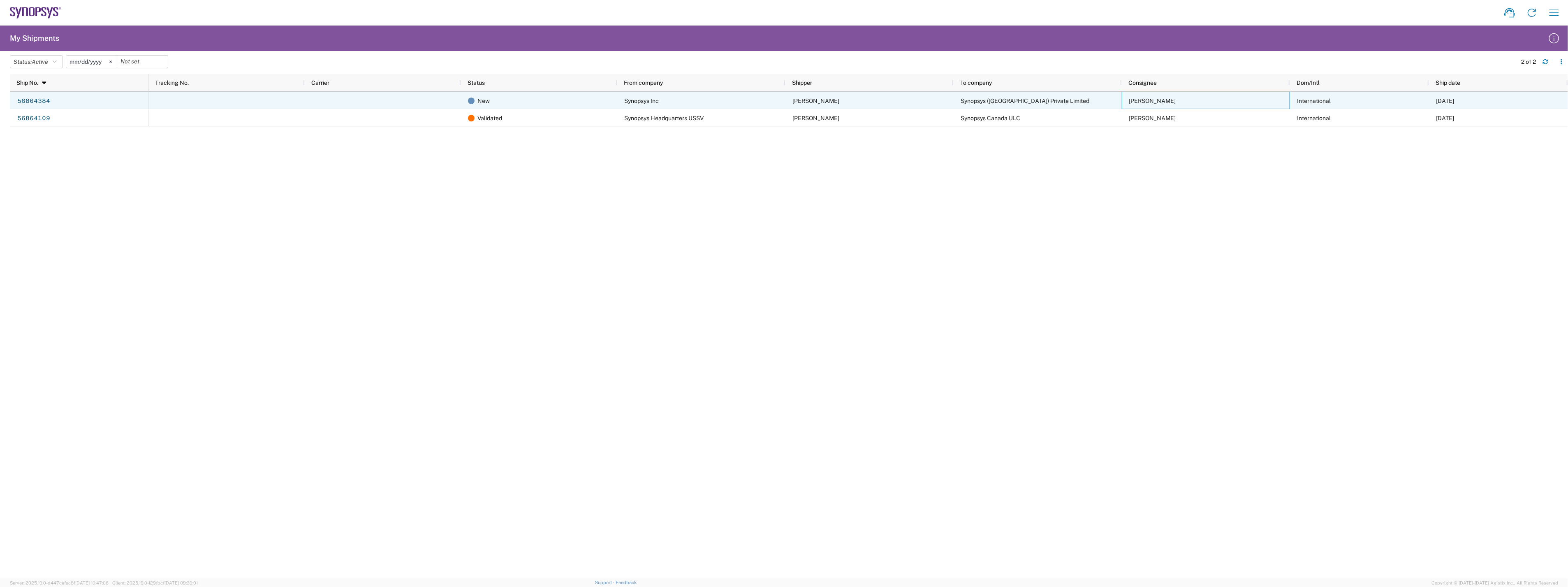
click at [1146, 103] on span "[PERSON_NAME]" at bounding box center [1152, 100] width 47 height 6
click at [31, 101] on link "56864384" at bounding box center [33, 101] width 33 height 14
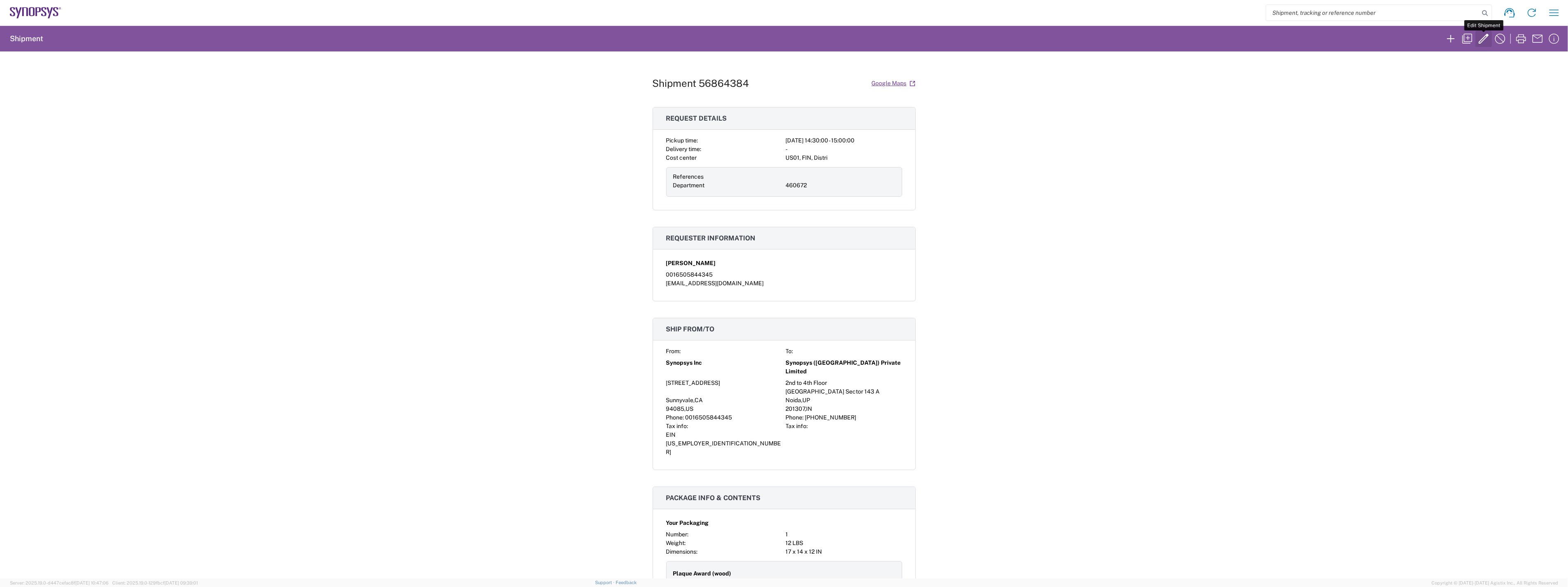
click at [1481, 38] on icon "button" at bounding box center [1483, 38] width 13 height 14
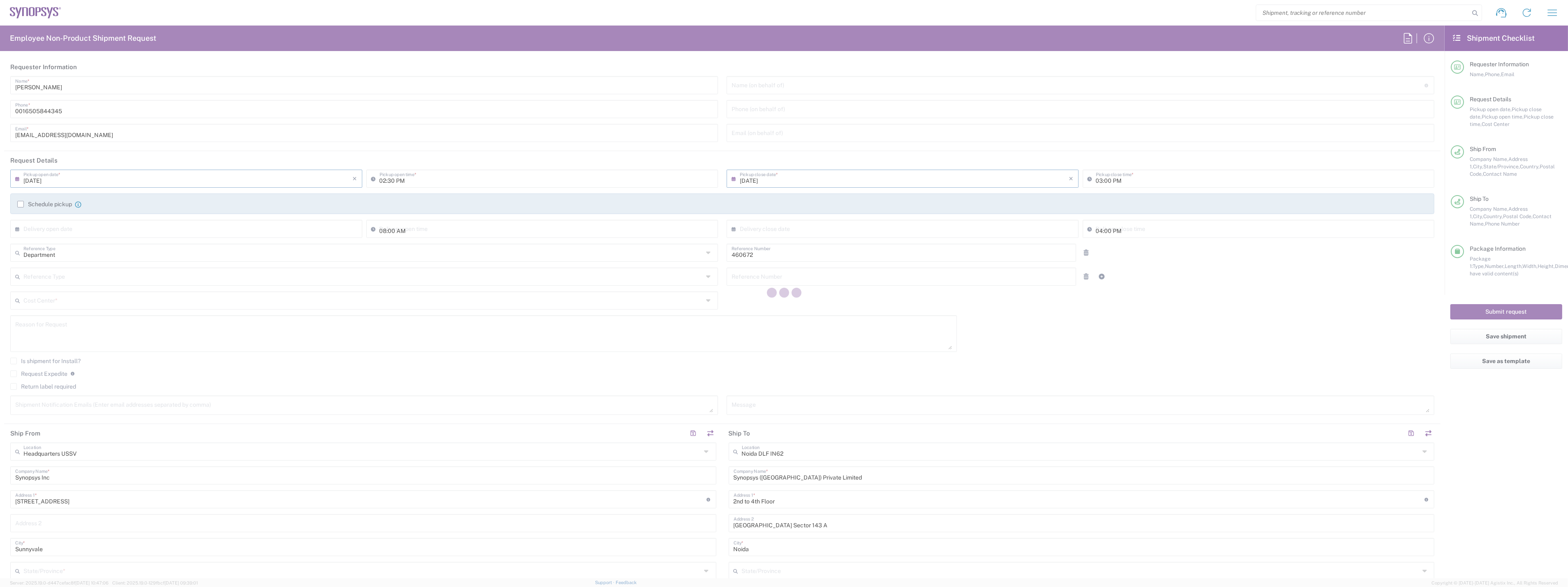
type input "[US_STATE]"
type input "[GEOGRAPHIC_DATA]"
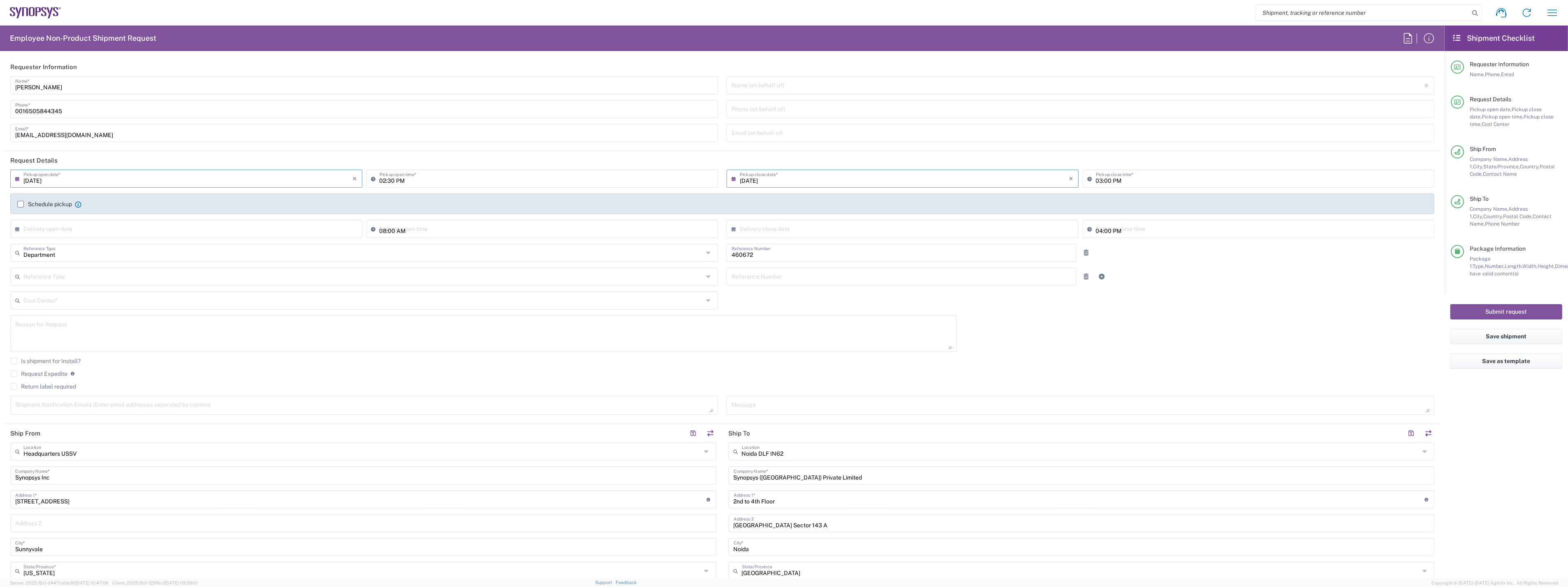
type input "Your Packaging"
type input "US01, FIN, Distri 460672"
click at [1506, 308] on button "Submit request" at bounding box center [1506, 311] width 111 height 15
click at [18, 203] on label "Schedule pickup" at bounding box center [44, 204] width 55 height 6
click at [21, 204] on input "Schedule pickup" at bounding box center [21, 204] width 0 height 0
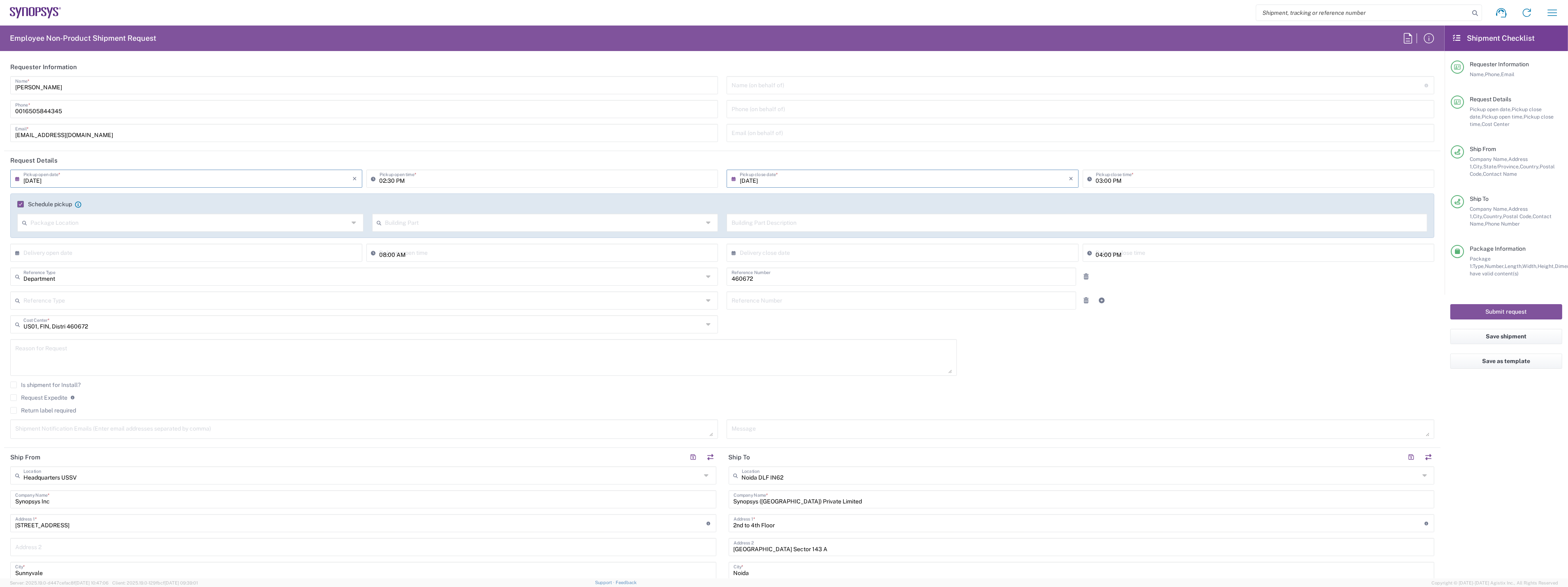
click at [21, 202] on label "Schedule pickup" at bounding box center [44, 204] width 55 height 6
click at [18, 204] on input "Schedule pickup" at bounding box center [18, 204] width 0 height 0
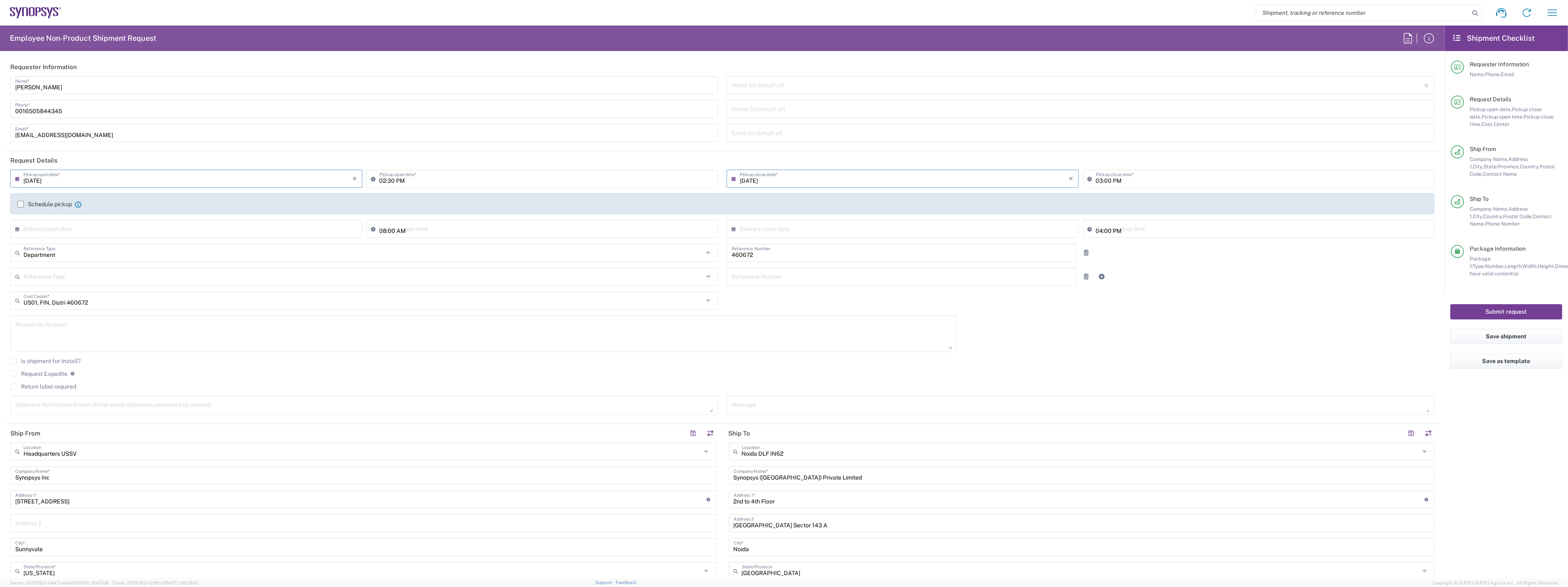
click at [1514, 308] on button "Submit request" at bounding box center [1506, 311] width 111 height 15
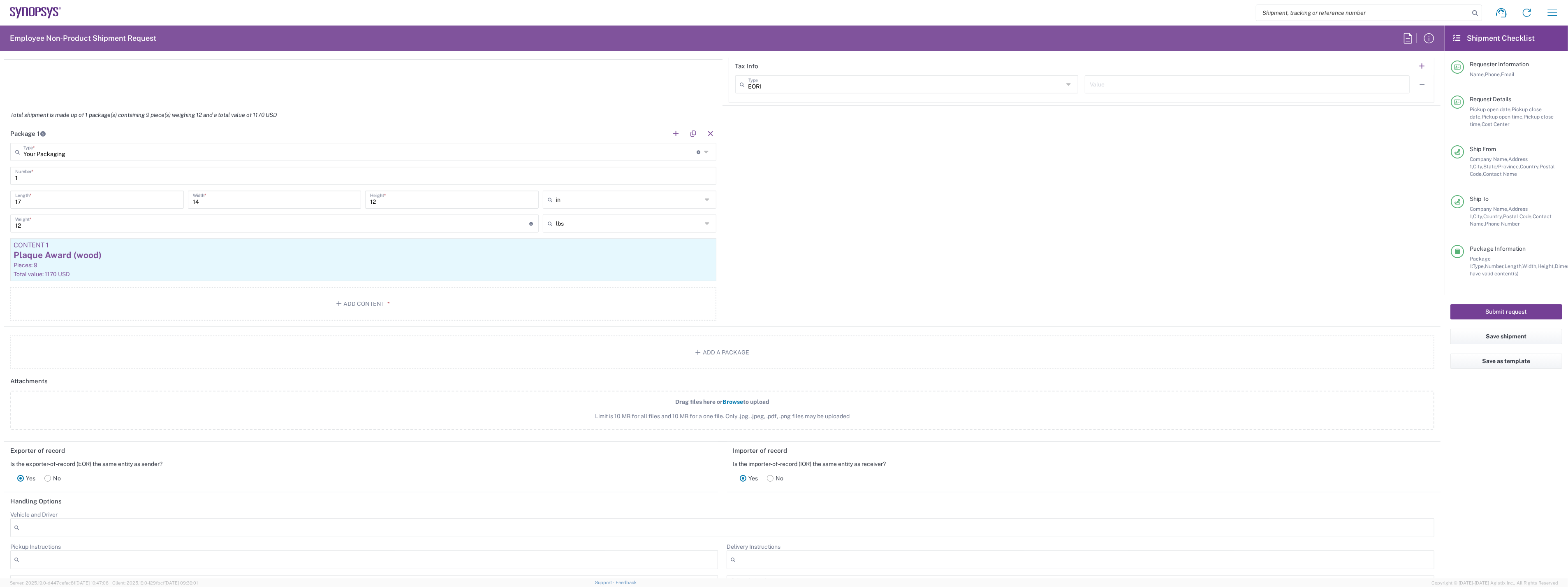
scroll to position [503, 0]
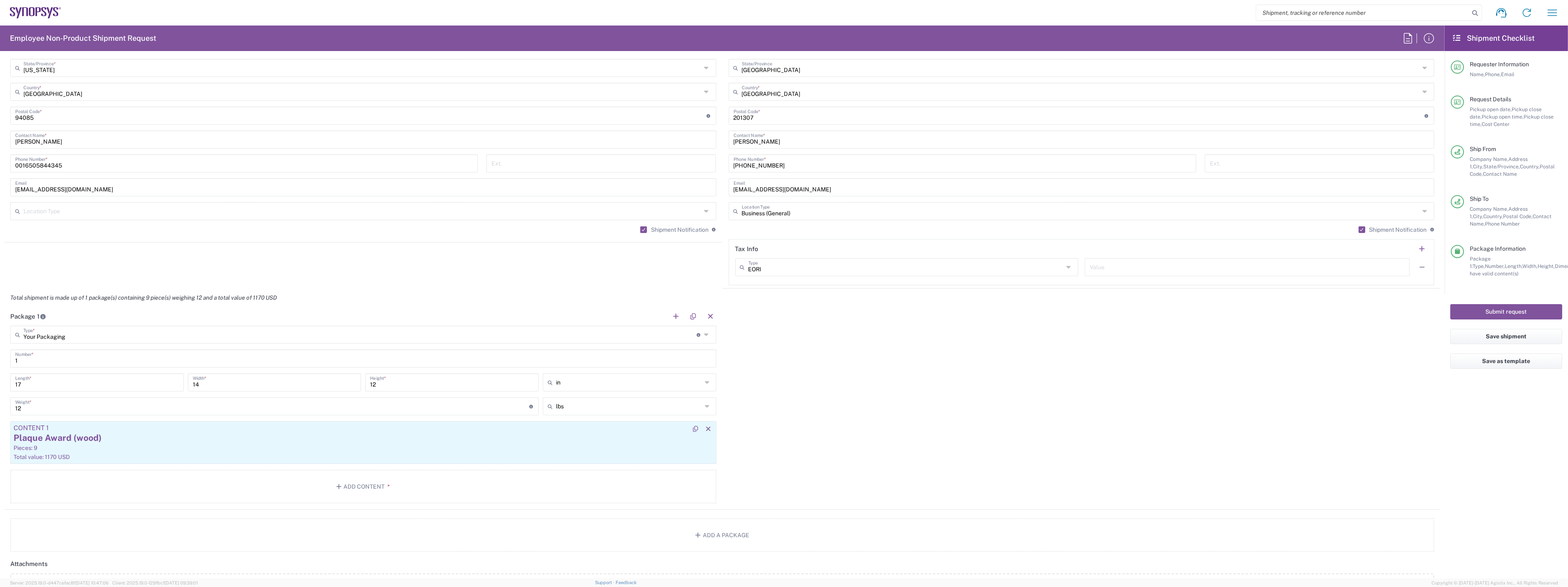
click at [121, 442] on div "Plaque Award (wood)" at bounding box center [363, 437] width 699 height 12
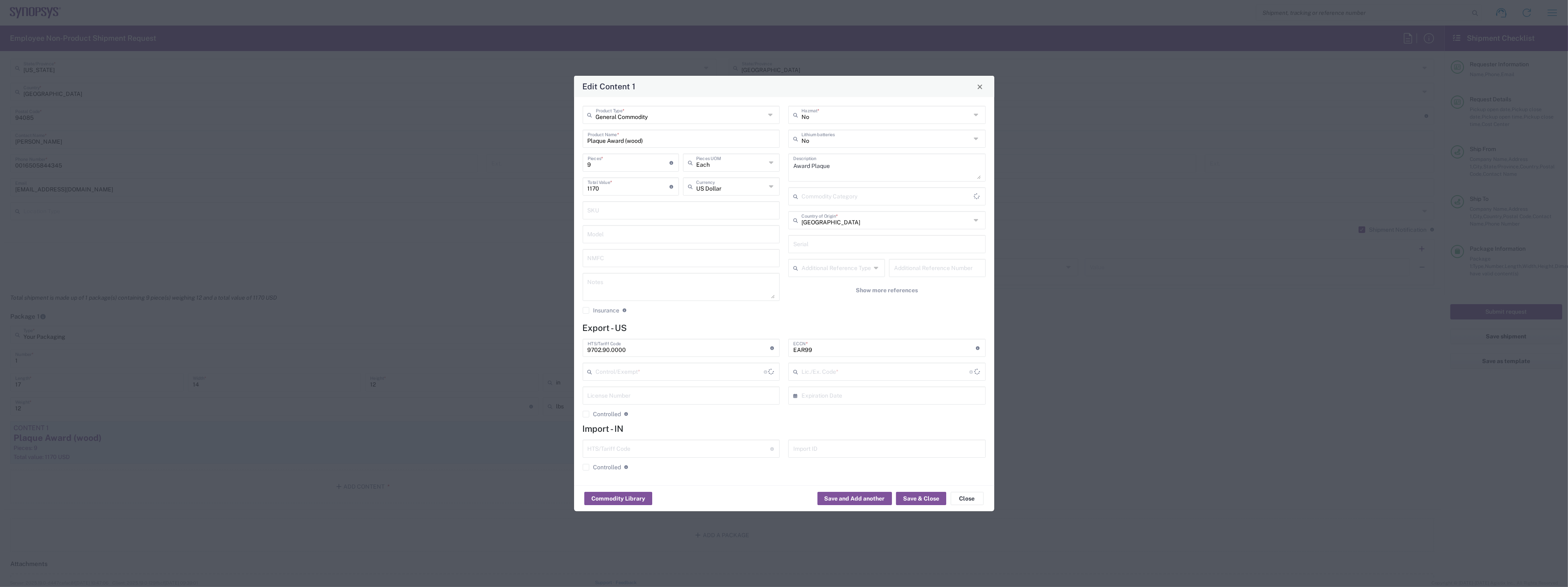
type input "FTR Exemption"
type input "30.37(a)"
click at [964, 497] on button "Close" at bounding box center [967, 498] width 33 height 14
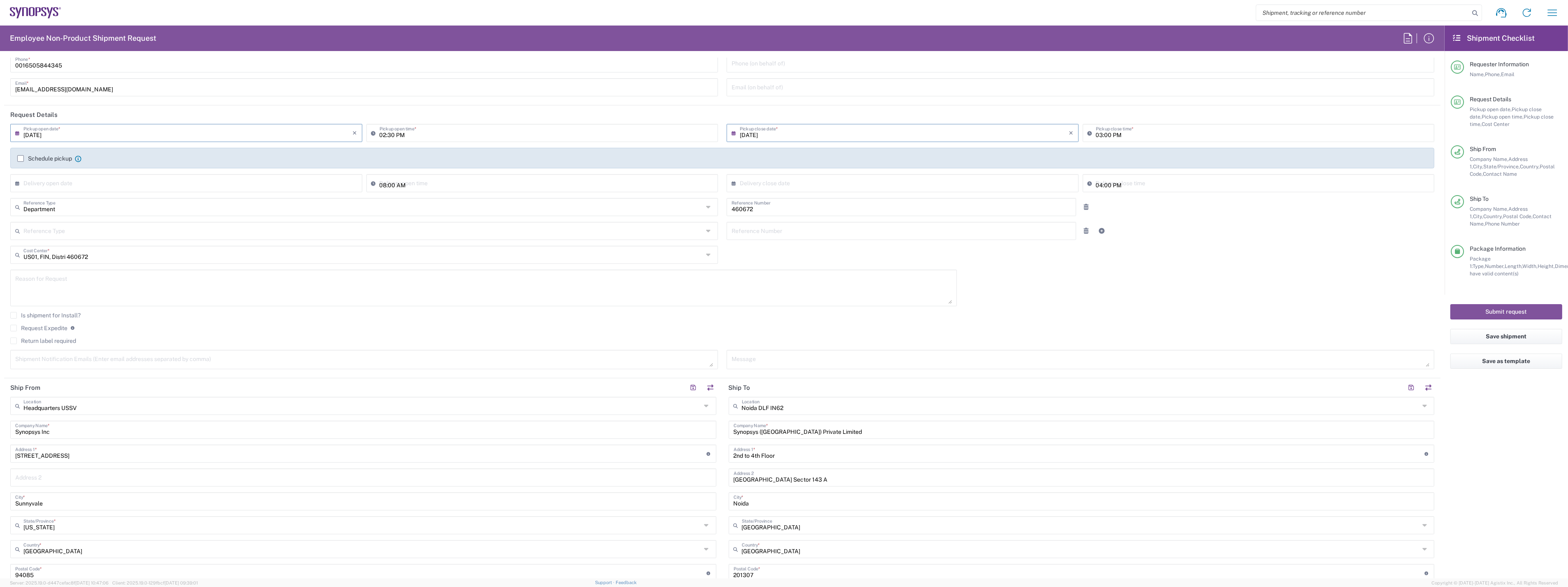
scroll to position [0, 0]
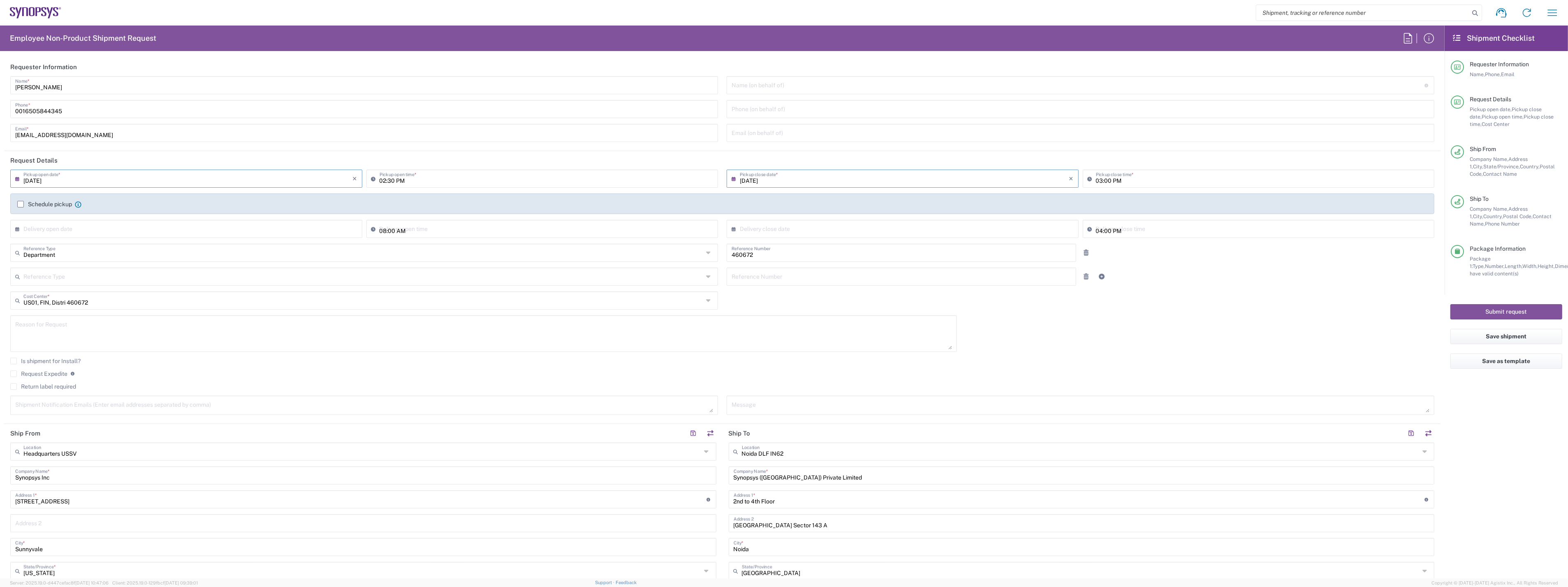
click at [21, 204] on label "Schedule pickup" at bounding box center [44, 204] width 55 height 6
click at [21, 204] on input "Schedule pickup" at bounding box center [21, 204] width 0 height 0
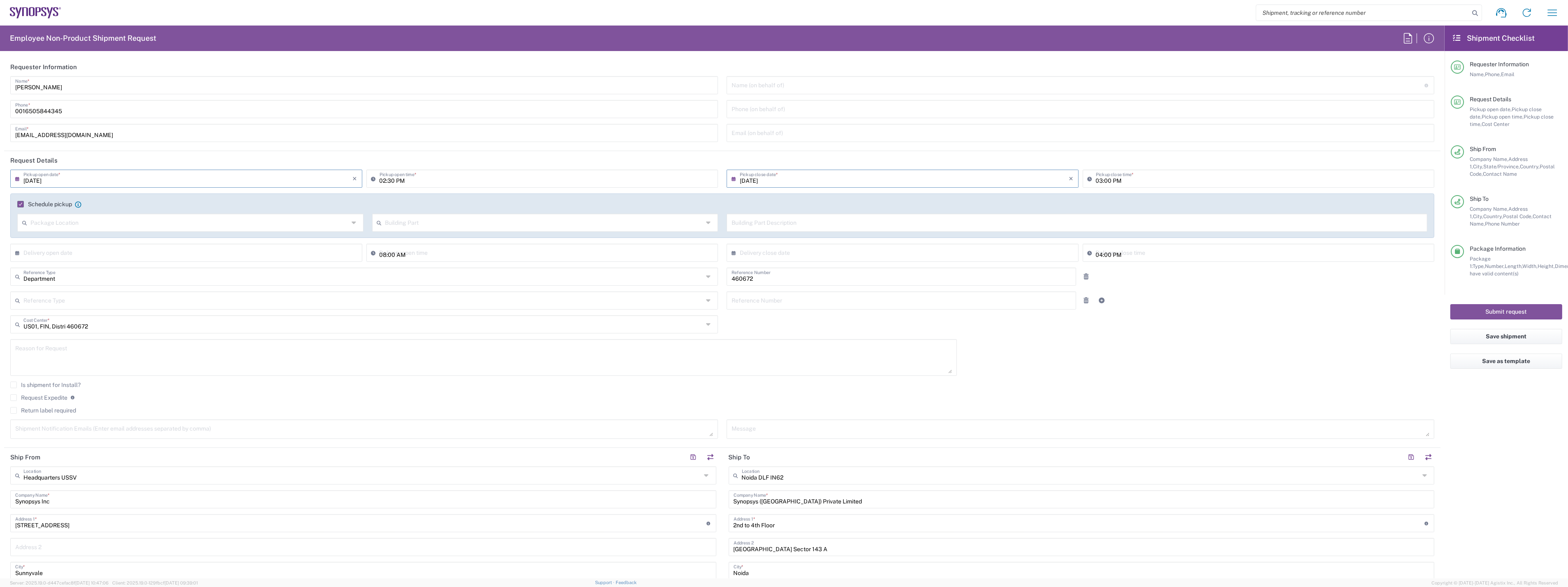
click at [75, 223] on input "text" at bounding box center [190, 222] width 318 height 14
click at [69, 245] on span "Front" at bounding box center [189, 240] width 342 height 13
type input "Front"
click at [59, 226] on input "Front" at bounding box center [190, 222] width 318 height 14
click at [413, 225] on input "text" at bounding box center [545, 222] width 318 height 14
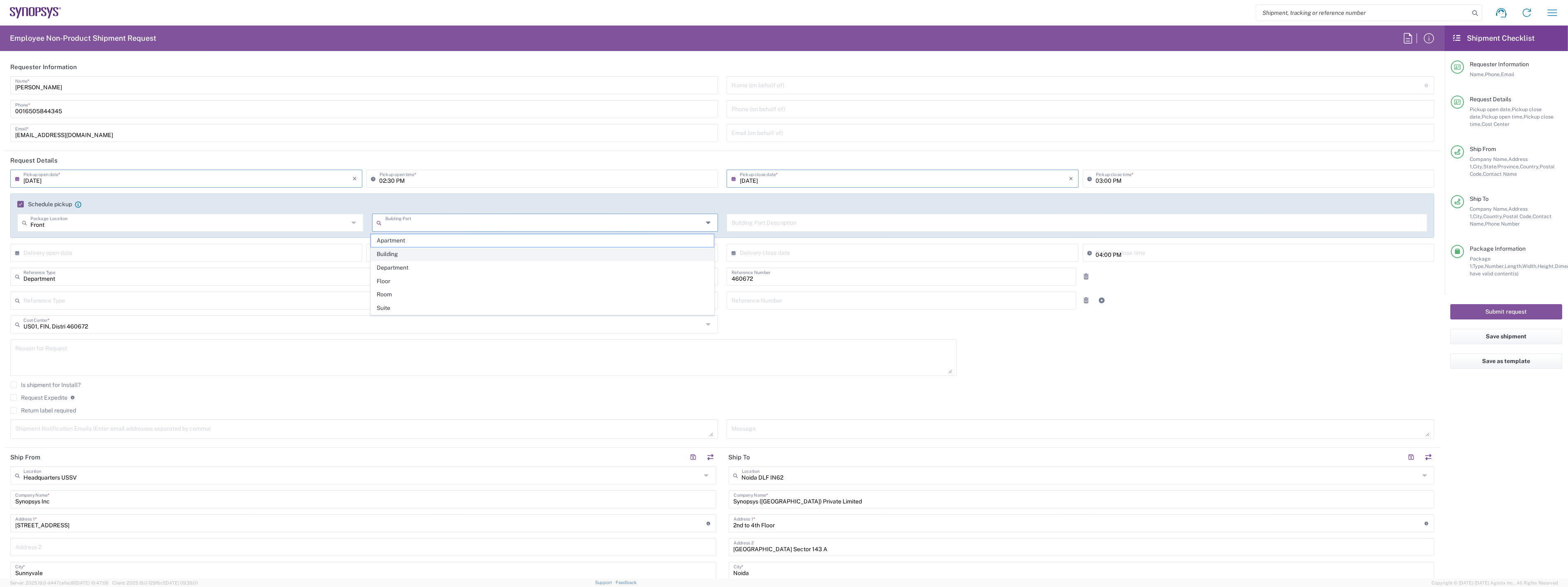
click at [408, 248] on span "Building" at bounding box center [542, 254] width 342 height 13
type input "Building"
click at [828, 225] on input "text" at bounding box center [1077, 222] width 691 height 14
type input "Reception"
